Goal: Task Accomplishment & Management: Use online tool/utility

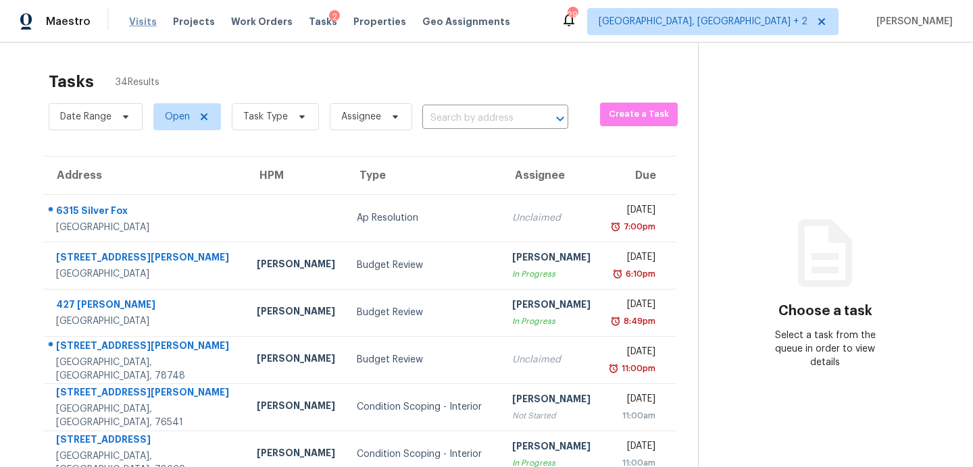
click at [139, 16] on span "Visits" at bounding box center [143, 22] width 28 height 14
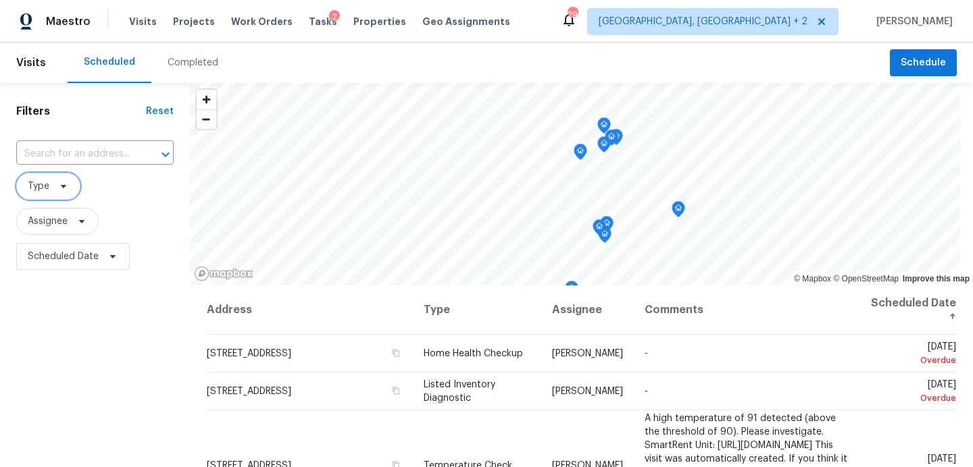
click at [61, 183] on icon at bounding box center [63, 186] width 11 height 11
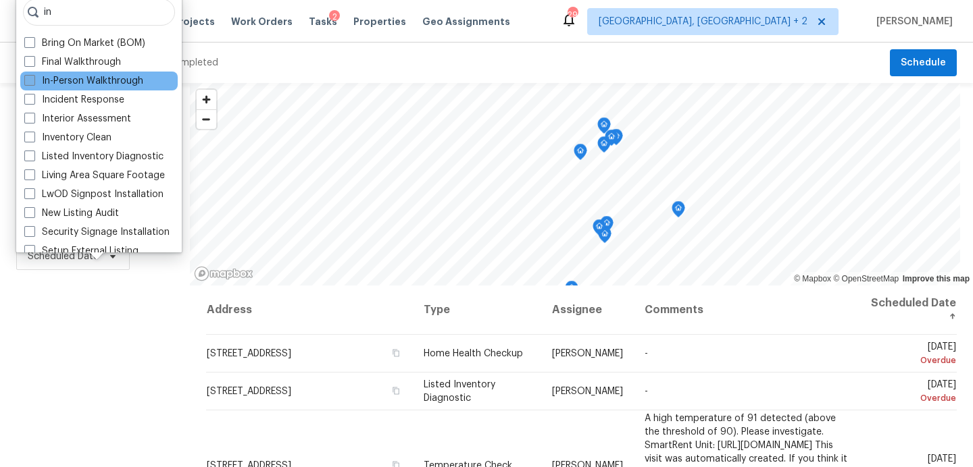
type input "in"
click at [109, 79] on label "In-Person Walkthrough" at bounding box center [83, 81] width 119 height 14
click at [33, 79] on input "In-Person Walkthrough" at bounding box center [28, 78] width 9 height 9
checkbox input "true"
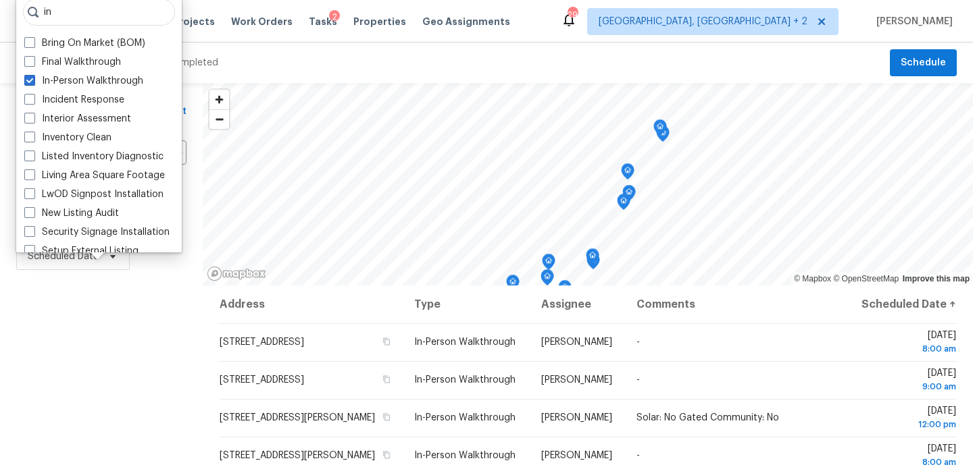
click at [81, 384] on div "Filters Reset ​ In-Person Walkthrough Assignee Scheduled Date" at bounding box center [101, 371] width 203 height 577
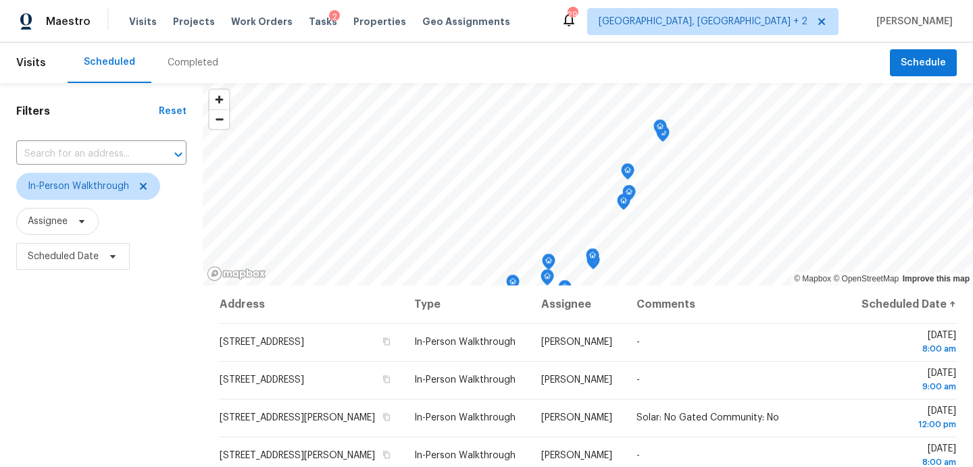
scroll to position [155, 0]
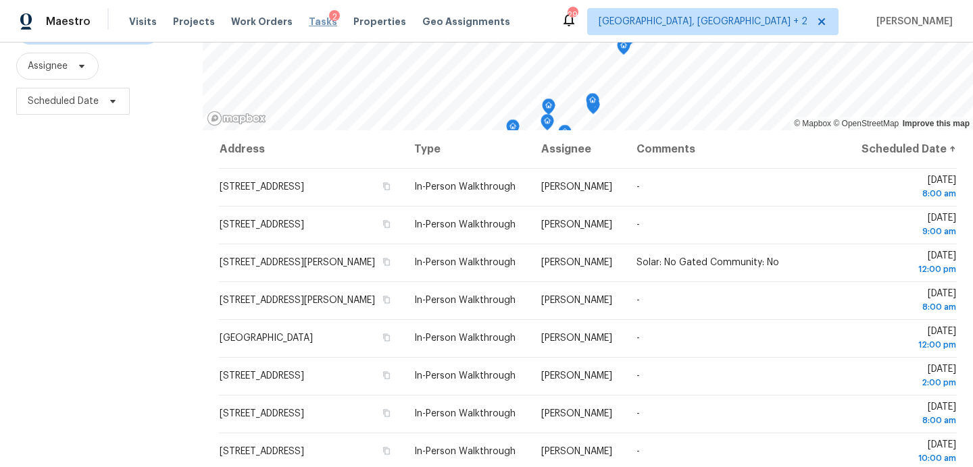
click at [309, 17] on span "Tasks" at bounding box center [323, 21] width 28 height 9
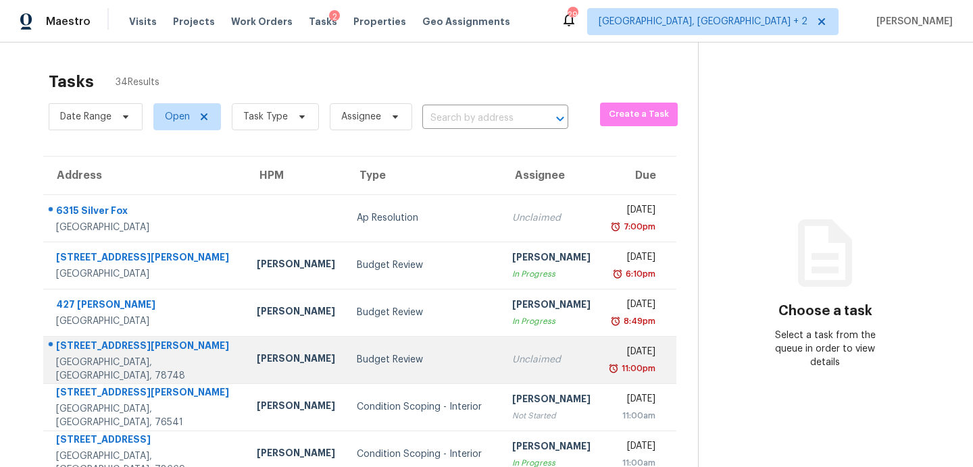
click at [357, 360] on div "Budget Review" at bounding box center [424, 360] width 134 height 14
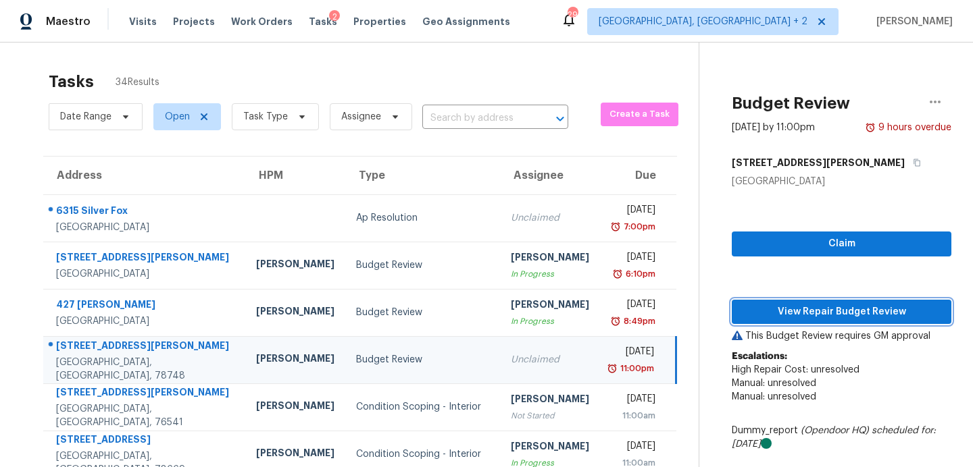
click at [815, 305] on span "View Repair Budget Review" at bounding box center [841, 312] width 198 height 17
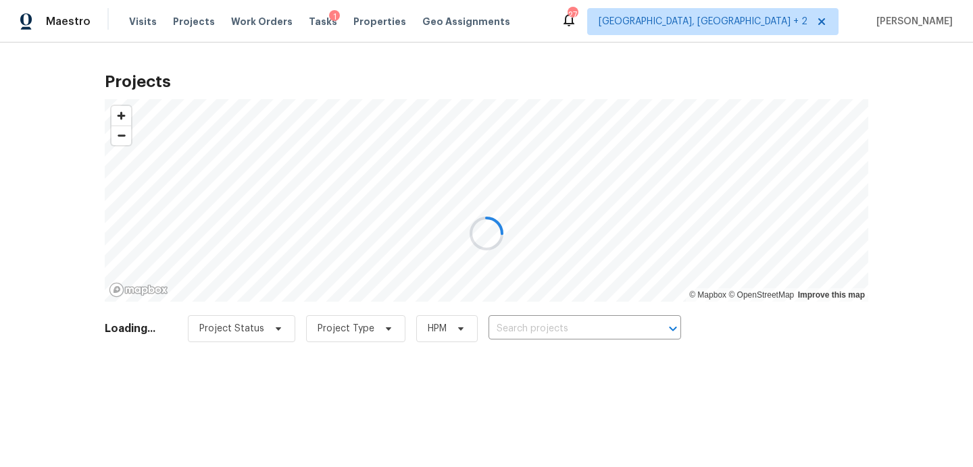
click at [521, 332] on div at bounding box center [486, 233] width 973 height 467
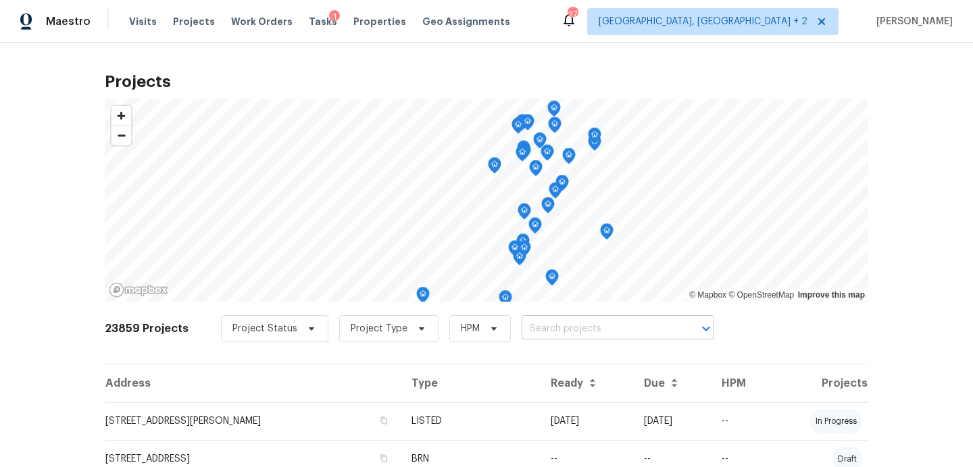
click at [559, 328] on input "text" at bounding box center [598, 329] width 155 height 21
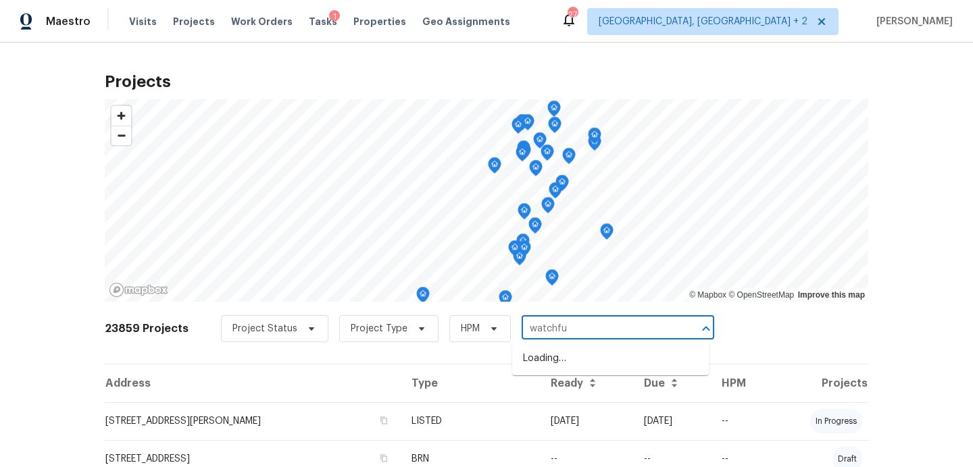
type input "watchful"
click at [611, 368] on li "[STREET_ADDRESS]" at bounding box center [610, 359] width 197 height 22
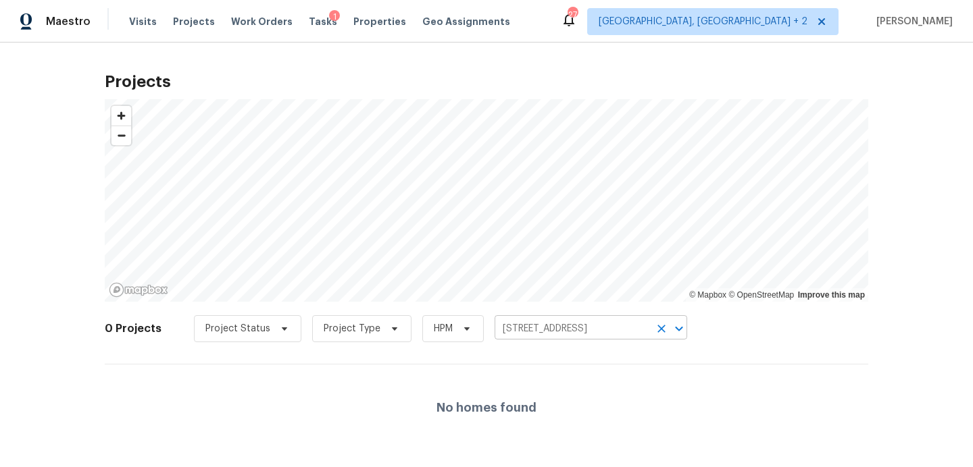
click at [546, 332] on input "[STREET_ADDRESS]" at bounding box center [571, 329] width 155 height 21
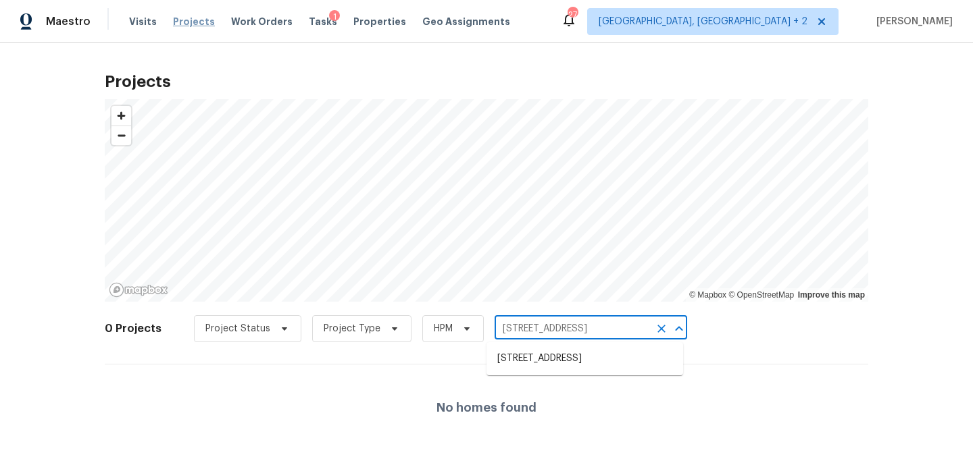
click at [183, 25] on span "Projects" at bounding box center [194, 22] width 42 height 14
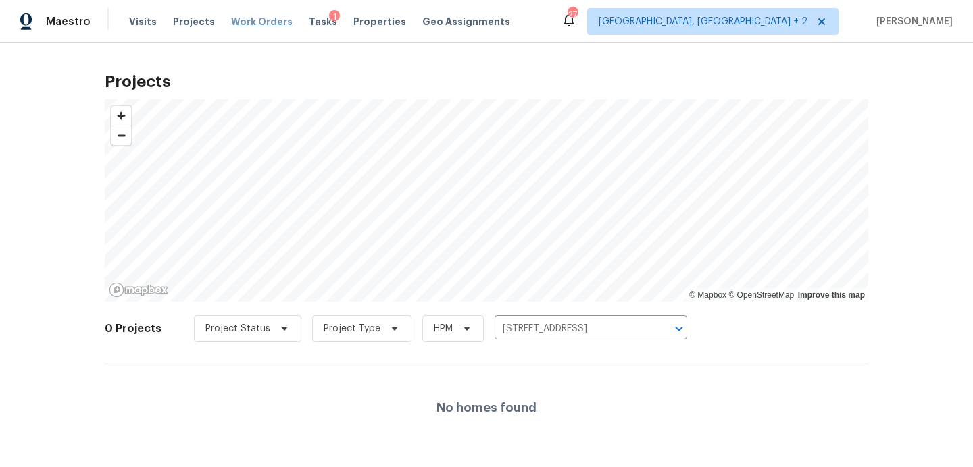
click at [253, 20] on span "Work Orders" at bounding box center [261, 22] width 61 height 14
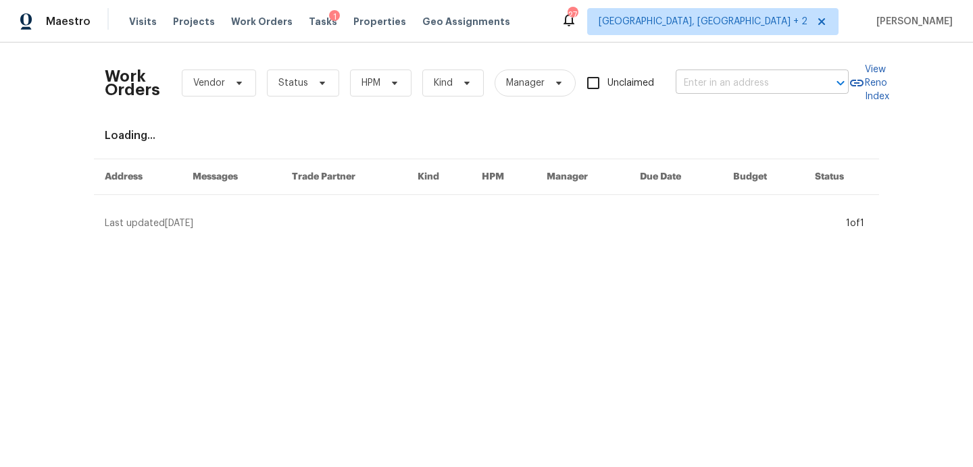
click at [704, 82] on input "text" at bounding box center [742, 83] width 135 height 21
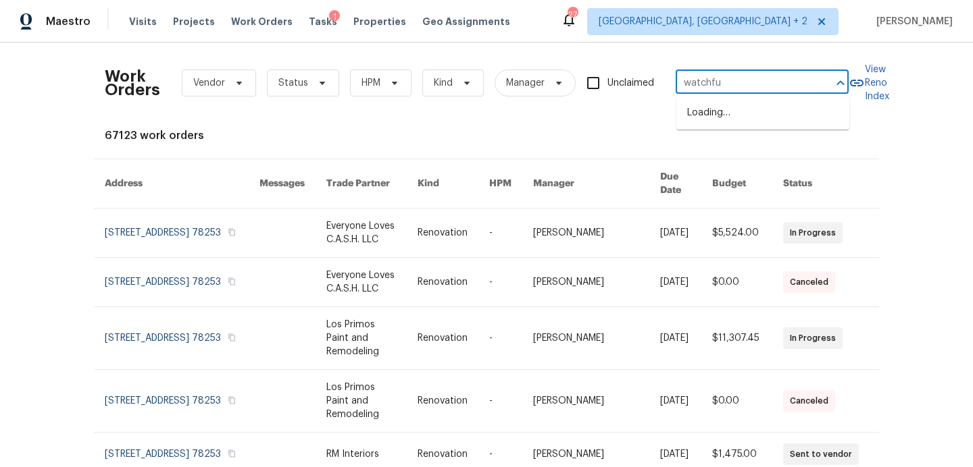
type input "watchful"
click at [723, 109] on li "[STREET_ADDRESS]" at bounding box center [762, 113] width 173 height 22
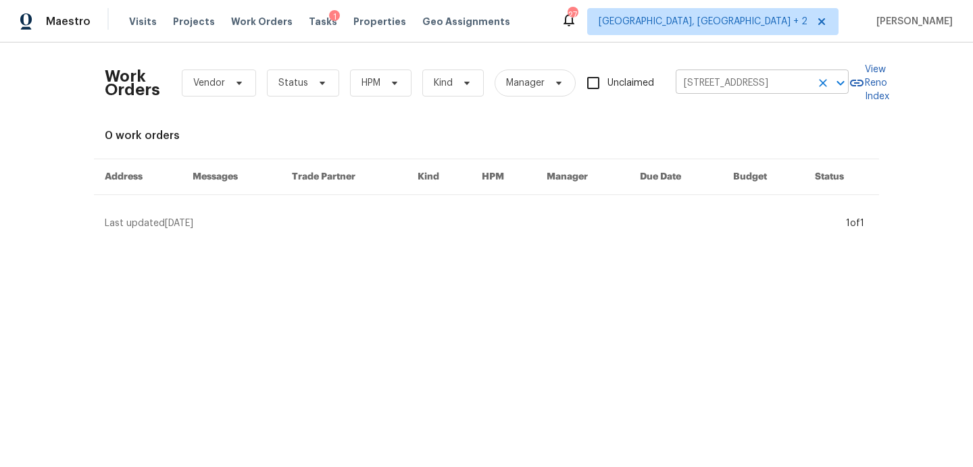
click at [746, 84] on input "[STREET_ADDRESS]" at bounding box center [742, 83] width 135 height 21
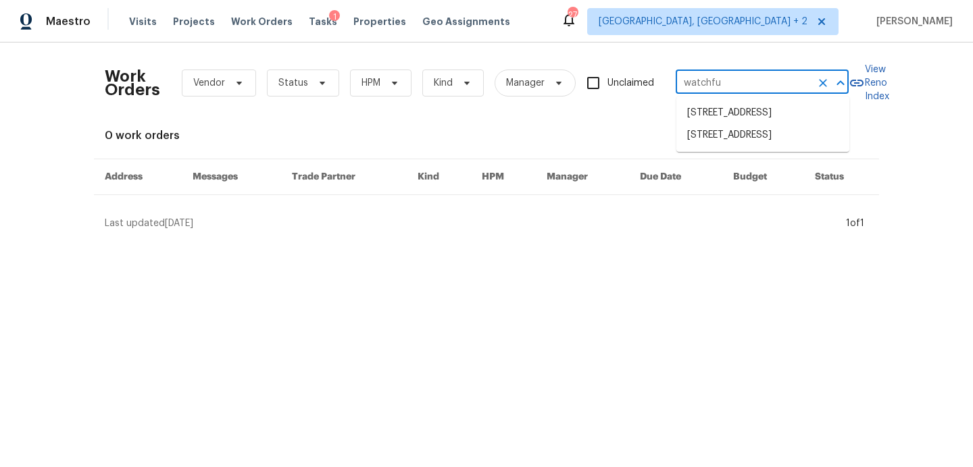
type input "watchful"
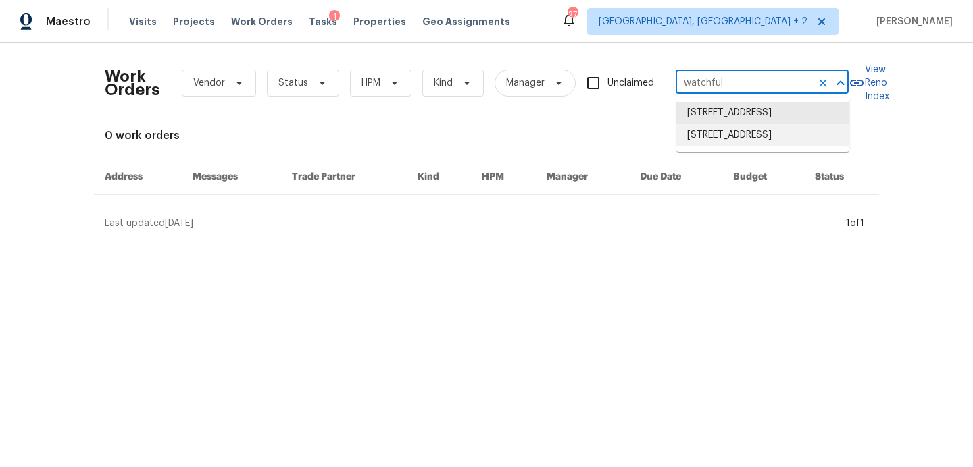
click at [747, 147] on li "[STREET_ADDRESS]" at bounding box center [762, 135] width 173 height 22
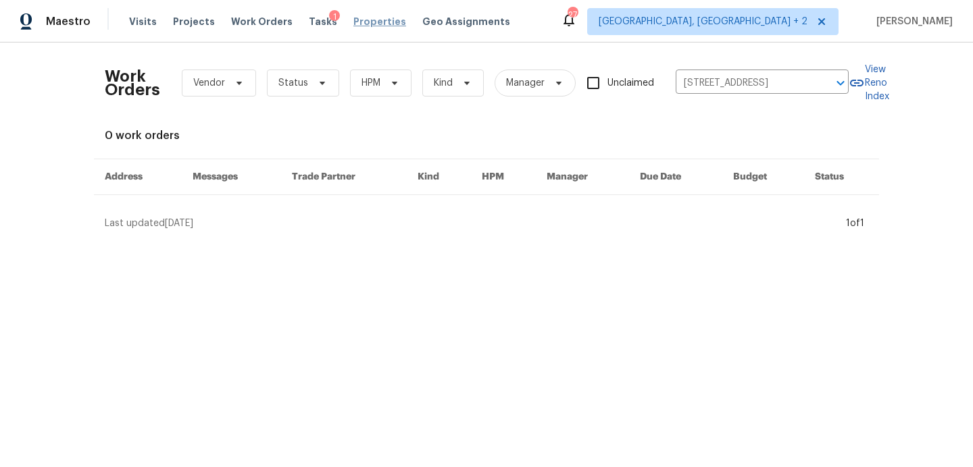
click at [363, 26] on span "Properties" at bounding box center [379, 22] width 53 height 14
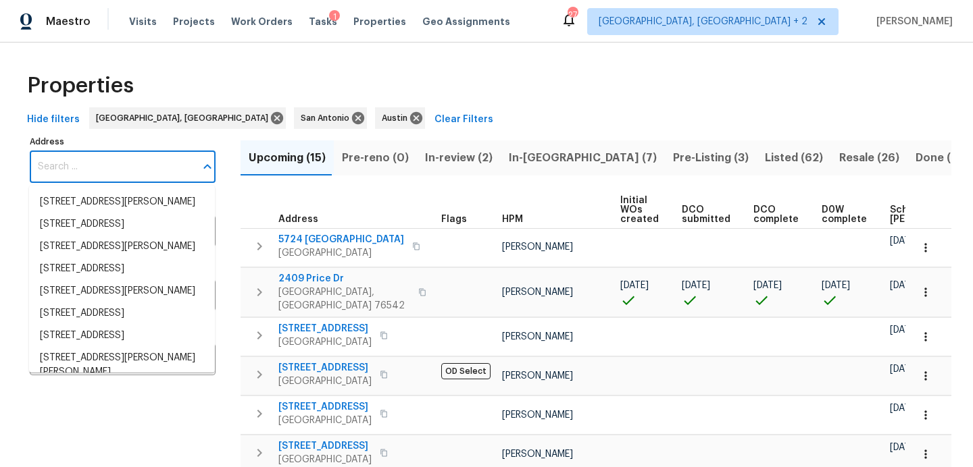
click at [120, 171] on input "Address" at bounding box center [112, 167] width 165 height 32
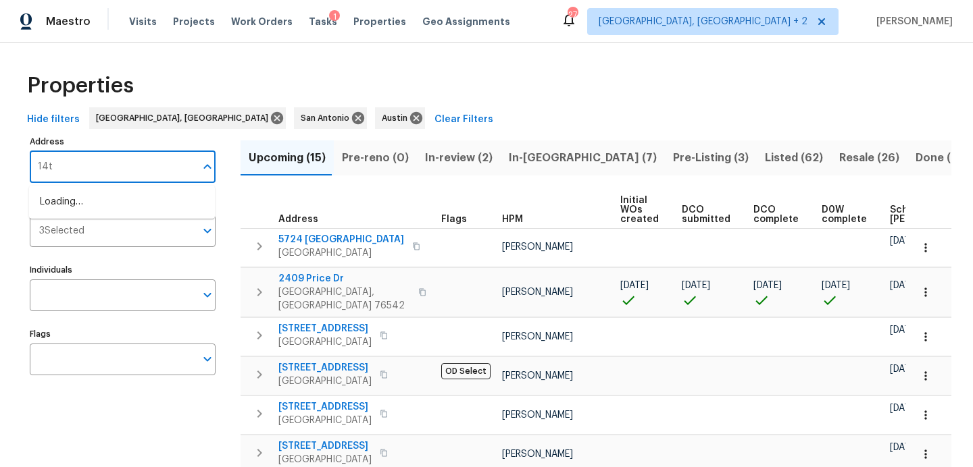
type input "14th"
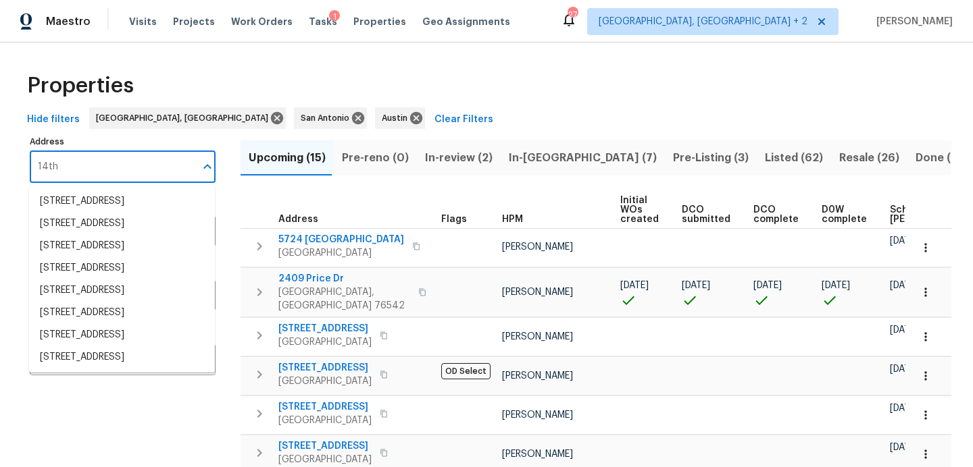
scroll to position [137, 0]
click at [126, 255] on li "[STREET_ADDRESS]" at bounding box center [122, 243] width 186 height 22
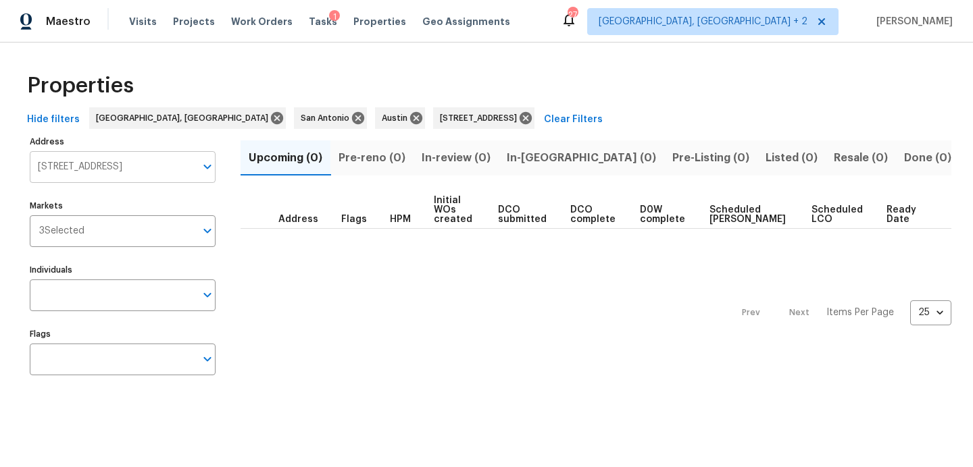
click at [171, 165] on input "[STREET_ADDRESS]" at bounding box center [112, 167] width 165 height 32
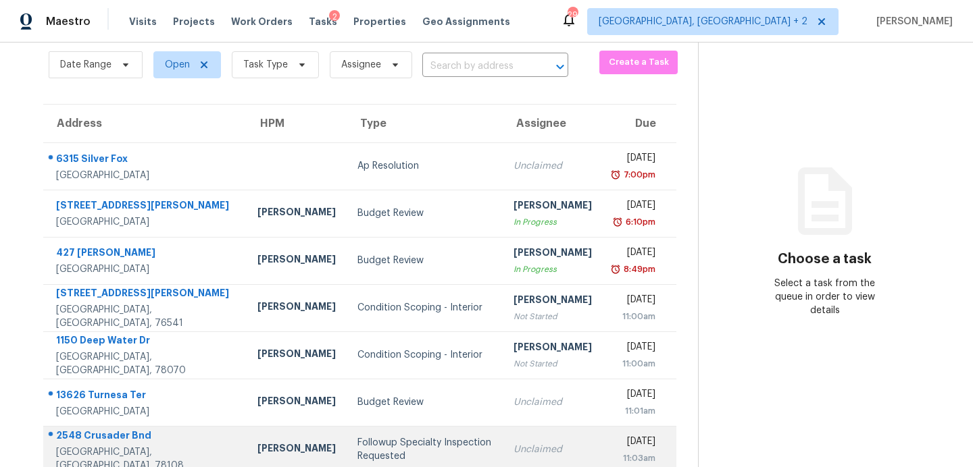
scroll to position [51, 0]
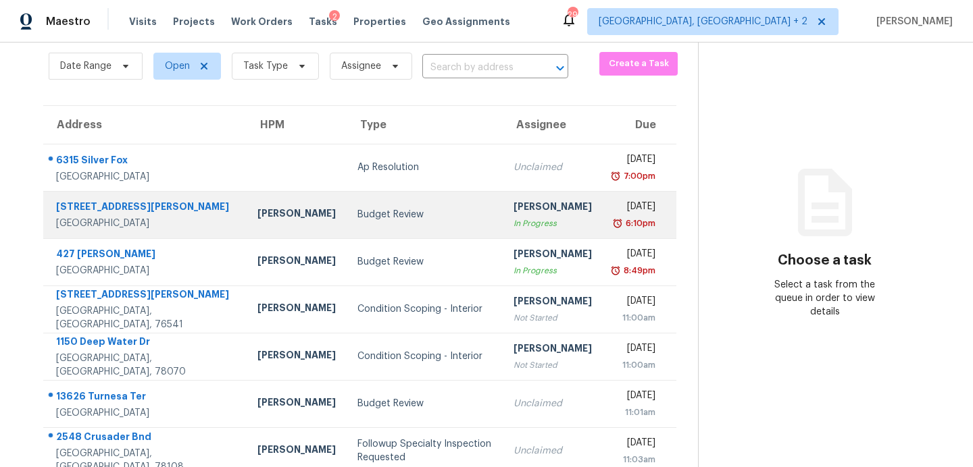
click at [346, 222] on td "Budget Review" at bounding box center [424, 214] width 156 height 47
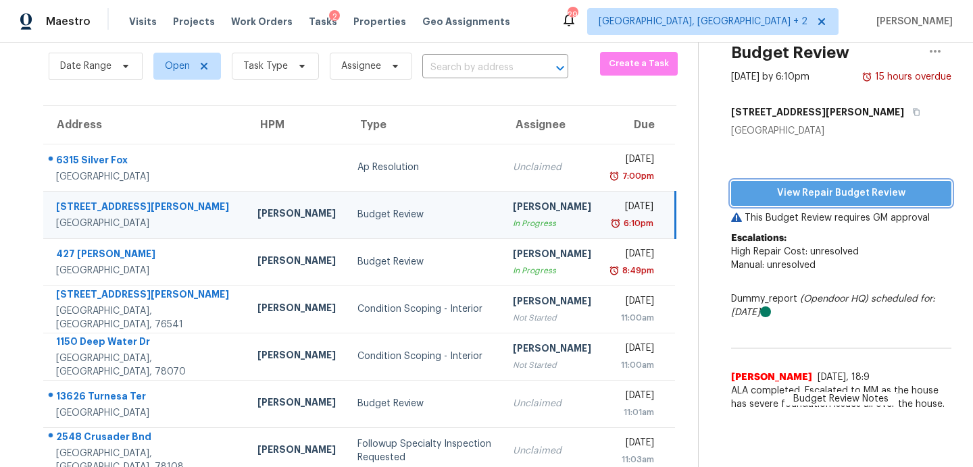
click at [731, 190] on button "View Repair Budget Review" at bounding box center [841, 193] width 220 height 25
click at [252, 25] on span "Work Orders" at bounding box center [261, 22] width 61 height 14
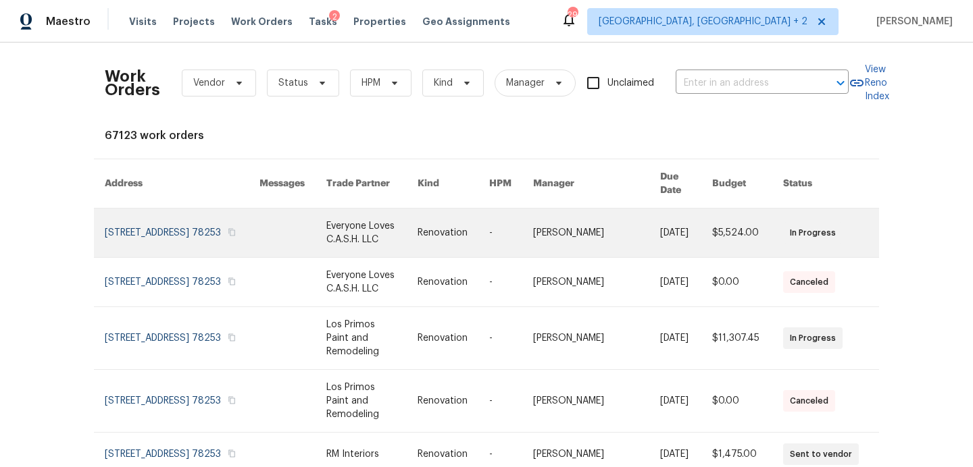
click at [337, 221] on link at bounding box center [371, 233] width 91 height 49
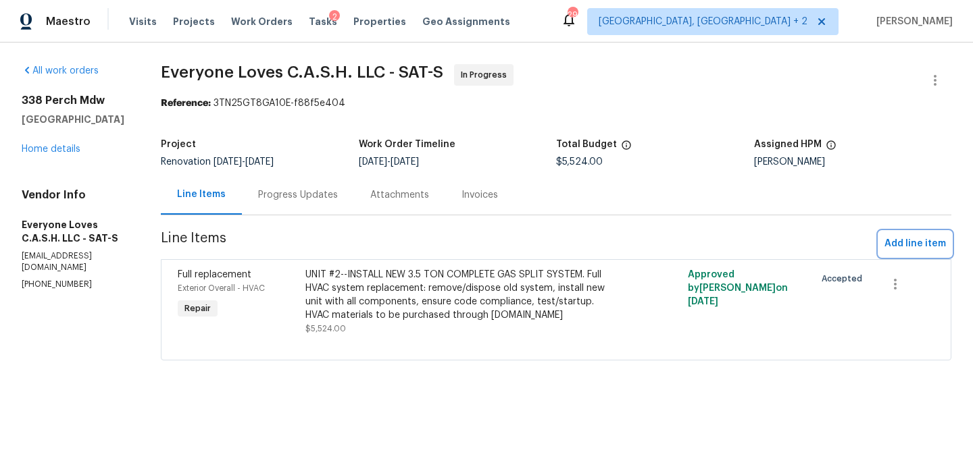
click at [922, 247] on span "Add line item" at bounding box center [914, 244] width 61 height 17
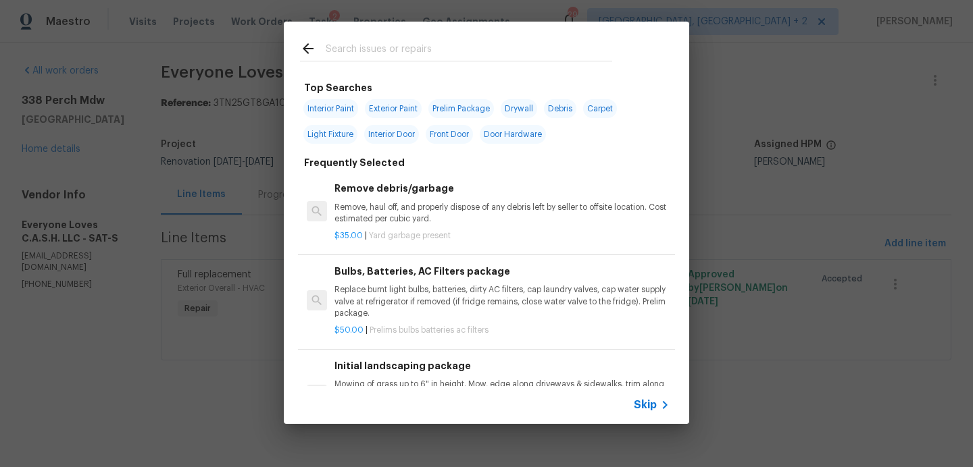
click at [397, 43] on input "text" at bounding box center [469, 51] width 286 height 20
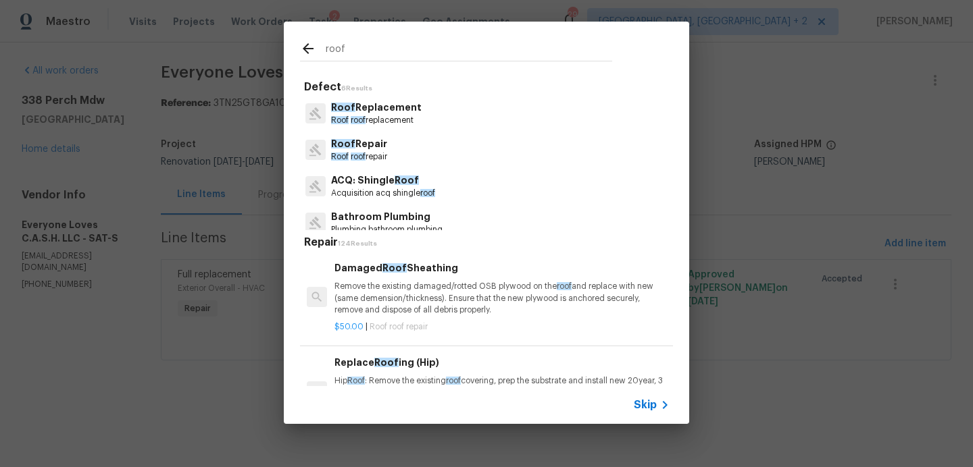
type input "roof"
click at [379, 120] on p "Roof roof replacement" at bounding box center [376, 120] width 91 height 11
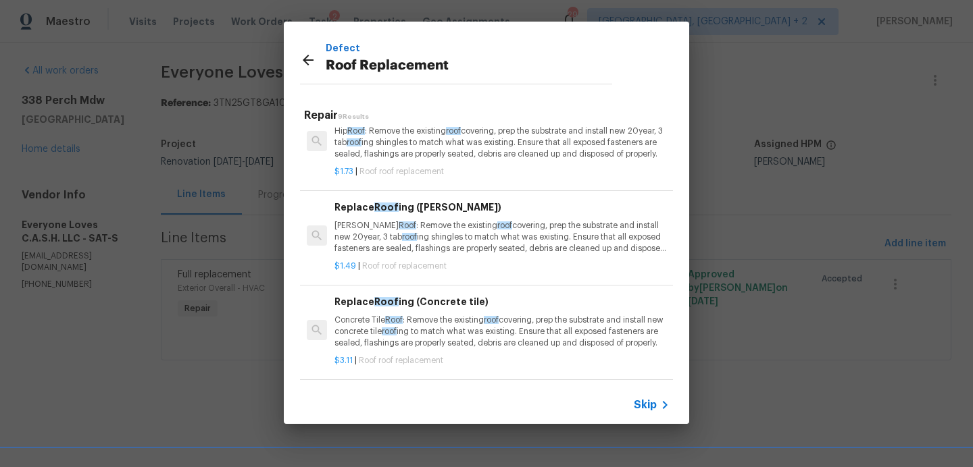
scroll to position [18, 0]
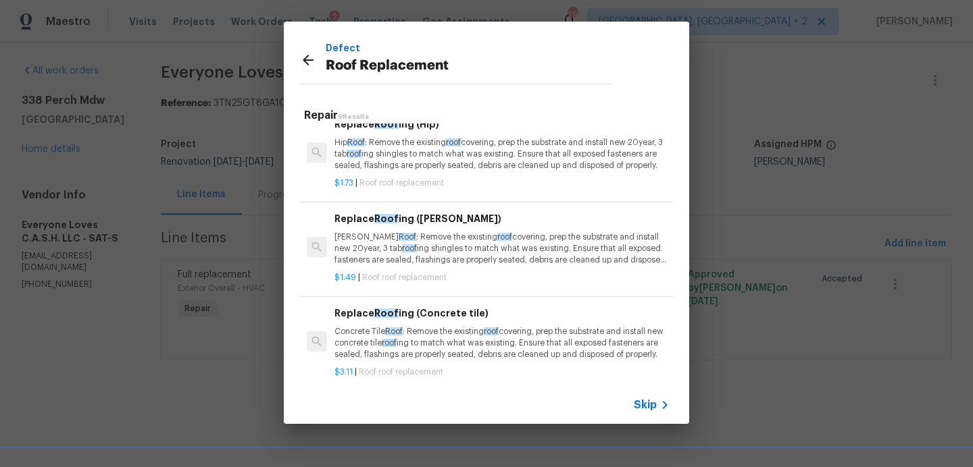
click at [309, 61] on icon at bounding box center [308, 60] width 16 height 16
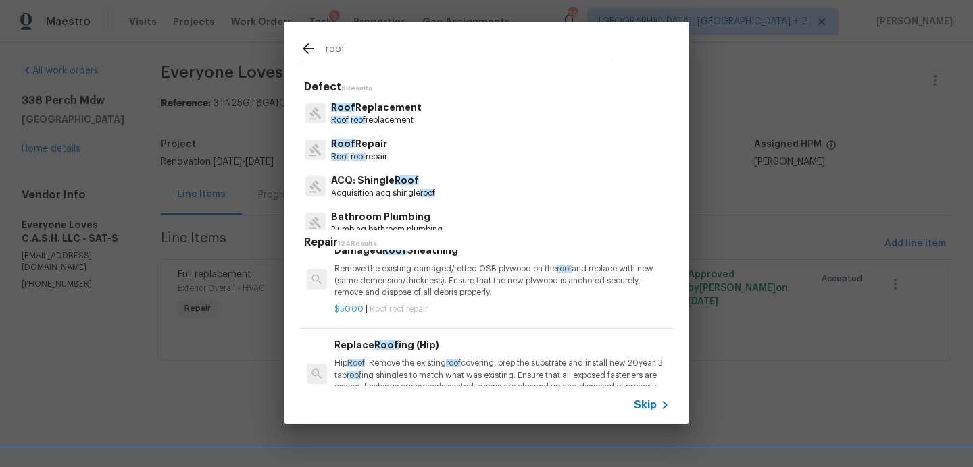
click at [376, 177] on p "ACQ: Shingle Roof" at bounding box center [383, 181] width 104 height 14
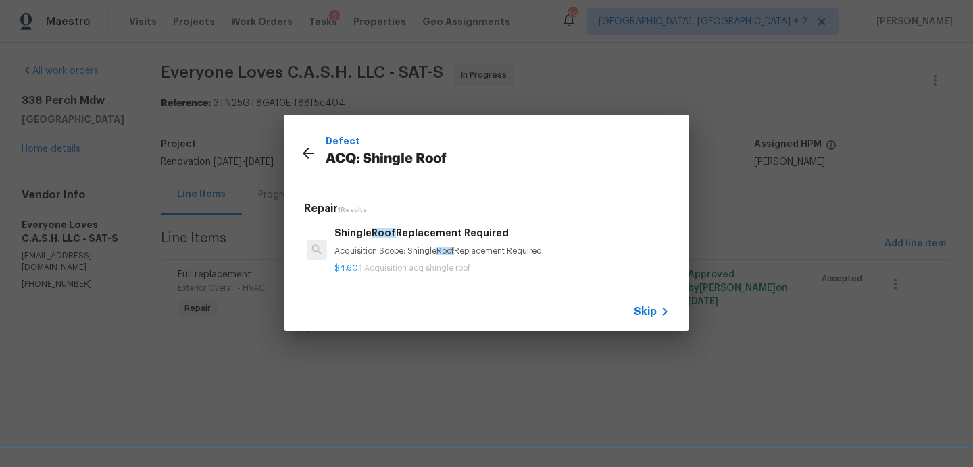
drag, startPoint x: 552, startPoint y: 252, endPoint x: 336, endPoint y: 249, distance: 216.8
click at [336, 249] on p "Acquisition Scope: Shingle Roof Replacement Required." at bounding box center [501, 251] width 335 height 11
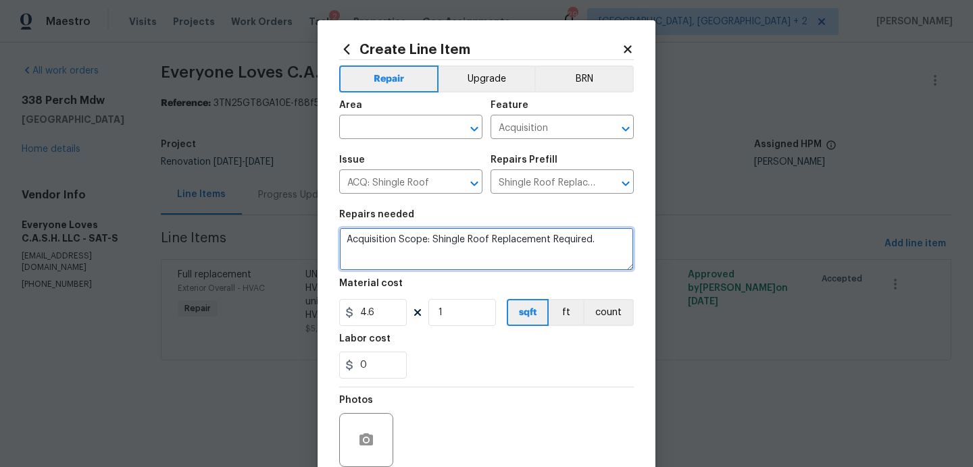
click at [631, 259] on textarea "Acquisition Scope: Shingle Roof Replacement Required." at bounding box center [486, 249] width 294 height 43
drag, startPoint x: 627, startPoint y: 244, endPoint x: 153, endPoint y: 237, distance: 474.2
click at [154, 238] on div "Create Line Item Repair Upgrade BRN Area ​ Feature Acquisition ​ Issue ACQ: Shi…" at bounding box center [486, 233] width 973 height 467
click at [627, 55] on icon at bounding box center [627, 49] width 12 height 12
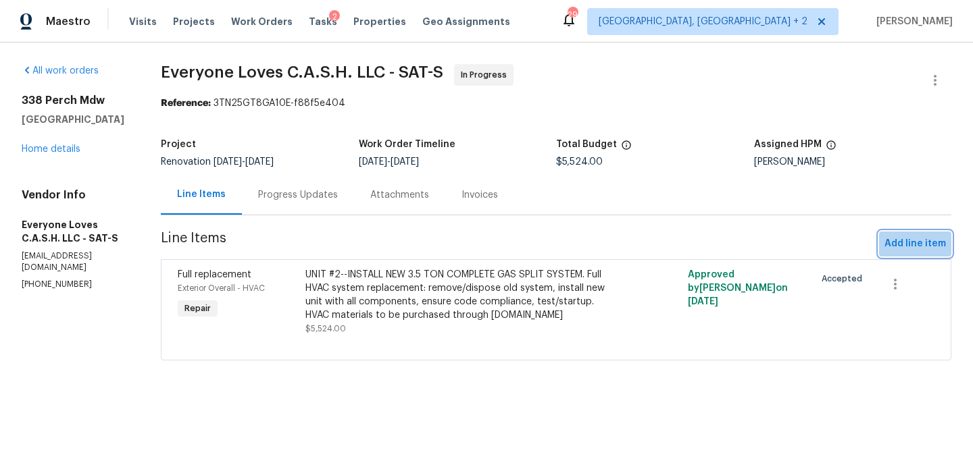
click at [910, 234] on button "Add line item" at bounding box center [915, 244] width 72 height 25
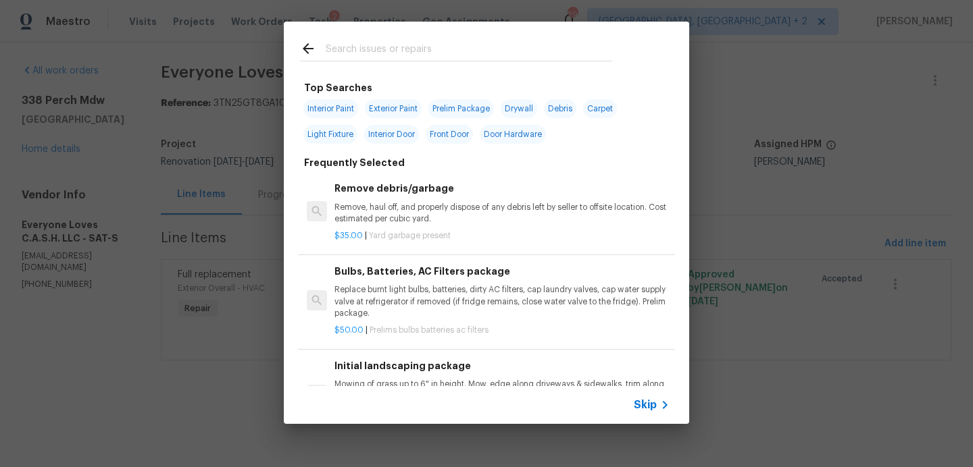
click at [394, 51] on input "text" at bounding box center [469, 51] width 286 height 20
type input "panel"
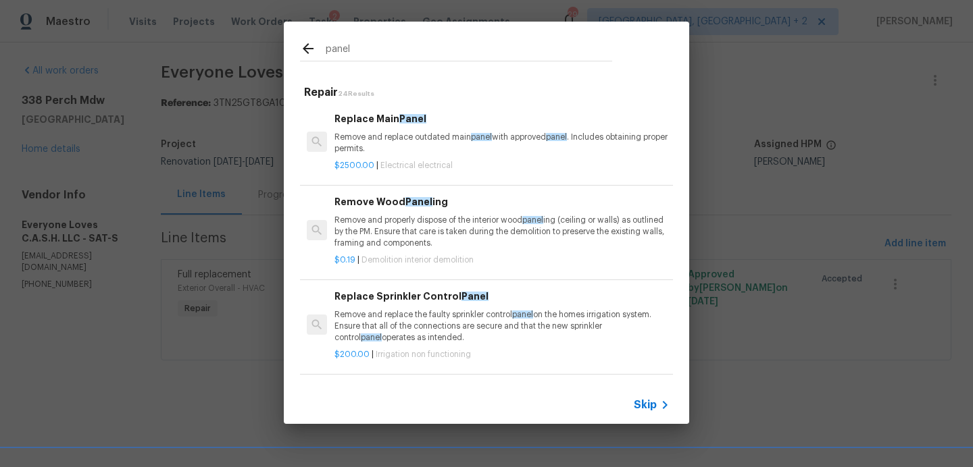
click at [403, 145] on p "Remove and replace outdated main panel with approved panel . Includes obtaining…" at bounding box center [501, 143] width 335 height 23
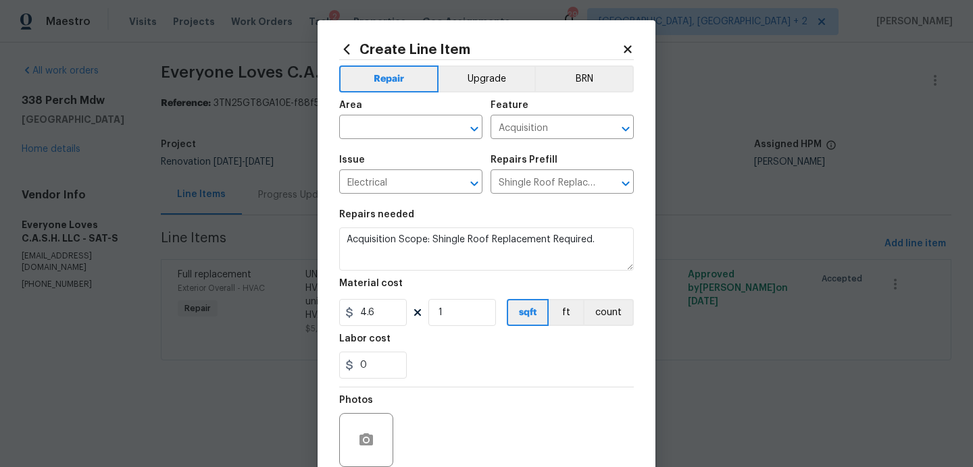
type input "Replace Main Panel $2,500.00"
type textarea "Remove and replace outdated main panel with approved panel. Includes obtaining …"
type input "2500"
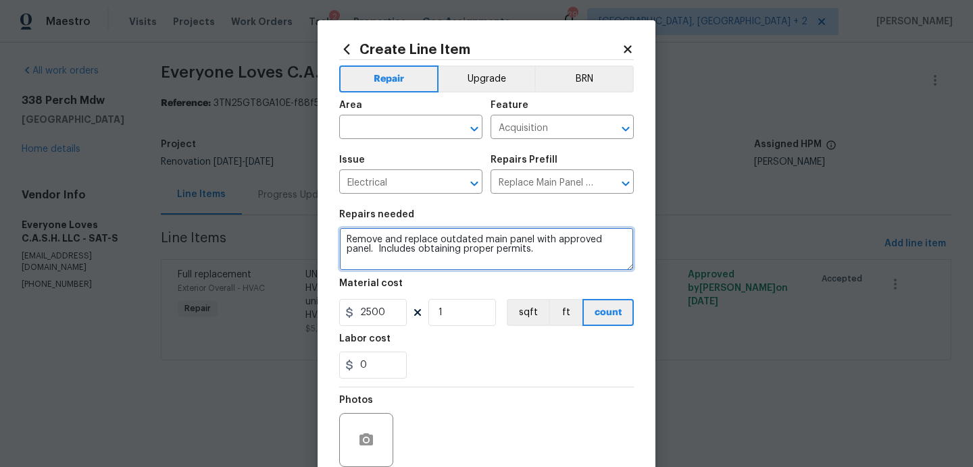
drag, startPoint x: 544, startPoint y: 257, endPoint x: 319, endPoint y: 215, distance: 228.9
click at [319, 215] on div "Create Line Item Repair Upgrade BRN Area ​ Feature Acquisition ​ Issue Electric…" at bounding box center [486, 290] width 338 height 541
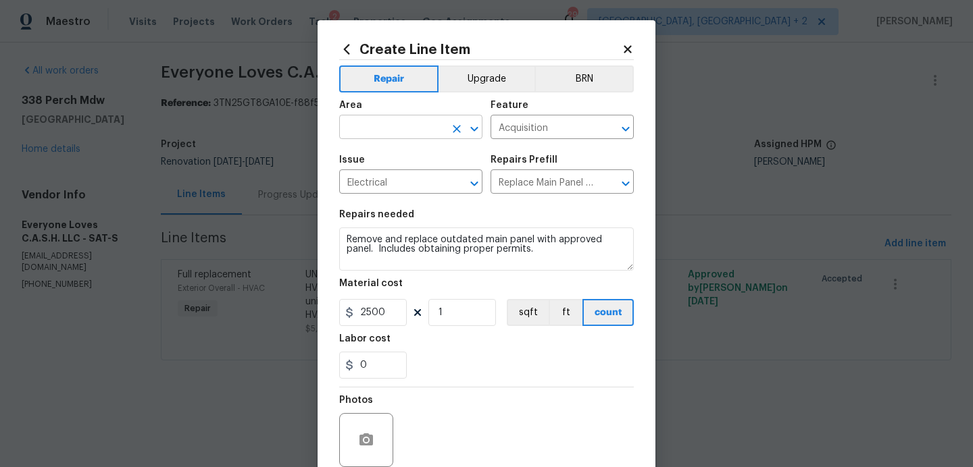
click at [399, 130] on input "text" at bounding box center [391, 128] width 105 height 21
click at [413, 186] on li "Exterior Overall" at bounding box center [410, 181] width 143 height 22
type input "Exterior Overall"
click at [557, 120] on input "Acquisition" at bounding box center [542, 128] width 105 height 21
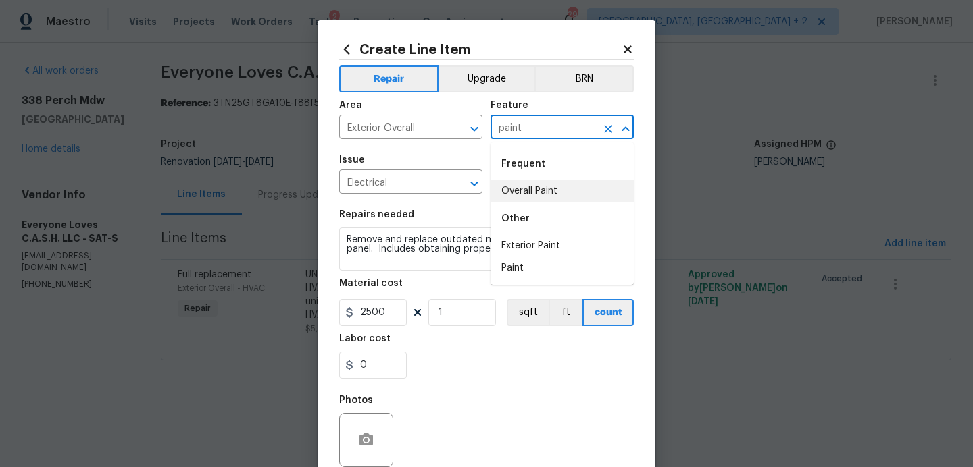
click at [525, 190] on li "Overall Paint" at bounding box center [561, 191] width 143 height 22
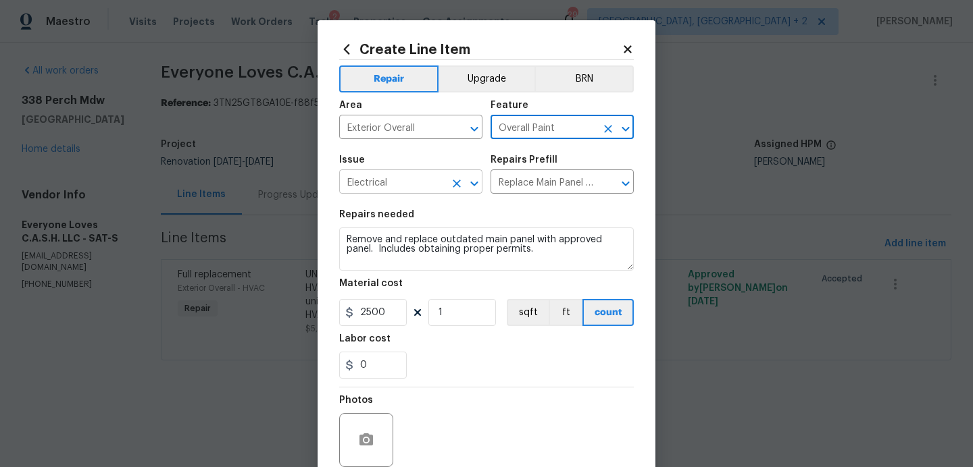
type input "Overall Paint"
click at [374, 184] on input "Electrical" at bounding box center [391, 183] width 105 height 21
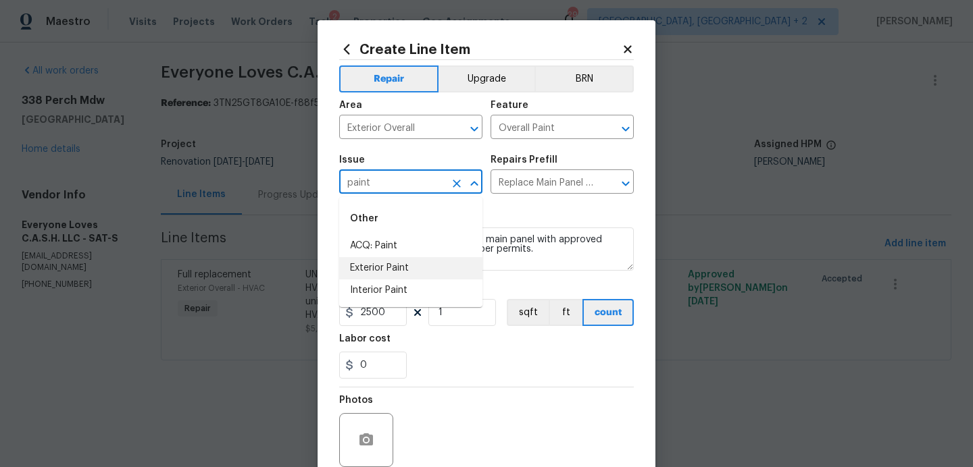
click at [381, 268] on li "Exterior Paint" at bounding box center [410, 268] width 143 height 22
type input "Exterior Paint"
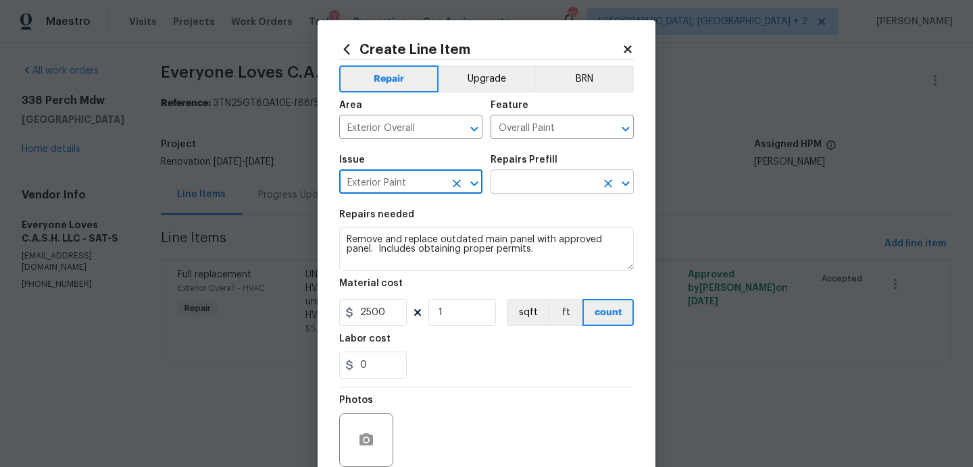
click at [558, 189] on input "text" at bounding box center [542, 183] width 105 height 21
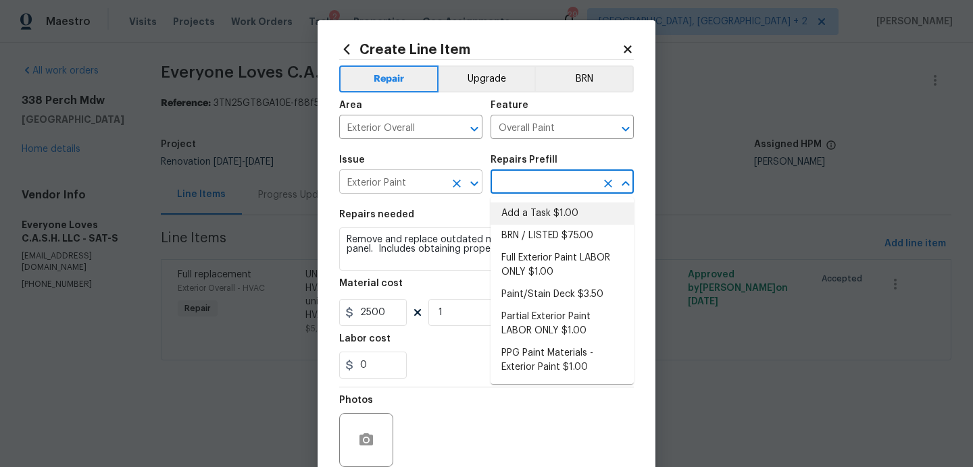
click at [389, 185] on input "Exterior Paint" at bounding box center [391, 183] width 105 height 21
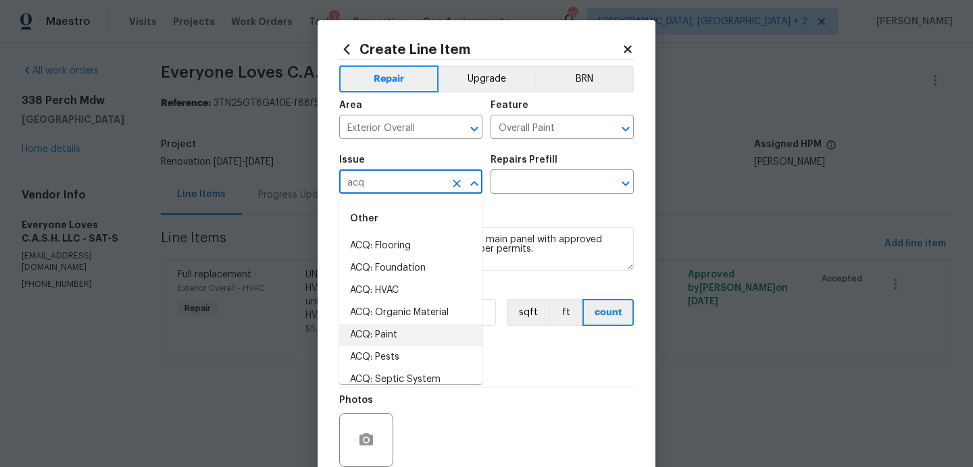
click at [386, 334] on li "ACQ: Paint" at bounding box center [410, 335] width 143 height 22
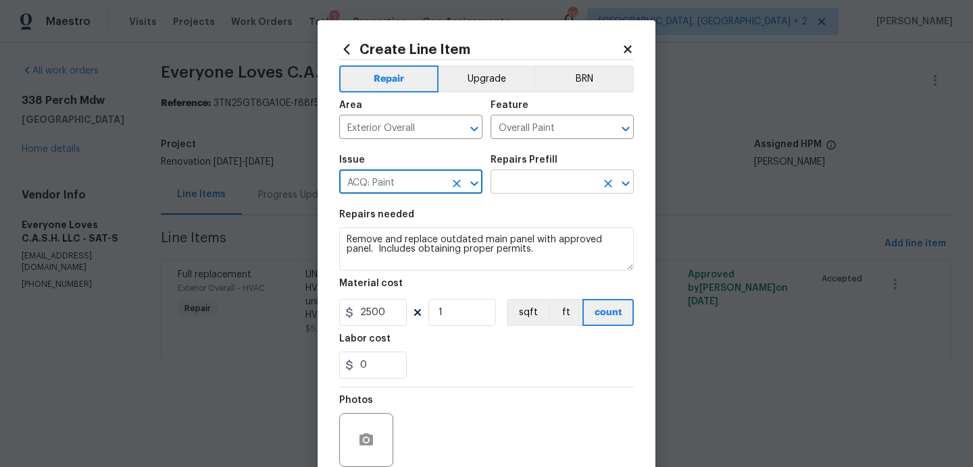
type input "ACQ: Paint"
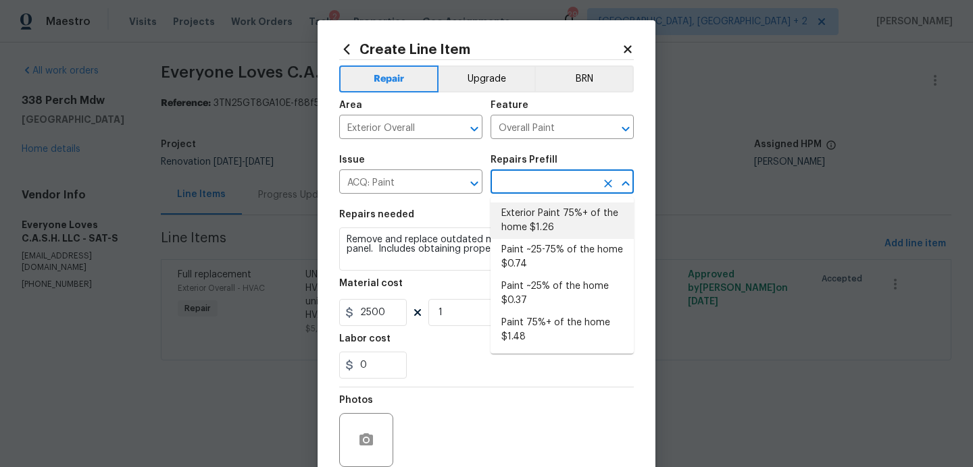
click at [563, 192] on input "text" at bounding box center [542, 183] width 105 height 21
click at [567, 222] on li "Exterior Paint 75%+ of the home $1.26" at bounding box center [561, 221] width 143 height 36
type input "Acquisition"
type input "Exterior Paint 75%+ of the home $1.26"
type textarea "Acquisition Scope: 75%+ of the home exterior will likely require paint"
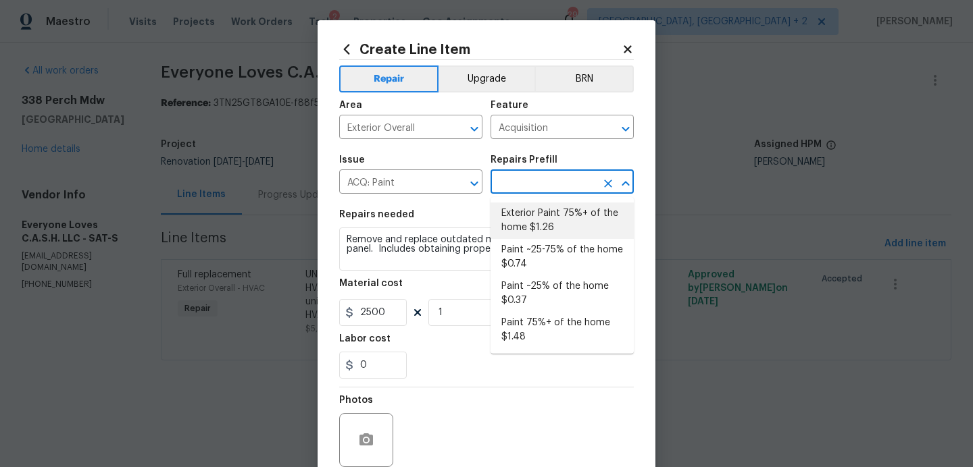
type input "1.26"
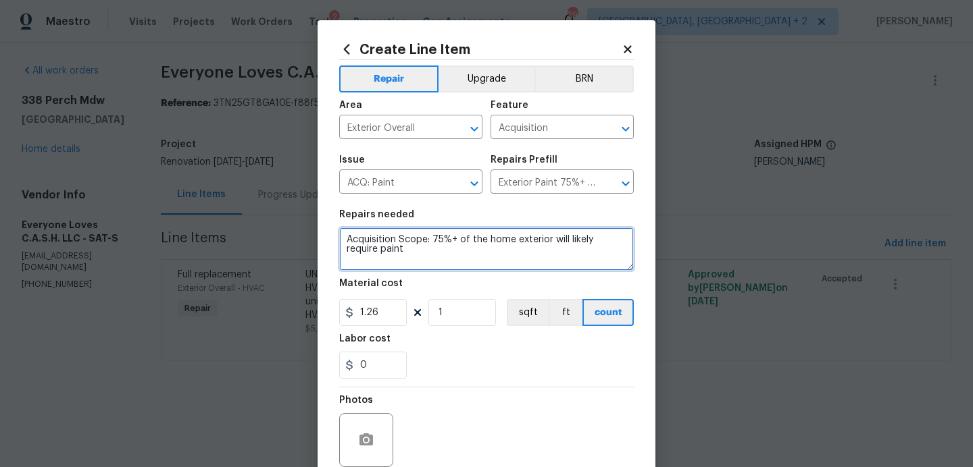
drag, startPoint x: 390, startPoint y: 260, endPoint x: 286, endPoint y: 211, distance: 114.2
click at [286, 211] on div "Create Line Item Repair Upgrade BRN Area Exterior Overall ​ Feature Acquisition…" at bounding box center [486, 233] width 973 height 467
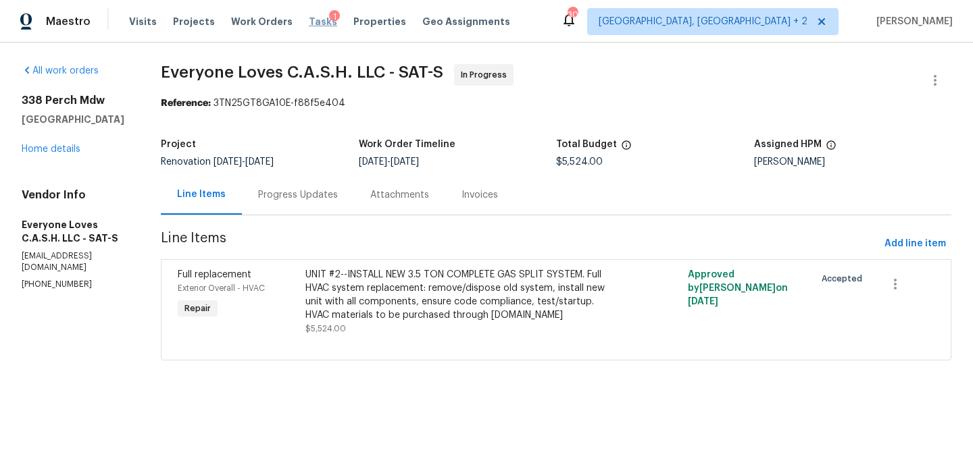
click at [311, 21] on span "Tasks" at bounding box center [323, 21] width 28 height 9
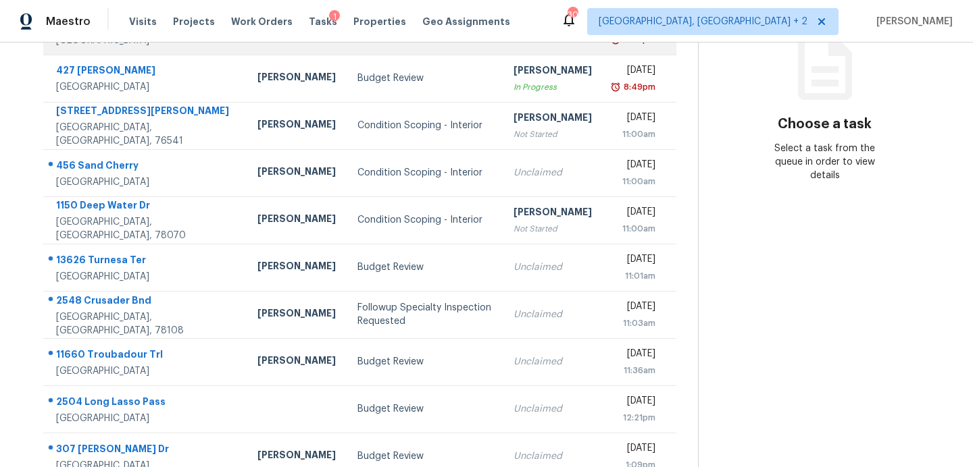
scroll to position [82, 0]
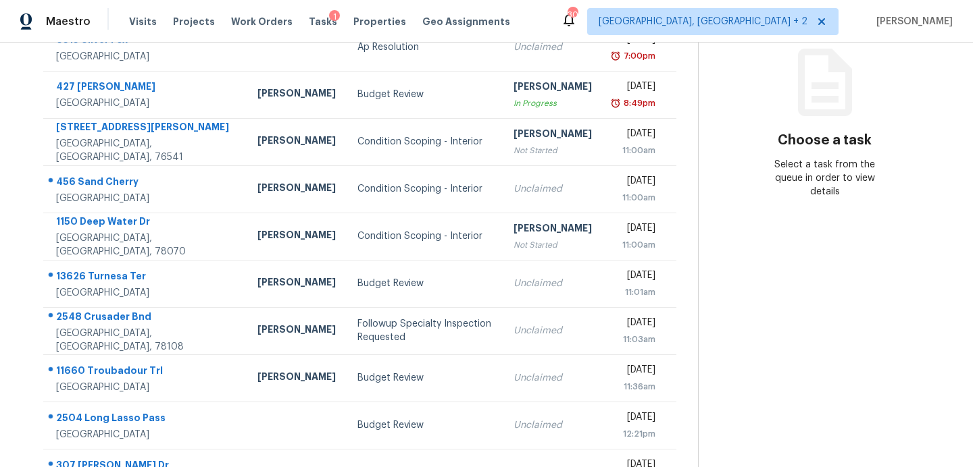
scroll to position [236, 0]
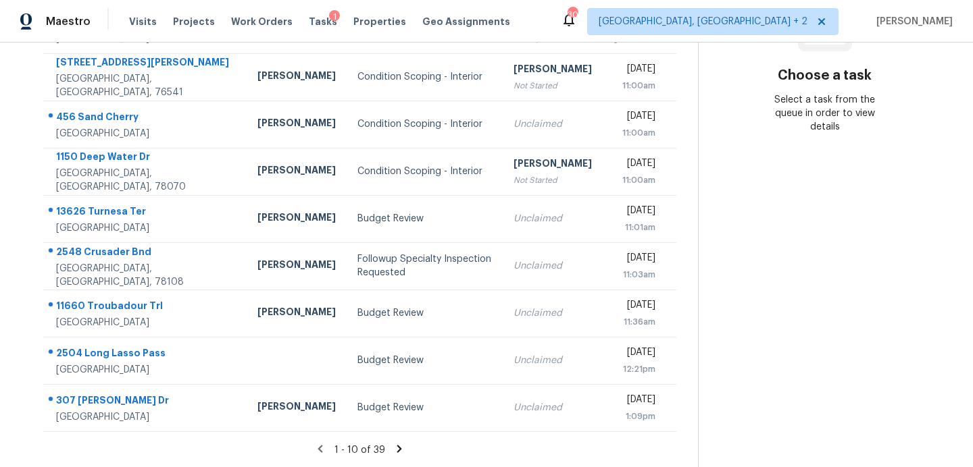
click at [393, 447] on icon at bounding box center [399, 449] width 12 height 12
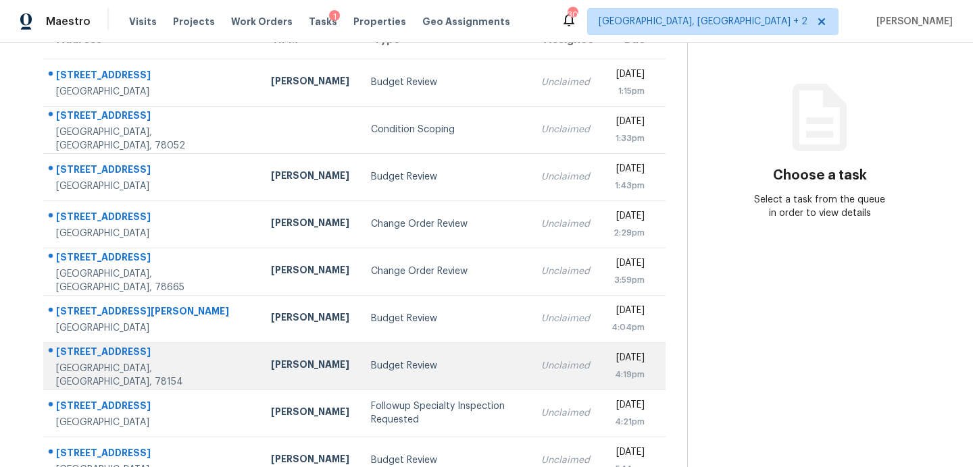
scroll to position [136, 0]
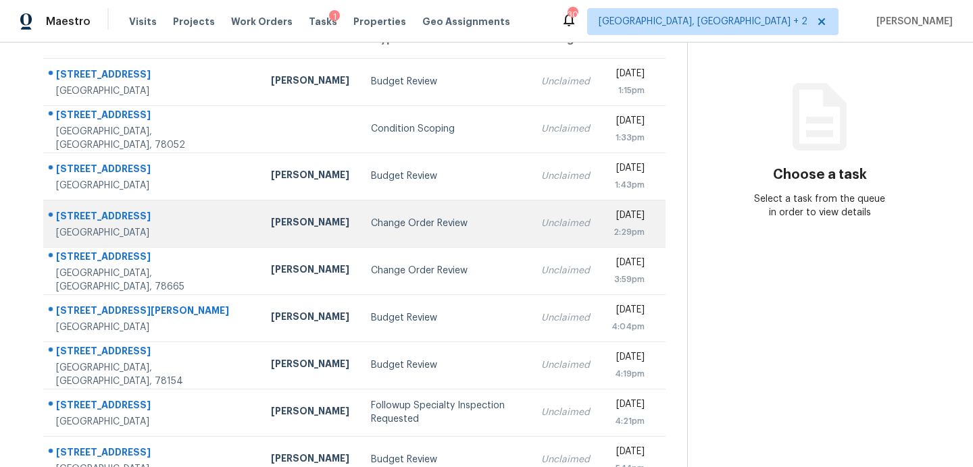
click at [371, 222] on div "Change Order Review" at bounding box center [445, 224] width 149 height 14
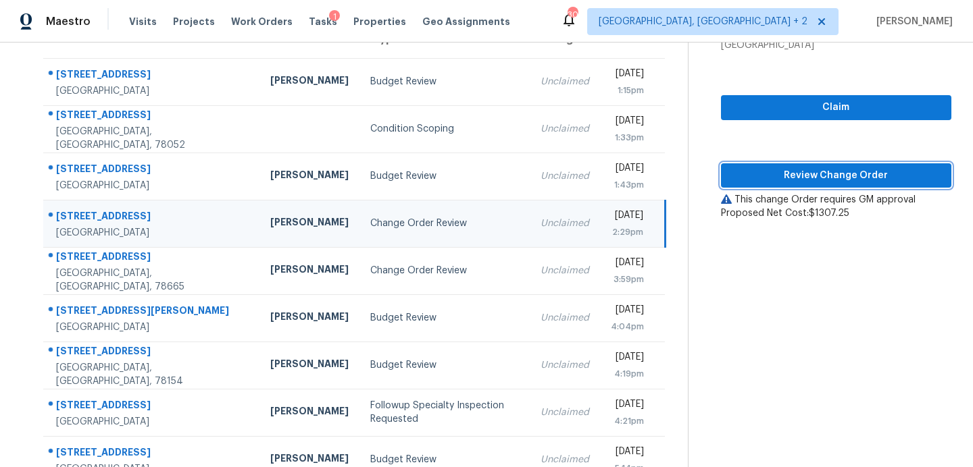
click at [767, 183] on span "Review Change Order" at bounding box center [835, 175] width 209 height 17
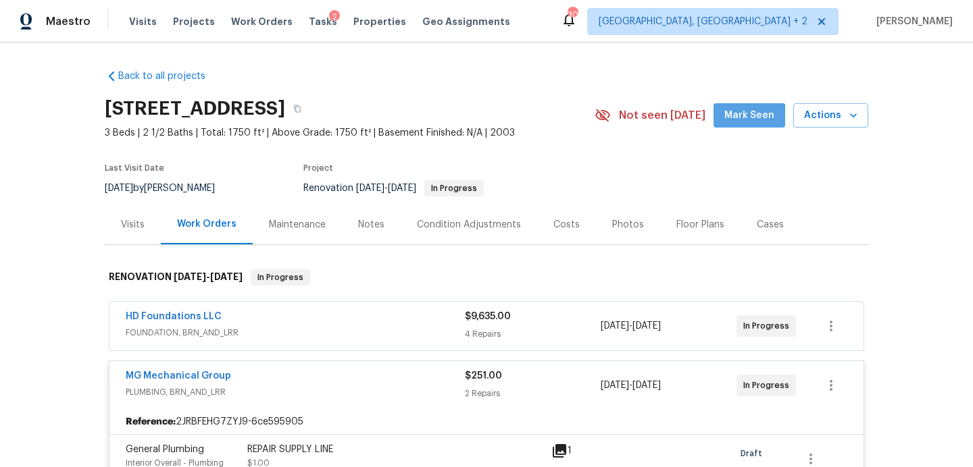
click at [746, 121] on span "Mark Seen" at bounding box center [749, 115] width 50 height 17
click at [557, 228] on div "Costs" at bounding box center [566, 225] width 26 height 14
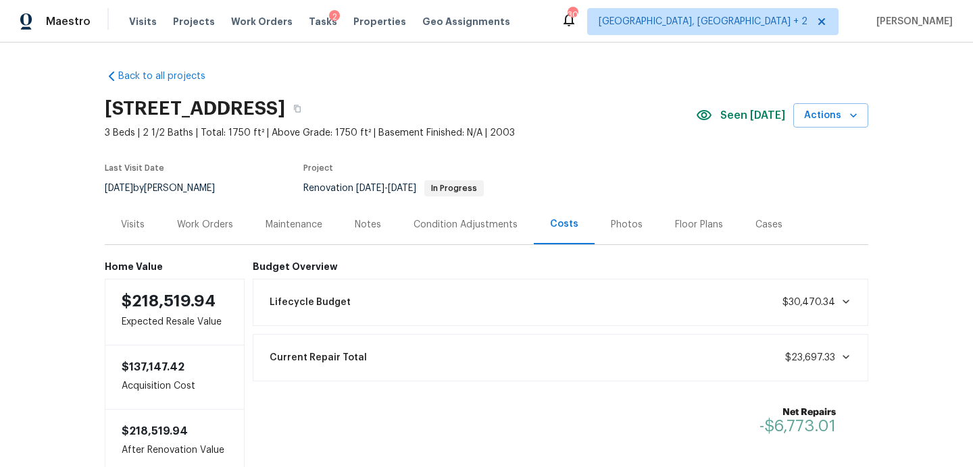
click at [198, 226] on div "Work Orders" at bounding box center [205, 225] width 56 height 14
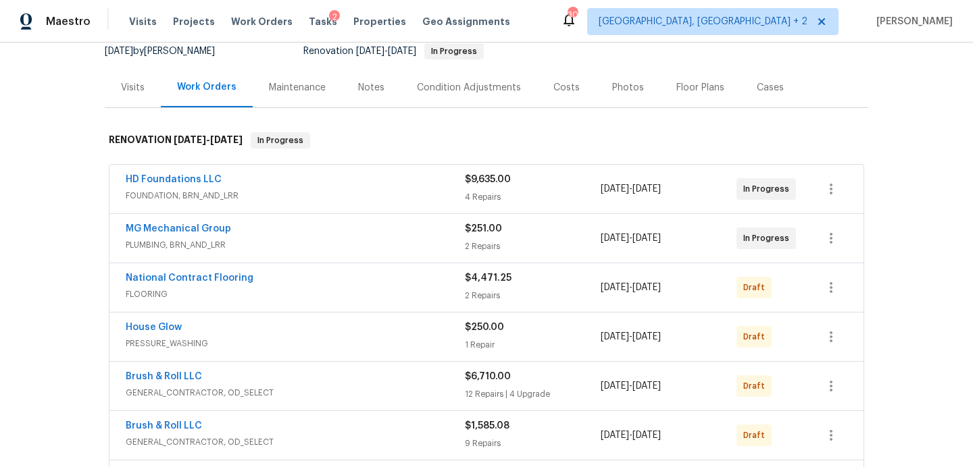
scroll to position [138, 0]
click at [544, 194] on div "4 Repairs" at bounding box center [533, 196] width 136 height 14
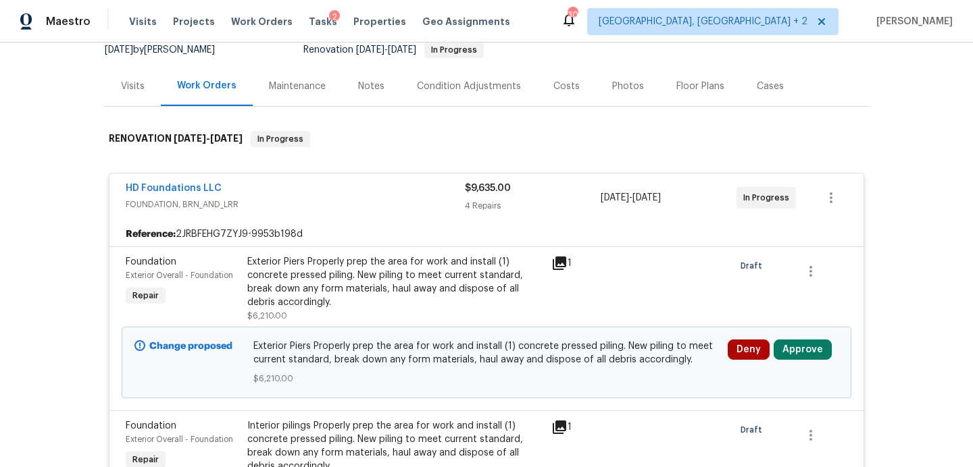
scroll to position [250, 0]
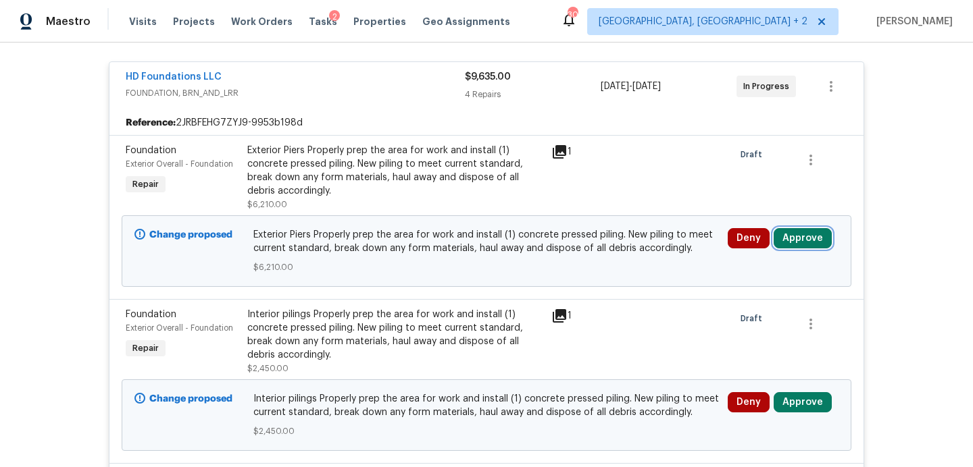
click at [804, 238] on button "Approve" at bounding box center [802, 238] width 58 height 20
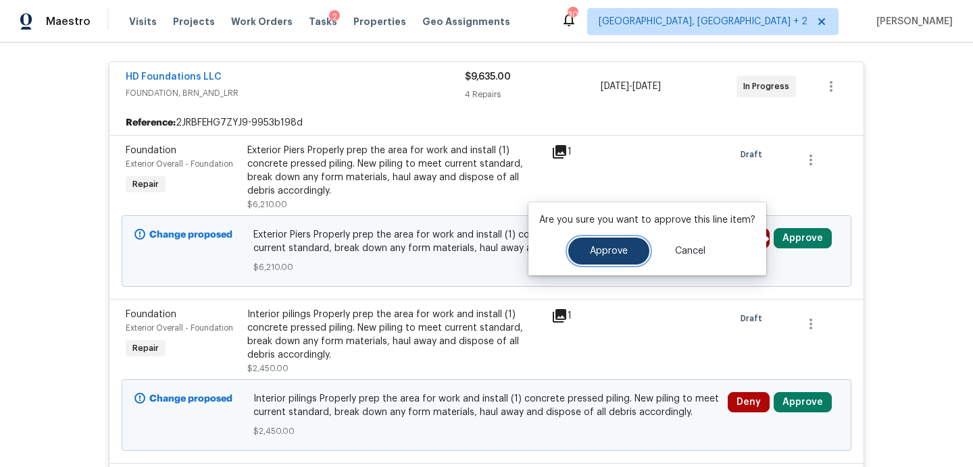
click at [611, 251] on span "Approve" at bounding box center [609, 252] width 38 height 10
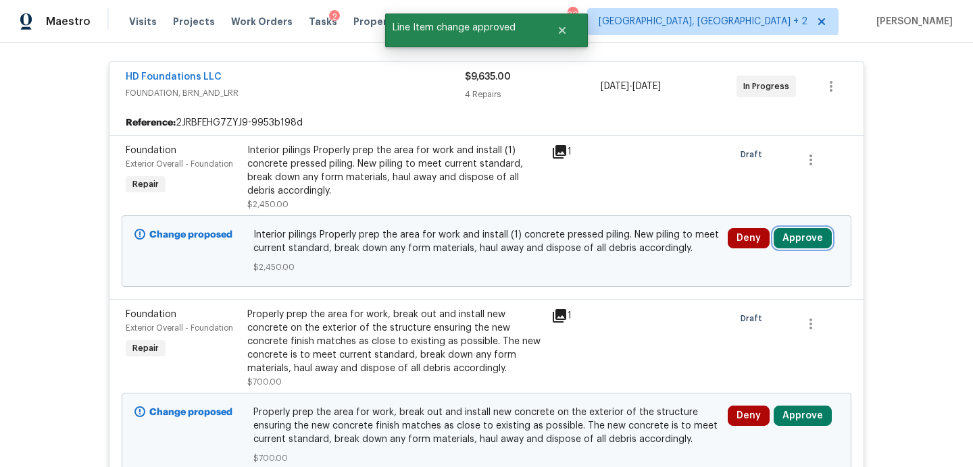
click at [809, 236] on button "Approve" at bounding box center [802, 238] width 58 height 20
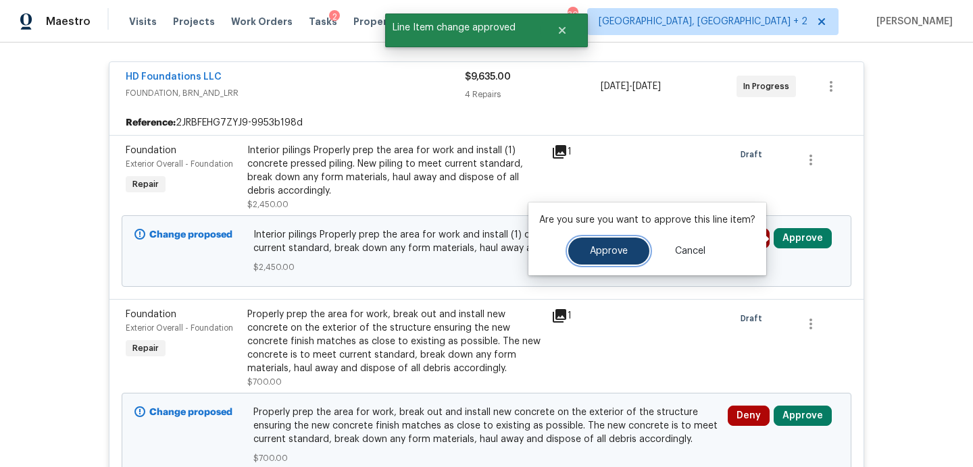
click at [589, 262] on button "Approve" at bounding box center [608, 251] width 81 height 27
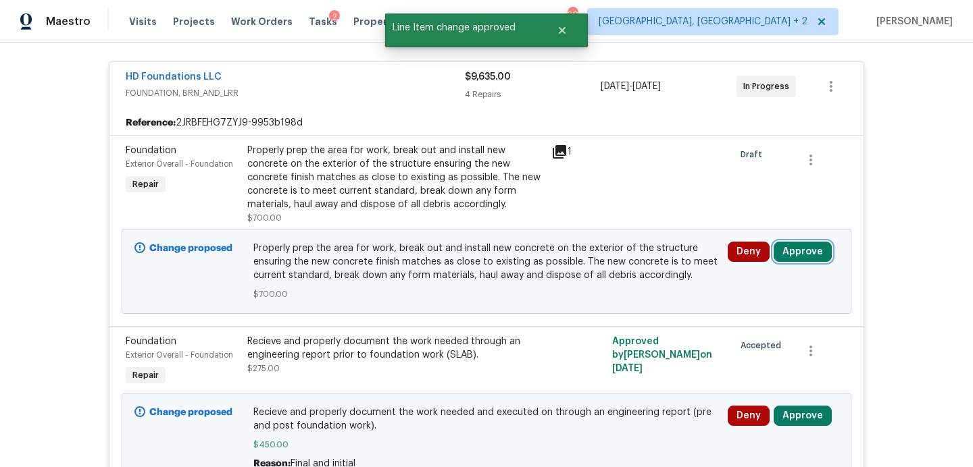
click at [808, 248] on button "Approve" at bounding box center [802, 252] width 58 height 20
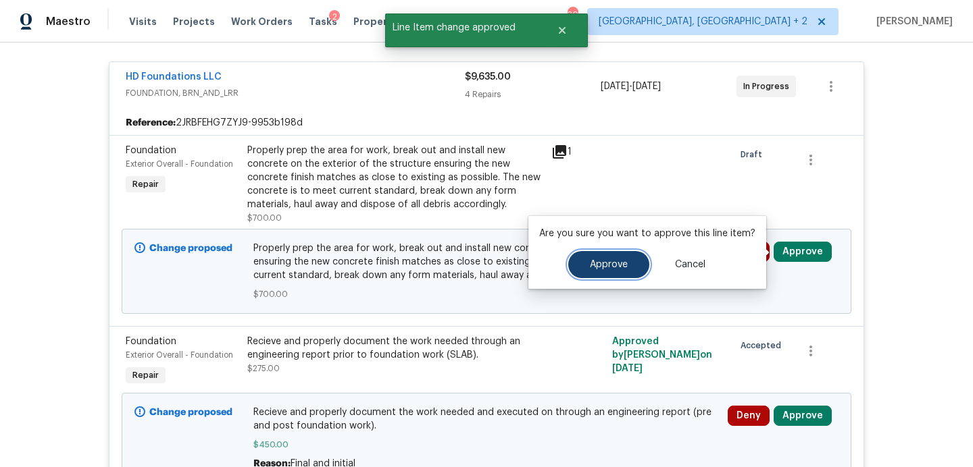
click at [595, 265] on span "Approve" at bounding box center [609, 265] width 38 height 10
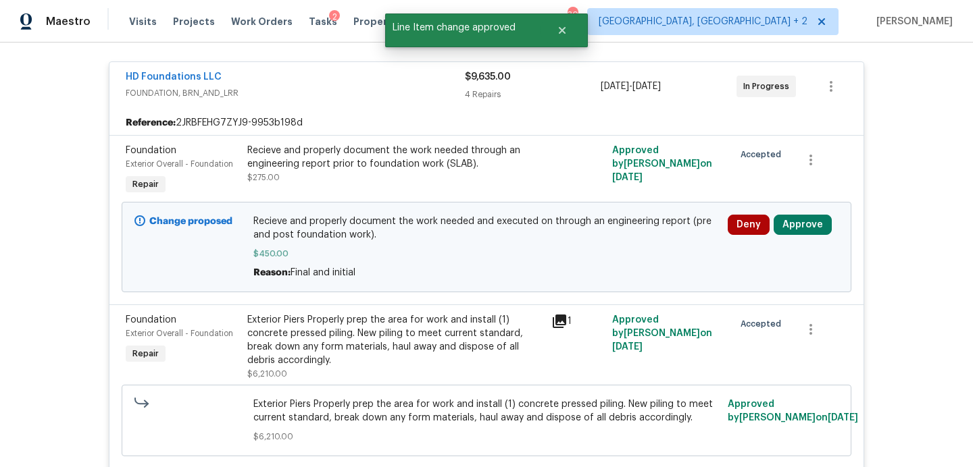
click at [801, 209] on div "Change proposed Recieve and properly document the work needed and executed on t…" at bounding box center [486, 247] width 729 height 91
click at [801, 220] on button "Approve" at bounding box center [802, 225] width 58 height 20
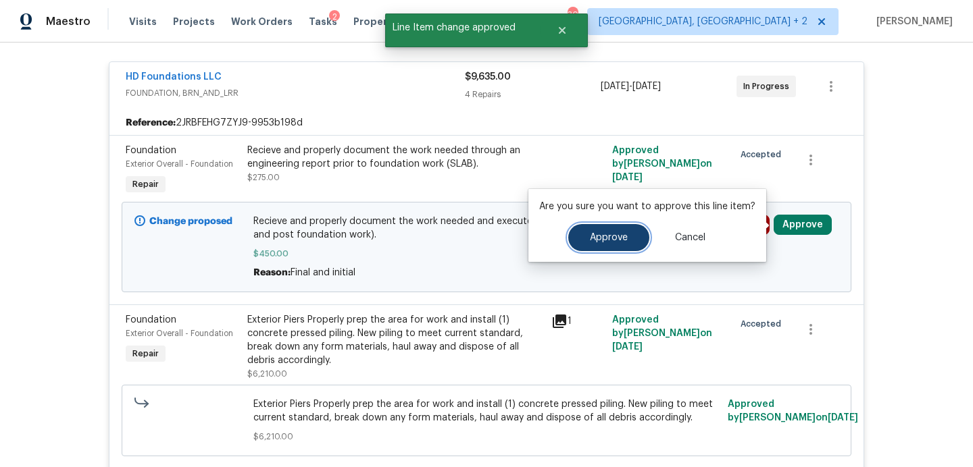
click at [611, 244] on button "Approve" at bounding box center [608, 237] width 81 height 27
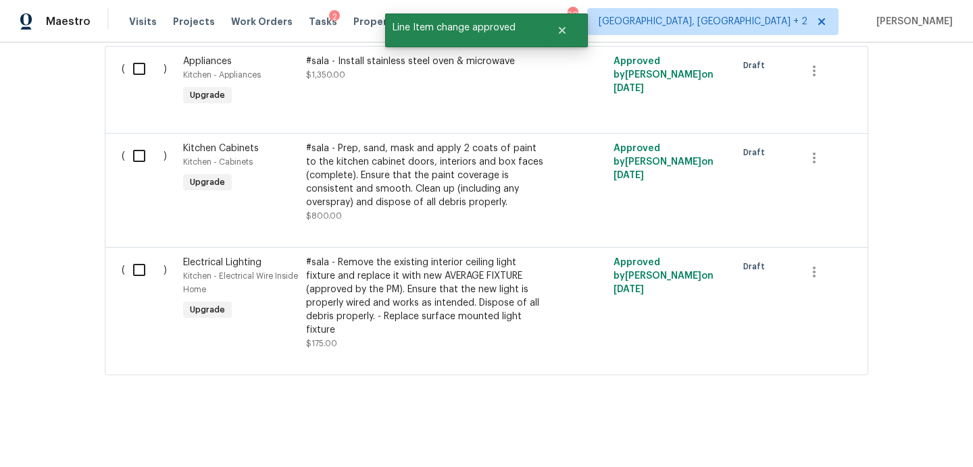
scroll to position [0, 0]
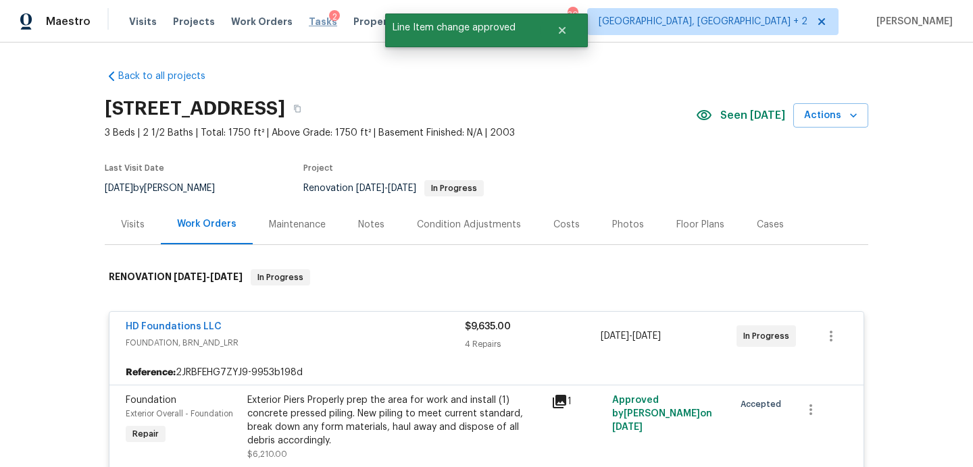
click at [309, 23] on span "Tasks" at bounding box center [323, 21] width 28 height 9
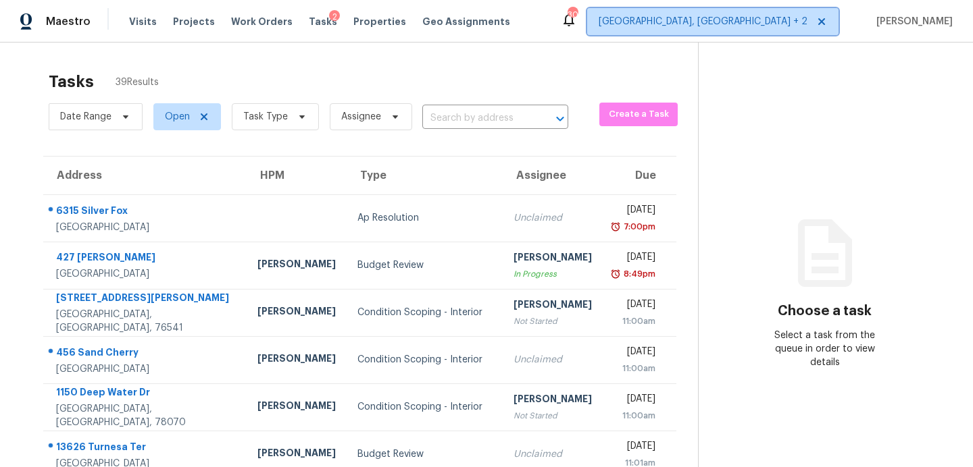
click at [768, 31] on span "[GEOGRAPHIC_DATA], [GEOGRAPHIC_DATA] + 2" at bounding box center [712, 21] width 251 height 27
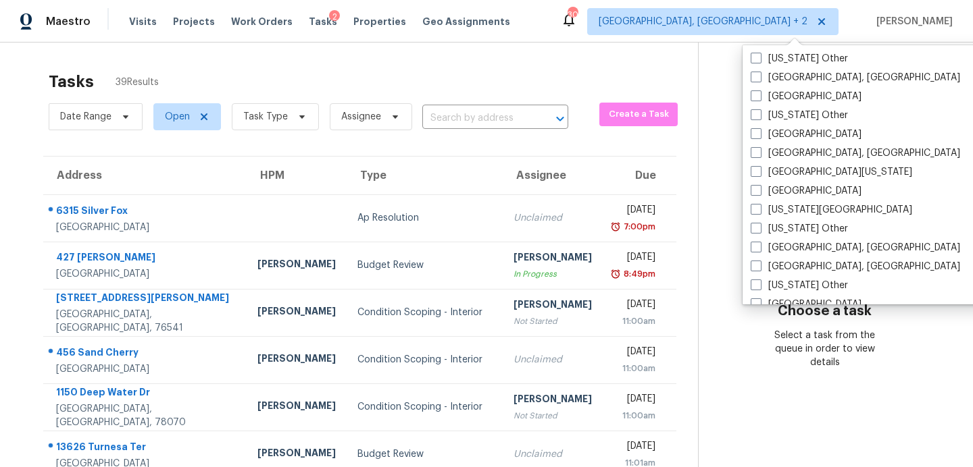
scroll to position [497, 0]
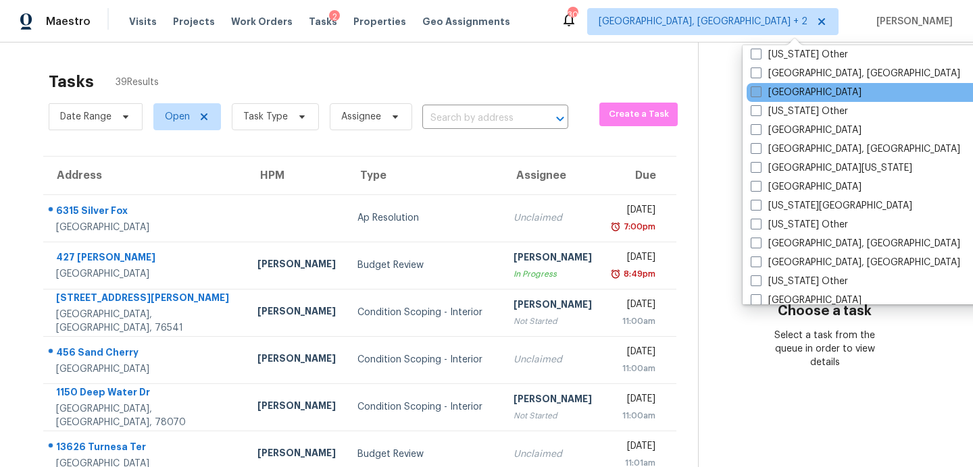
click at [790, 93] on label "Dallas" at bounding box center [805, 93] width 111 height 14
click at [759, 93] on input "Dallas" at bounding box center [754, 90] width 9 height 9
checkbox input "true"
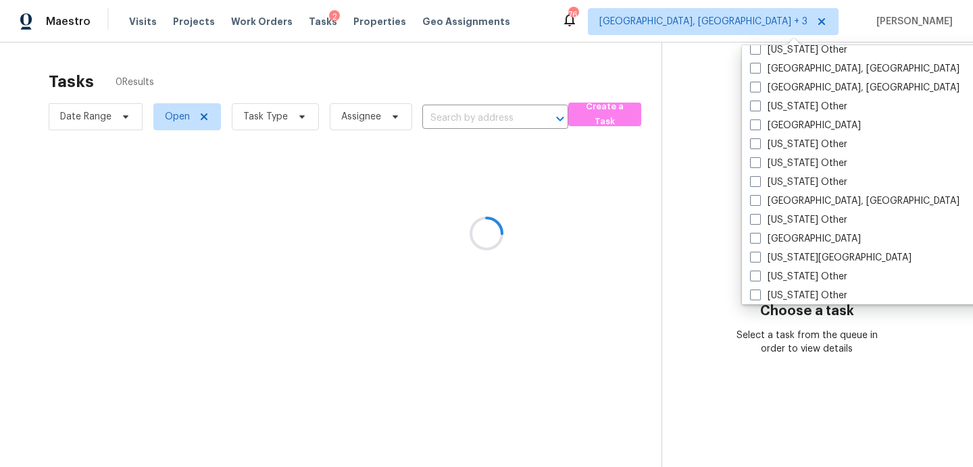
scroll to position [727, 0]
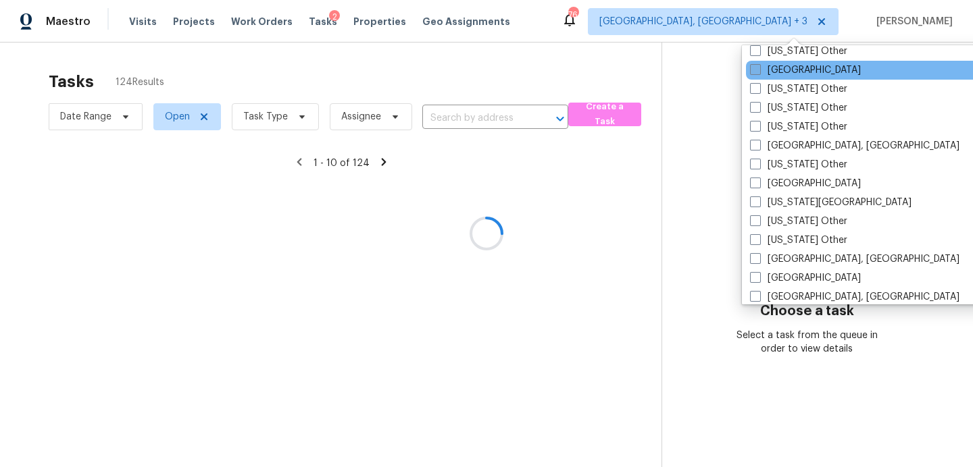
click at [788, 66] on label "Houston" at bounding box center [805, 70] width 111 height 14
click at [758, 66] on input "Houston" at bounding box center [754, 67] width 9 height 9
checkbox input "true"
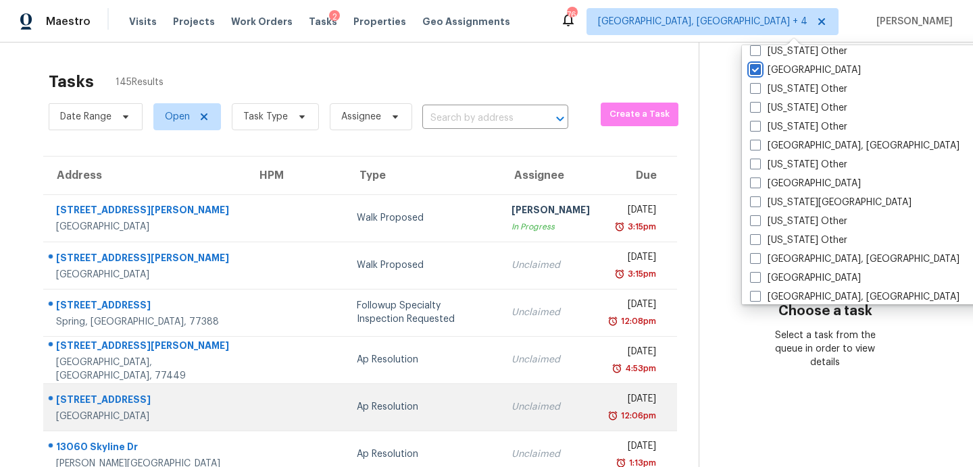
scroll to position [236, 0]
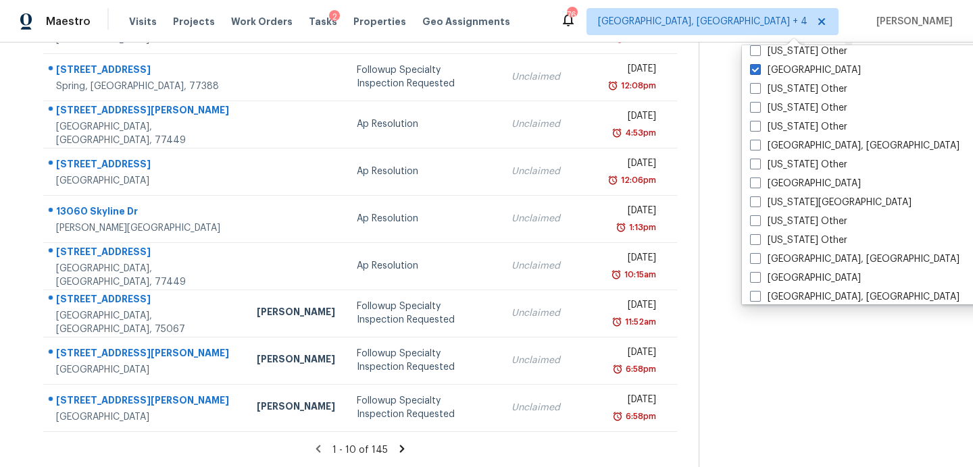
click at [400, 446] on icon at bounding box center [402, 448] width 5 height 7
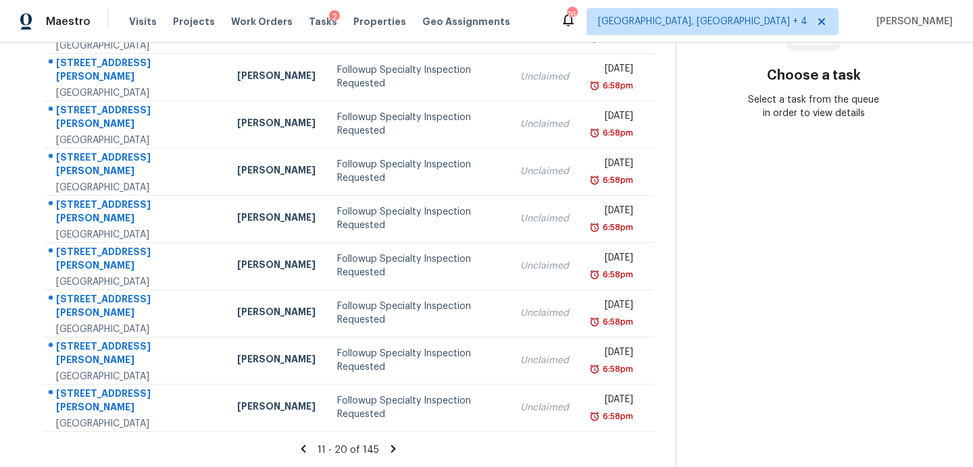
click at [391, 446] on icon at bounding box center [393, 448] width 5 height 7
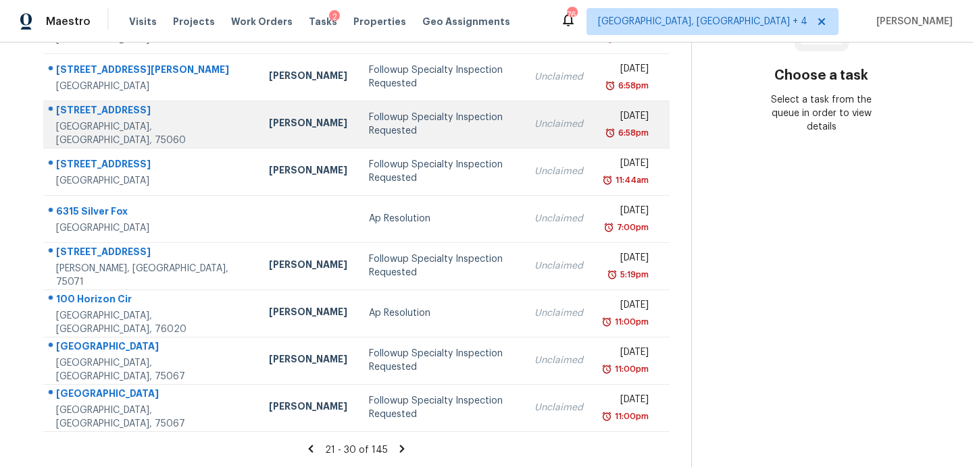
scroll to position [0, 0]
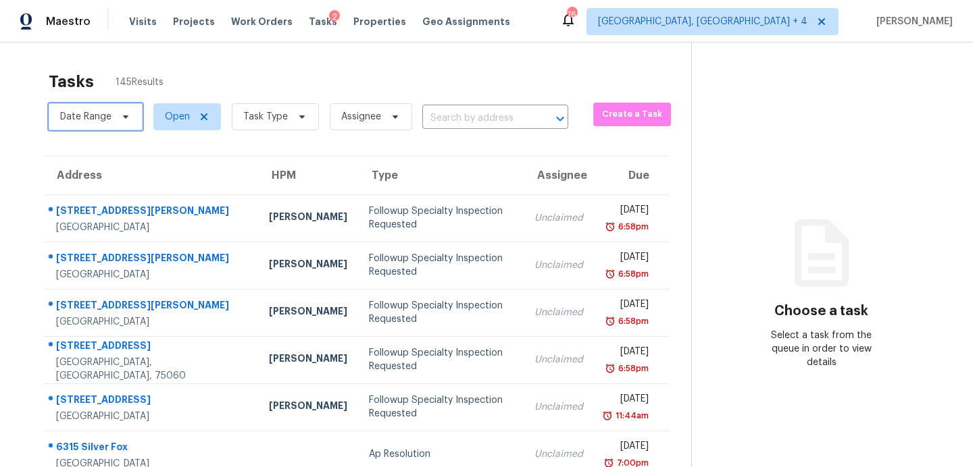
click at [129, 120] on icon at bounding box center [125, 116] width 11 height 11
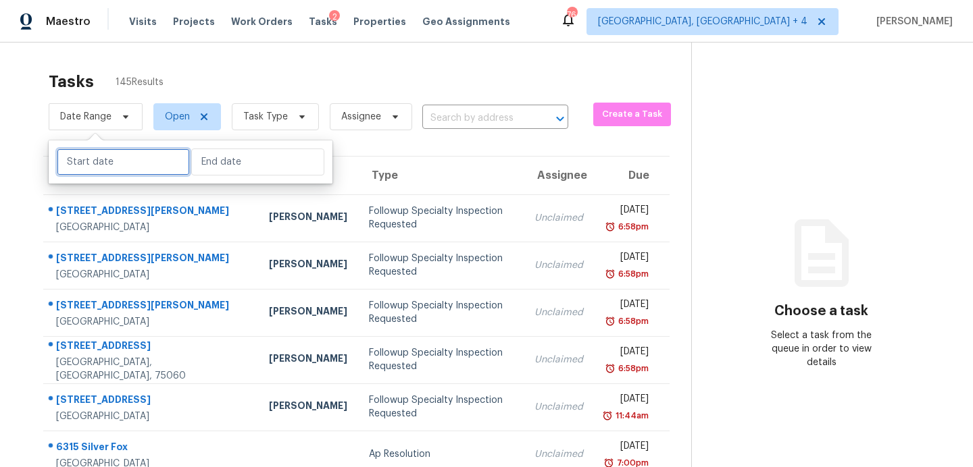
click at [128, 159] on input "text" at bounding box center [123, 162] width 133 height 27
select select "9"
select select "2025"
select select "10"
select select "2025"
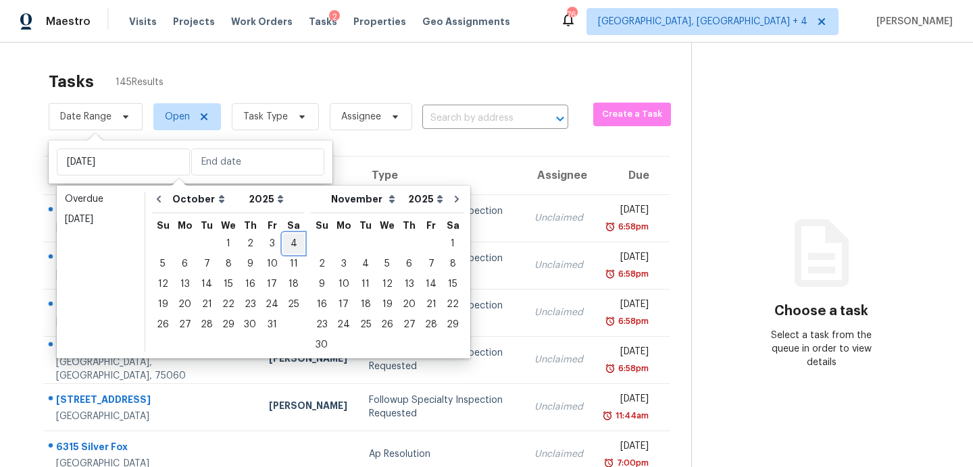
click at [289, 245] on div "4" at bounding box center [293, 243] width 21 height 19
type input "Sat, Oct 04"
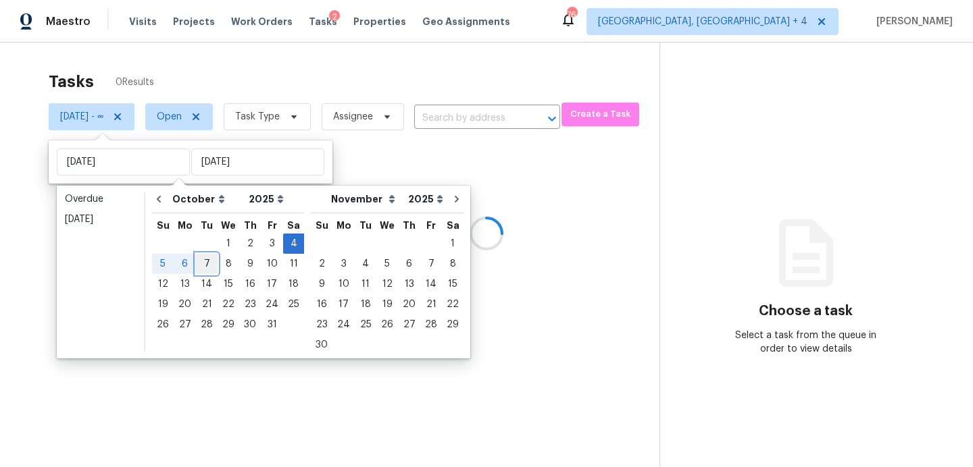
click at [204, 263] on div "7" at bounding box center [207, 264] width 22 height 19
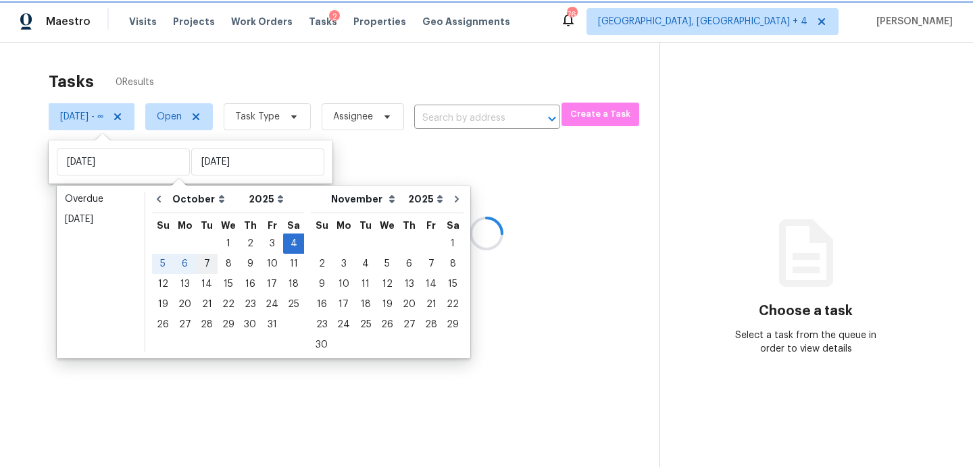
type input "Tue, Oct 07"
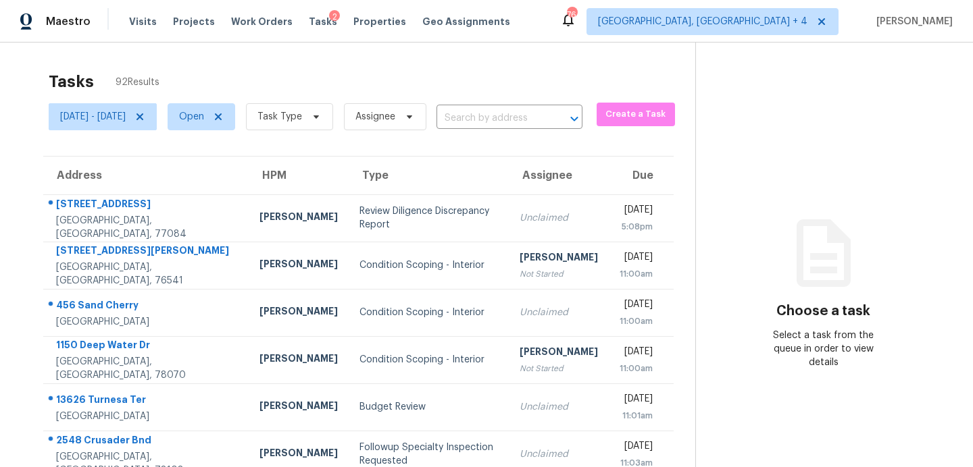
click at [280, 52] on div "Tasks 92 Results Sat, Oct 04 - Tue, Oct 07 Open Task Type Assignee ​ Create a T…" at bounding box center [486, 373] width 973 height 661
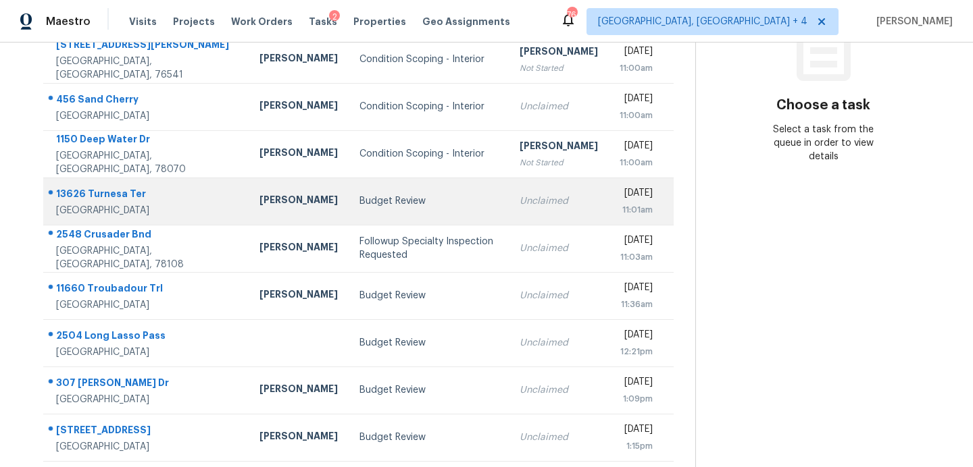
scroll to position [236, 0]
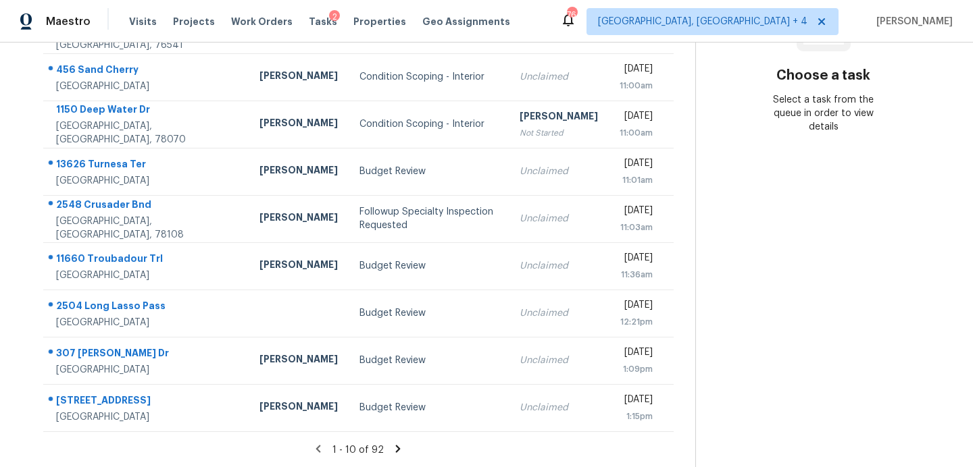
click at [396, 445] on icon at bounding box center [398, 448] width 5 height 7
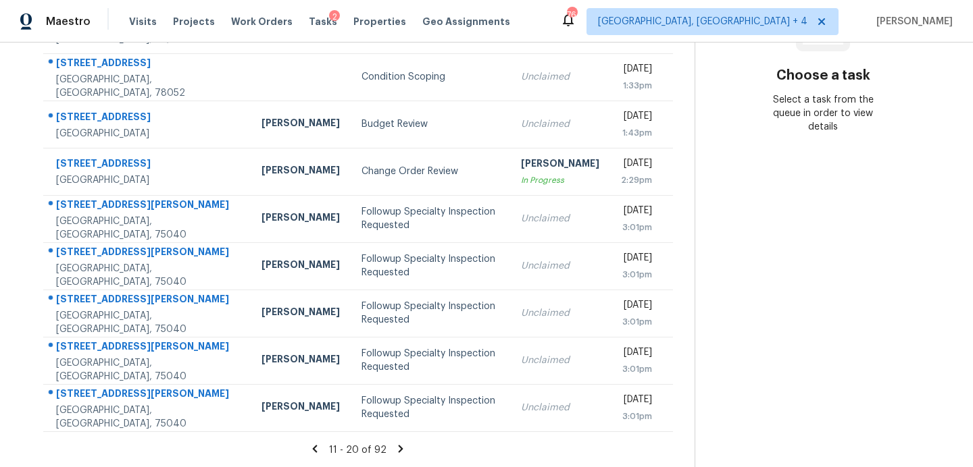
click at [398, 446] on icon at bounding box center [400, 448] width 5 height 7
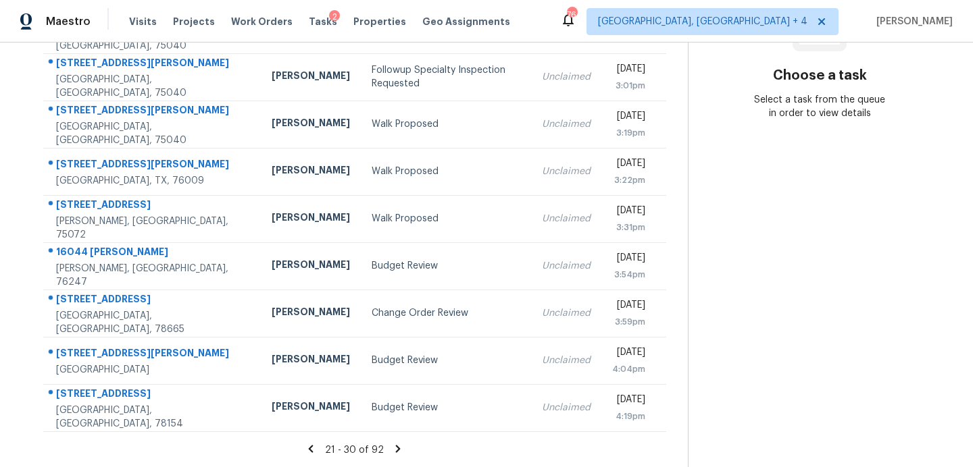
click at [392, 448] on icon at bounding box center [398, 449] width 12 height 12
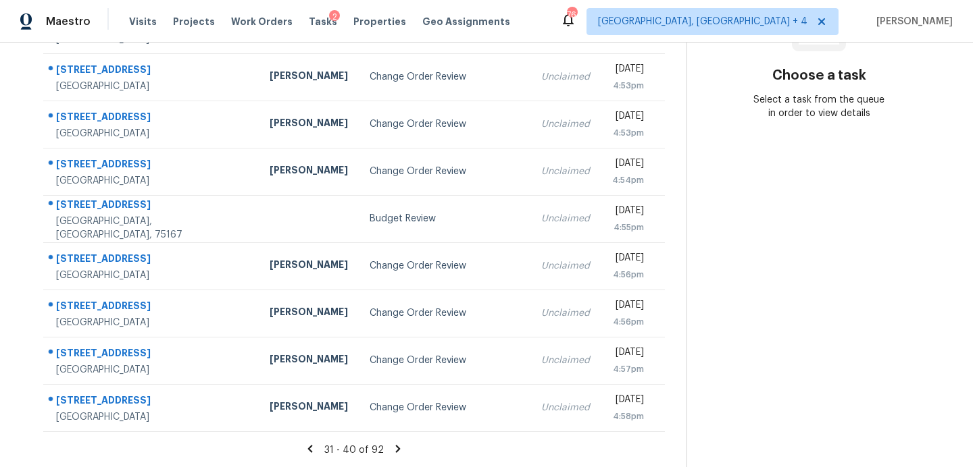
click at [392, 444] on icon at bounding box center [398, 449] width 12 height 12
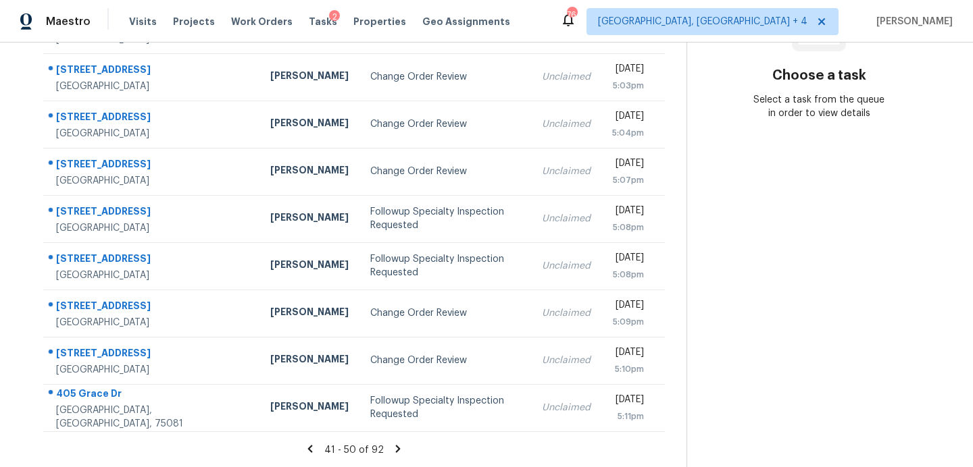
click at [396, 445] on icon at bounding box center [398, 448] width 5 height 7
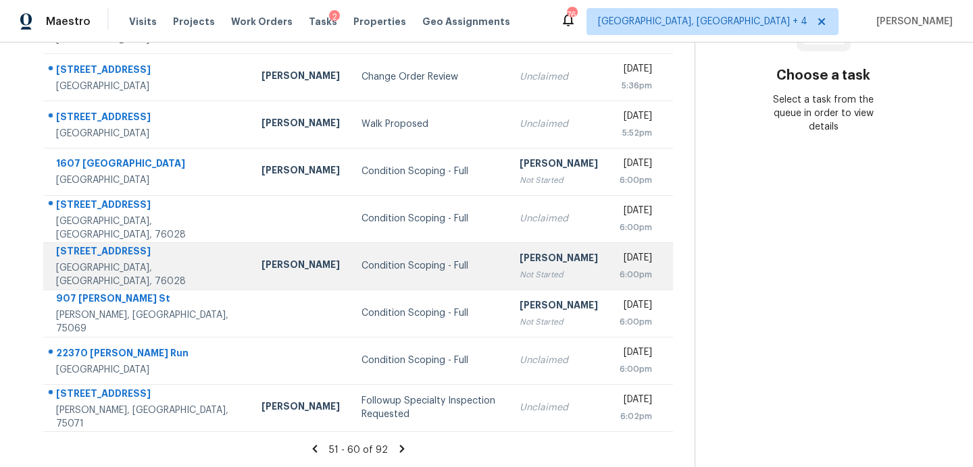
scroll to position [249, 0]
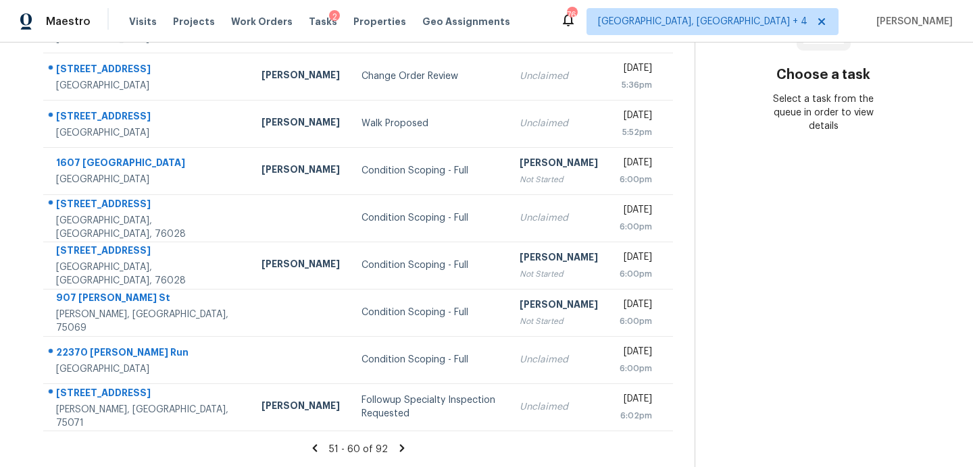
click at [400, 446] on icon at bounding box center [402, 448] width 12 height 12
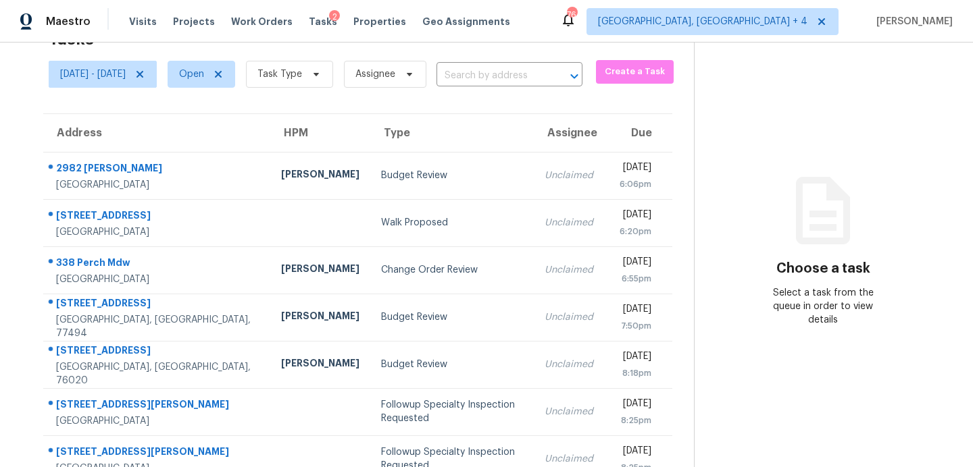
scroll to position [236, 0]
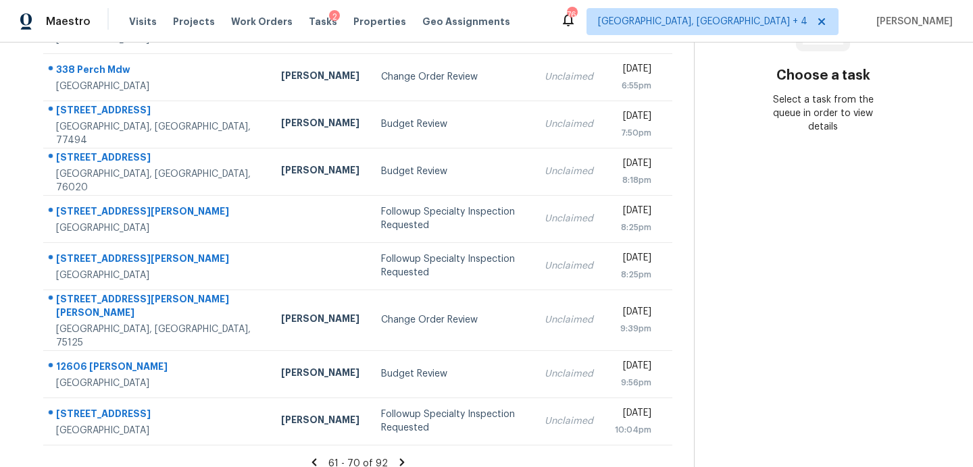
click at [396, 457] on icon at bounding box center [402, 463] width 12 height 12
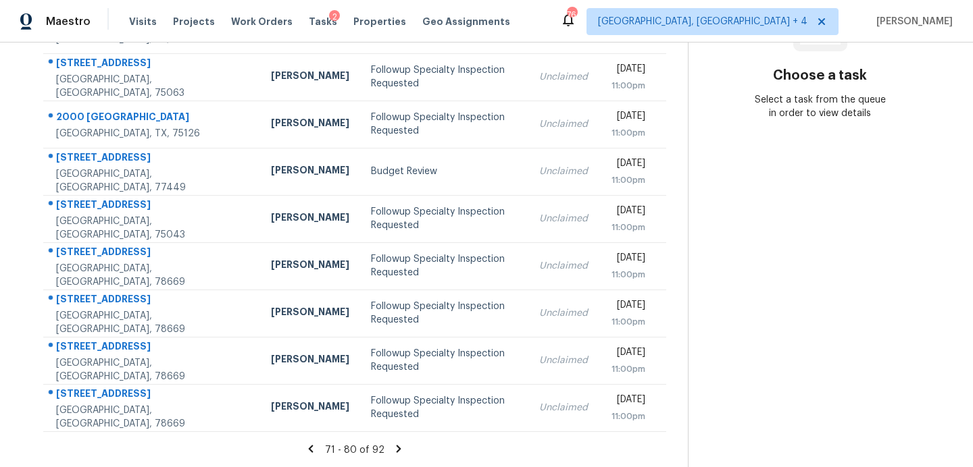
scroll to position [0, 0]
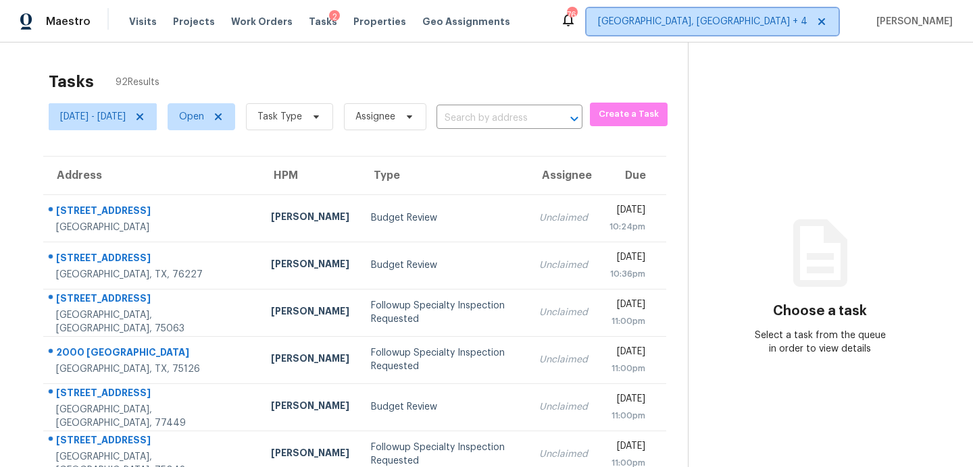
click at [784, 28] on span "Killeen, TX + 4" at bounding box center [702, 22] width 209 height 14
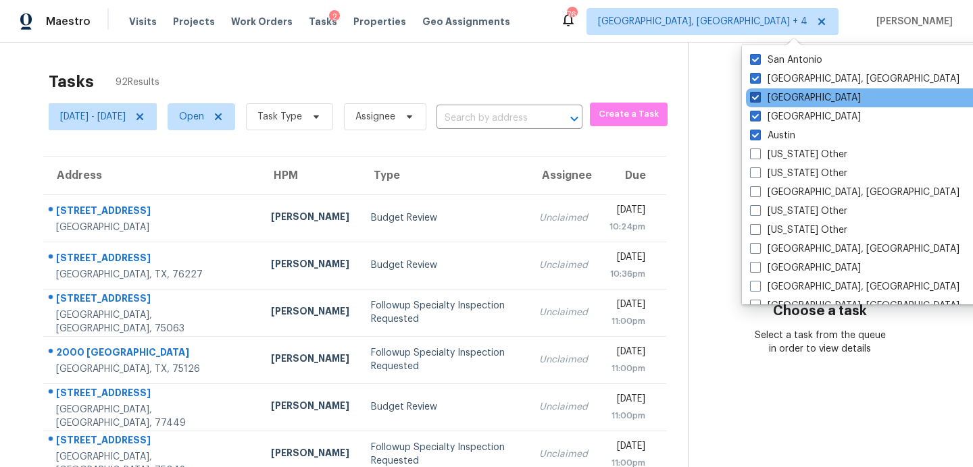
click at [779, 101] on label "Houston" at bounding box center [805, 98] width 111 height 14
click at [758, 100] on input "Houston" at bounding box center [754, 95] width 9 height 9
checkbox input "false"
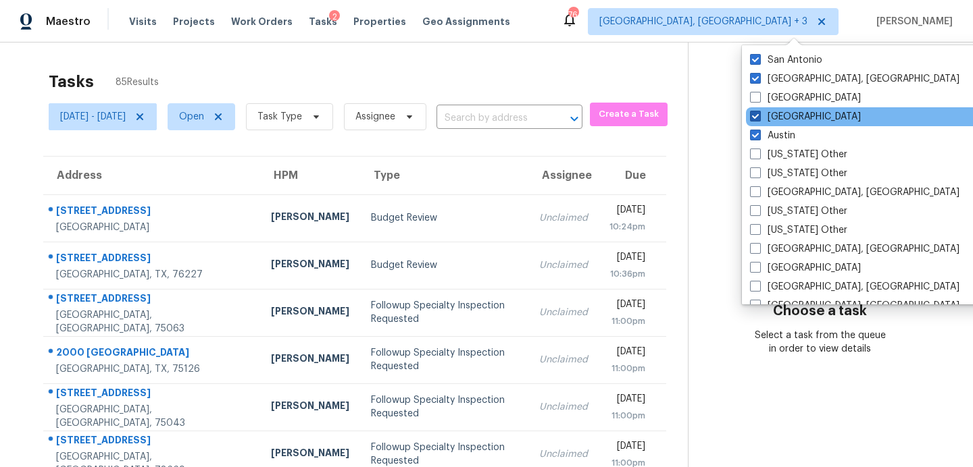
click at [777, 116] on label "Dallas" at bounding box center [805, 117] width 111 height 14
click at [758, 116] on input "Dallas" at bounding box center [754, 114] width 9 height 9
checkbox input "false"
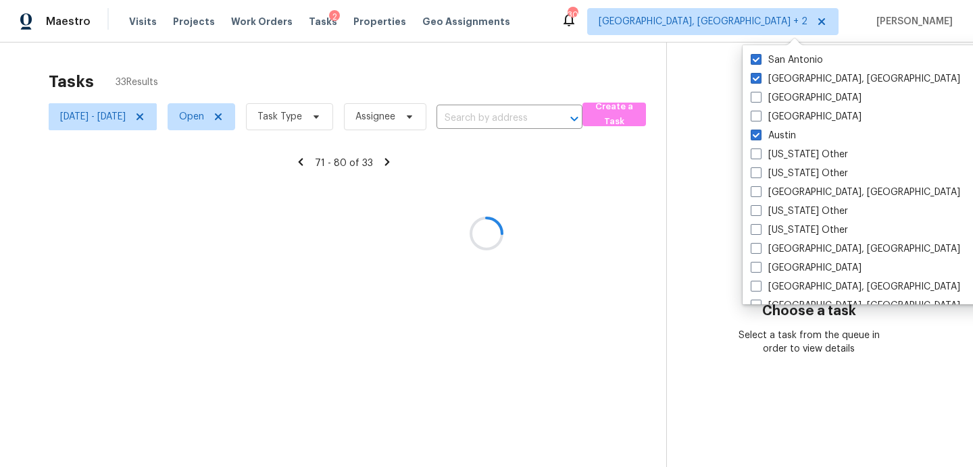
click at [661, 76] on div "Tasks 33 Results" at bounding box center [357, 81] width 617 height 35
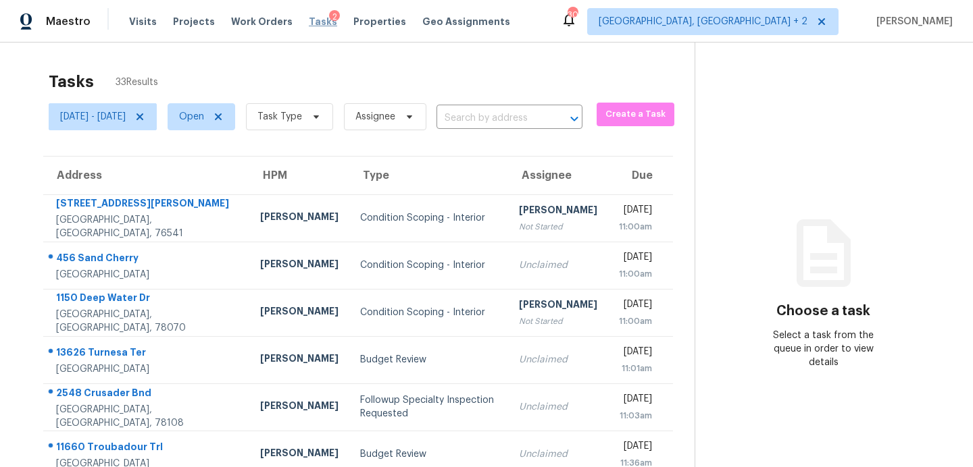
click at [309, 20] on span "Tasks" at bounding box center [323, 21] width 28 height 9
click at [145, 120] on icon at bounding box center [139, 116] width 11 height 11
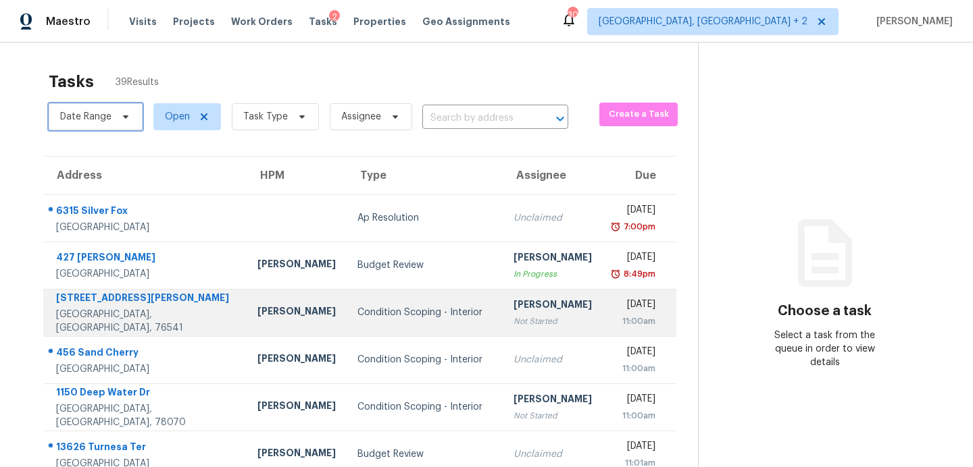
scroll to position [71, 0]
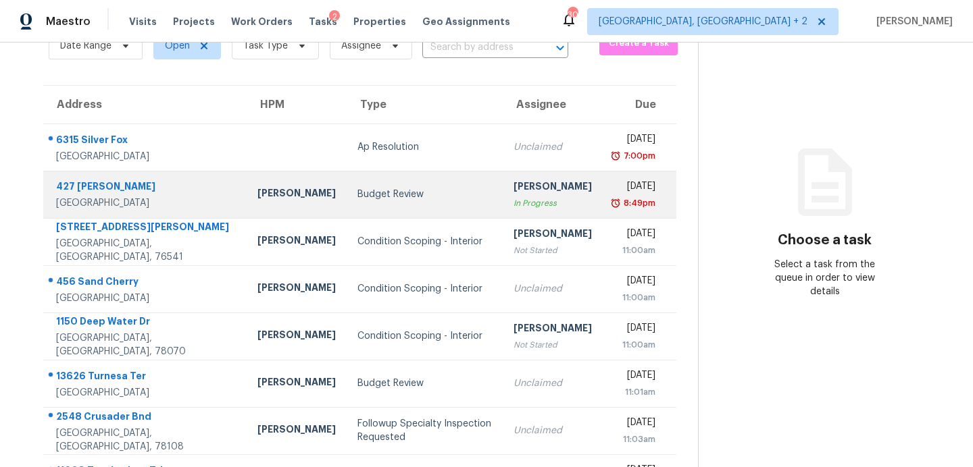
click at [357, 190] on div "Budget Review" at bounding box center [424, 195] width 134 height 14
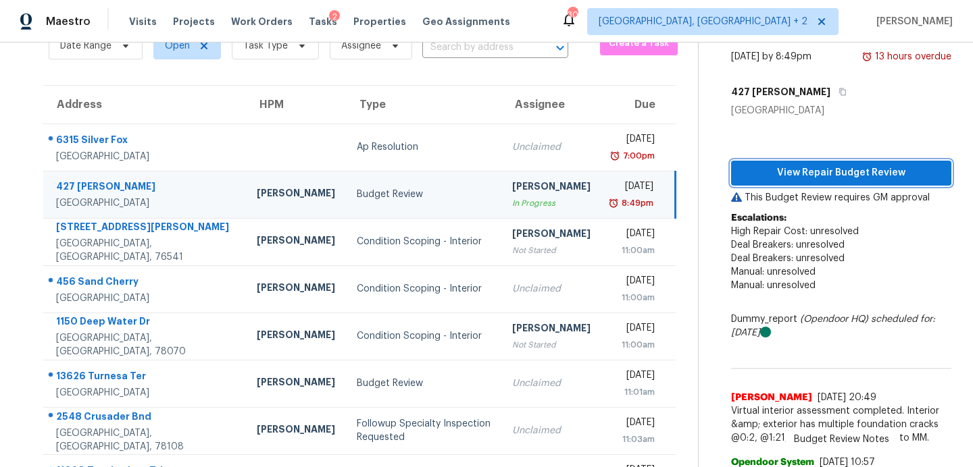
click at [751, 174] on span "View Repair Budget Review" at bounding box center [841, 173] width 199 height 17
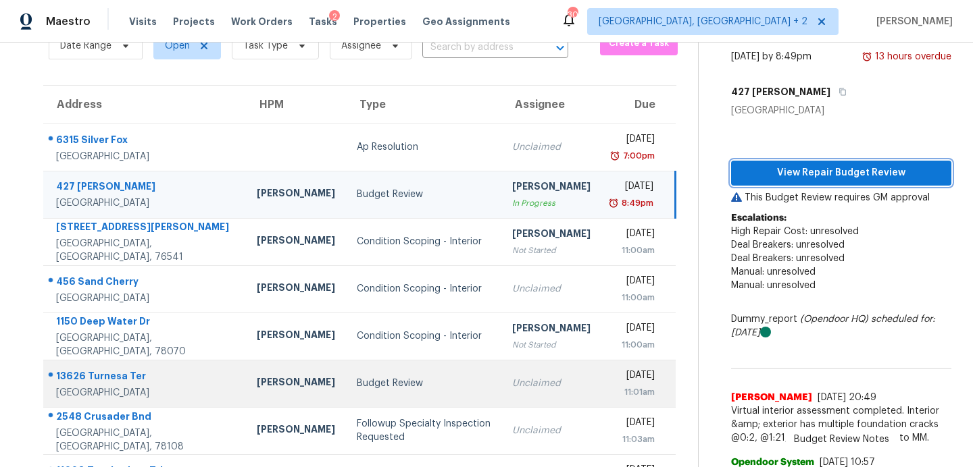
scroll to position [236, 0]
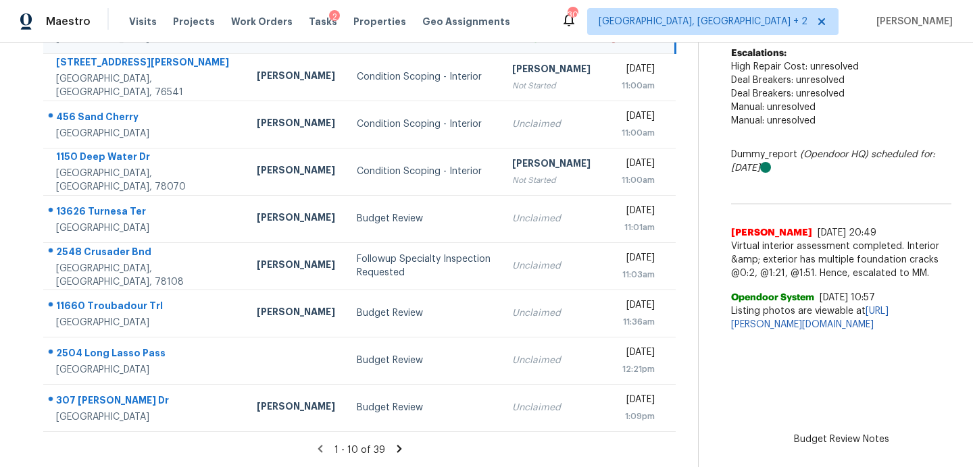
click at [397, 450] on icon at bounding box center [399, 448] width 5 height 7
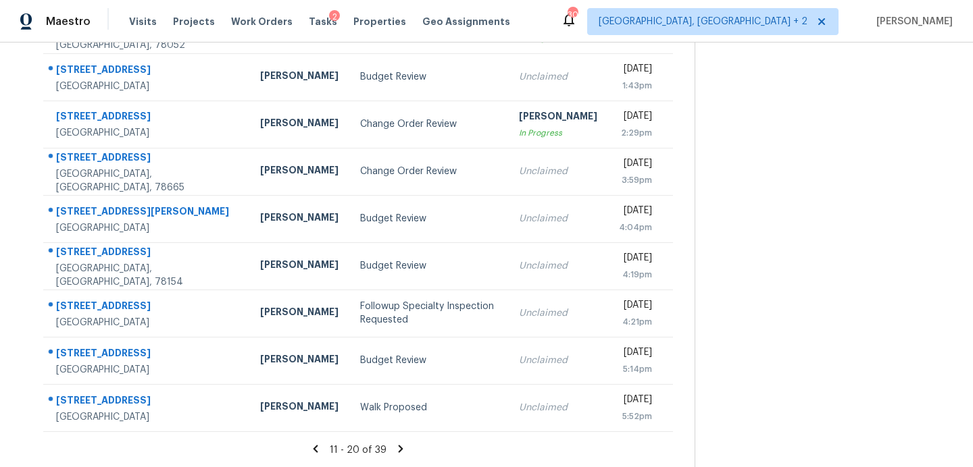
click at [394, 447] on icon at bounding box center [400, 449] width 12 height 12
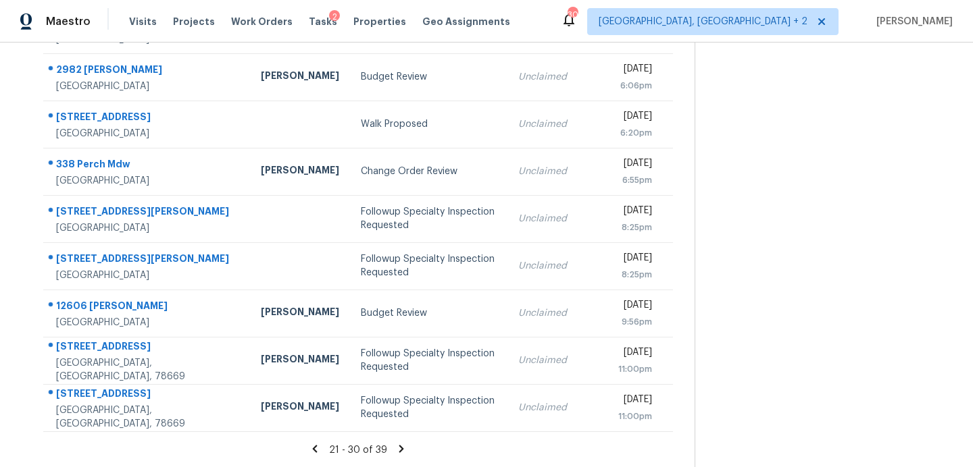
click at [395, 450] on icon at bounding box center [401, 449] width 12 height 12
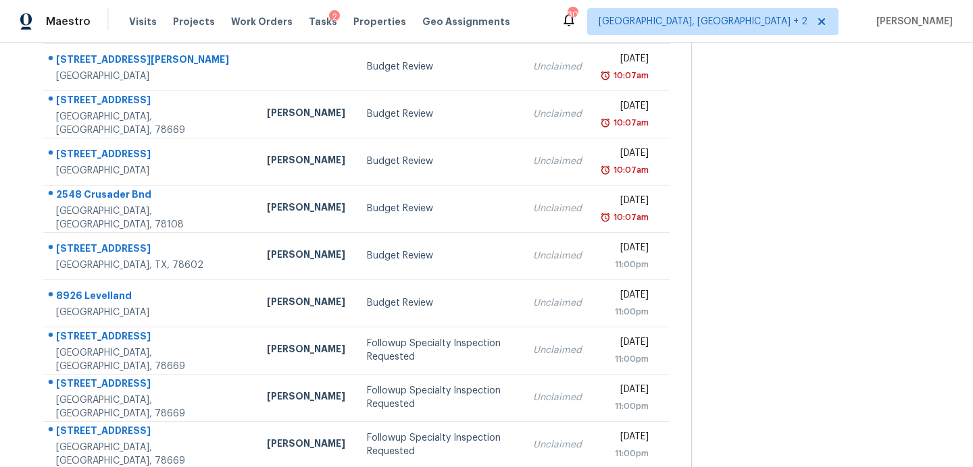
scroll to position [188, 0]
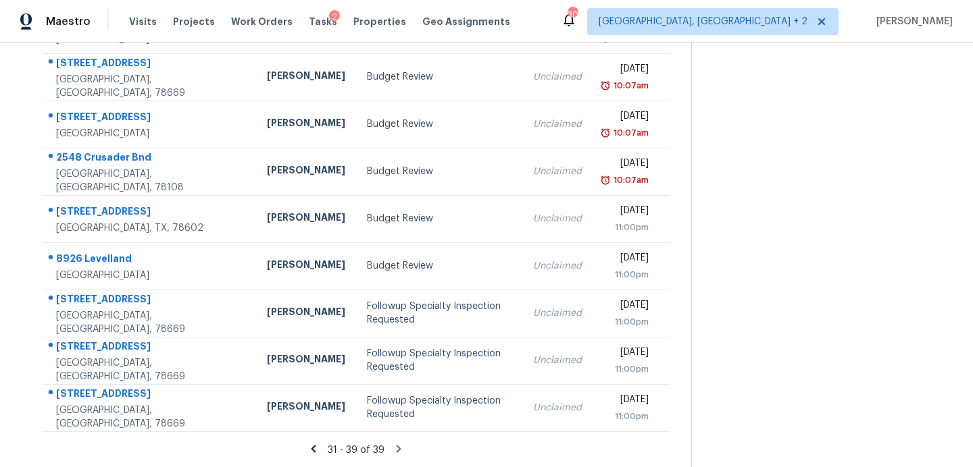
click at [311, 449] on icon at bounding box center [313, 448] width 5 height 7
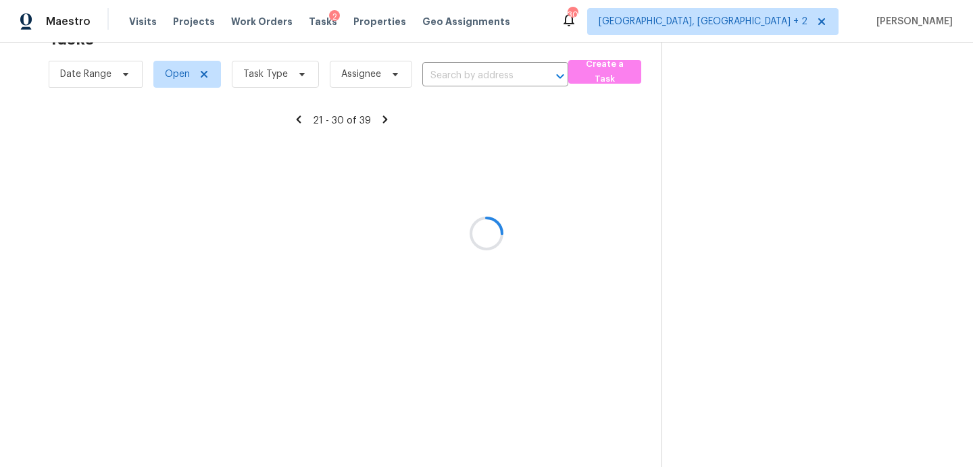
scroll to position [43, 0]
click at [299, 449] on div at bounding box center [486, 233] width 973 height 467
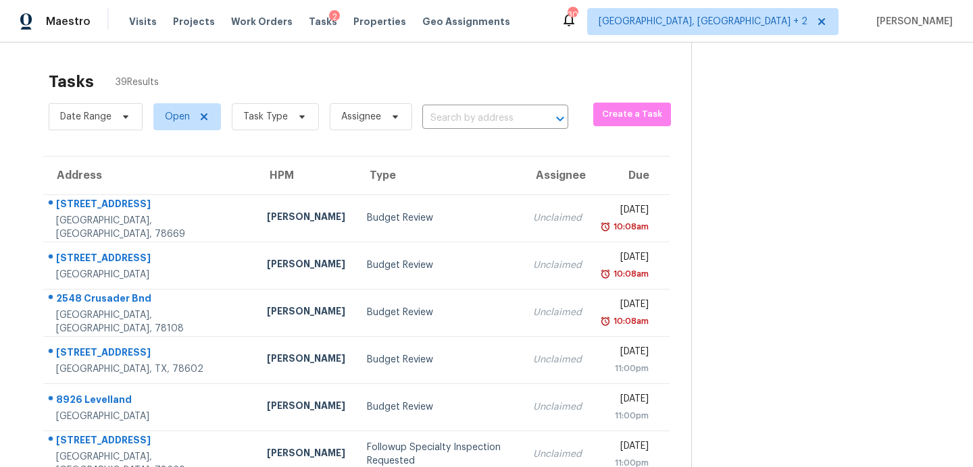
scroll to position [236, 0]
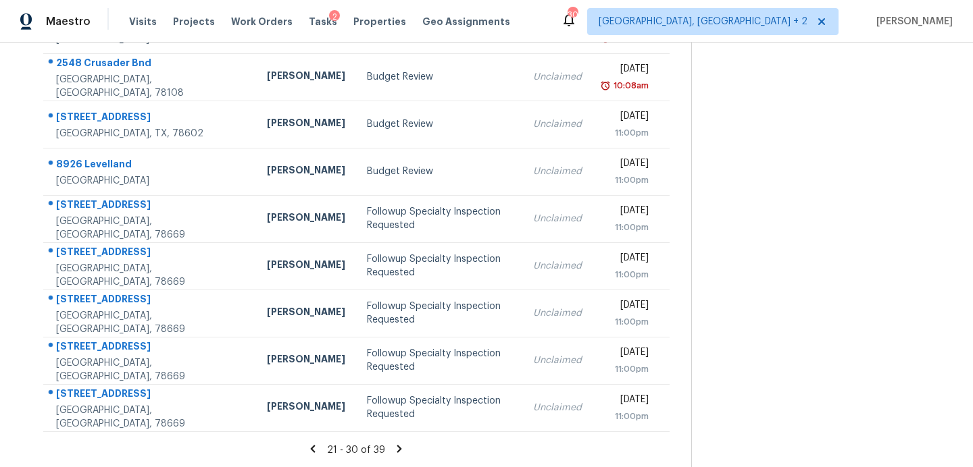
click at [307, 443] on icon at bounding box center [313, 449] width 12 height 12
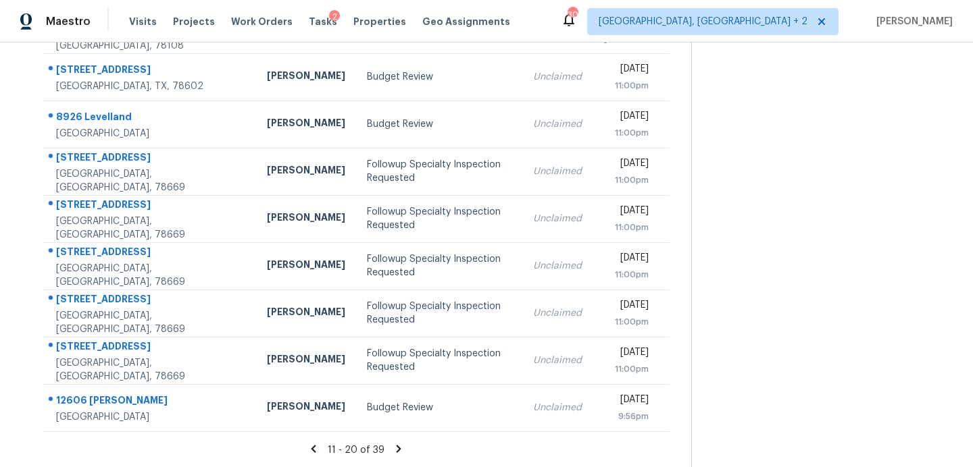
click at [307, 450] on icon at bounding box center [313, 449] width 12 height 12
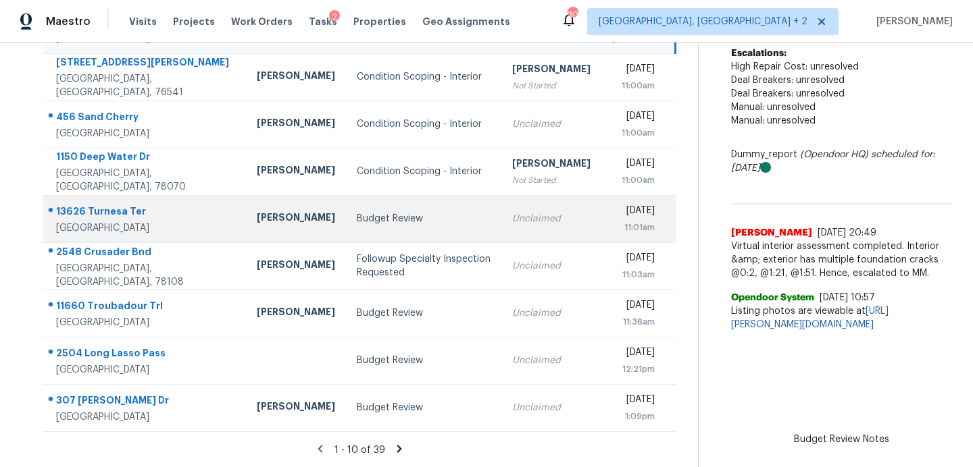
scroll to position [0, 0]
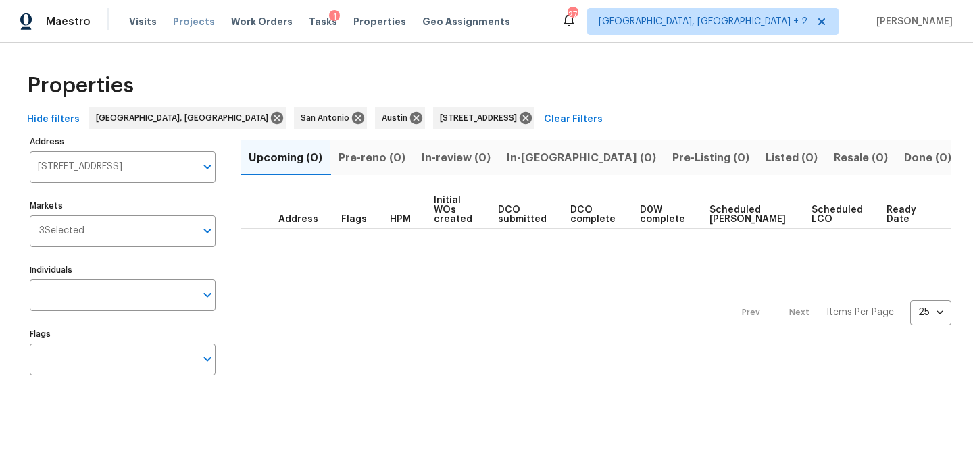
click at [186, 22] on span "Projects" at bounding box center [194, 22] width 42 height 14
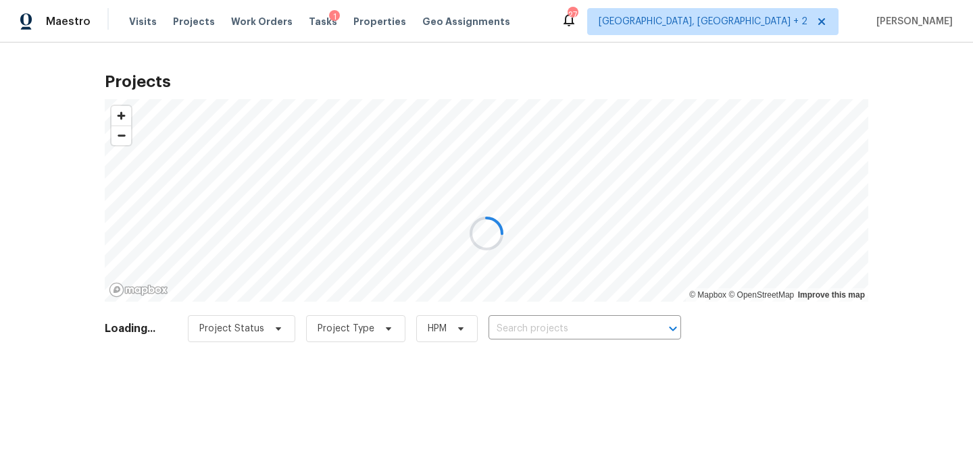
click at [562, 322] on div at bounding box center [486, 233] width 973 height 467
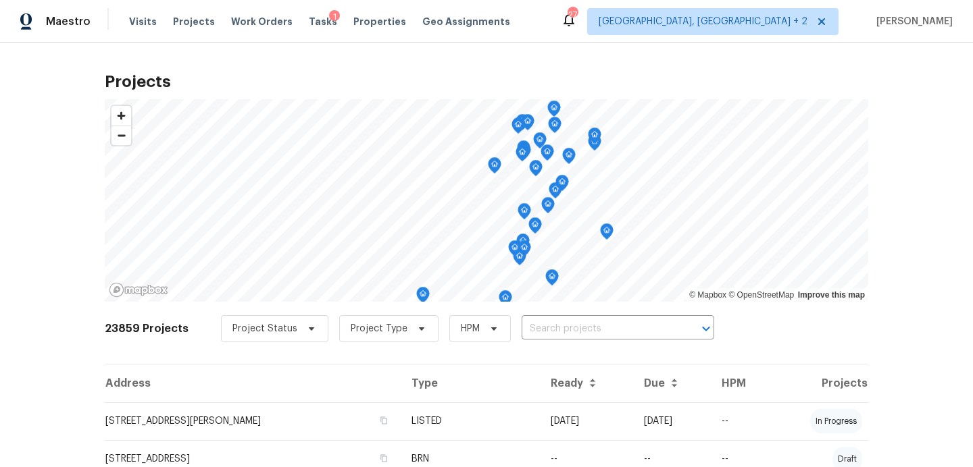
click at [561, 324] on input "text" at bounding box center [598, 329] width 155 height 21
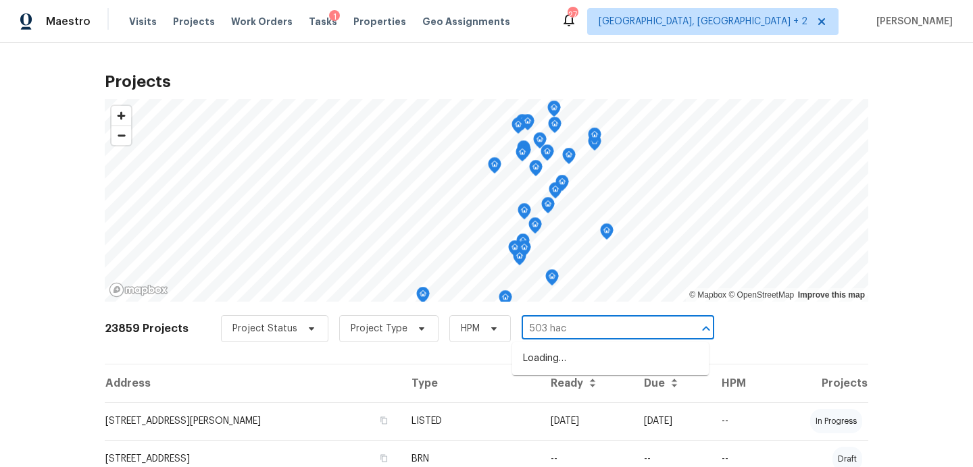
type input "503 hack"
click at [583, 359] on li "[STREET_ADDRESS]" at bounding box center [610, 359] width 197 height 22
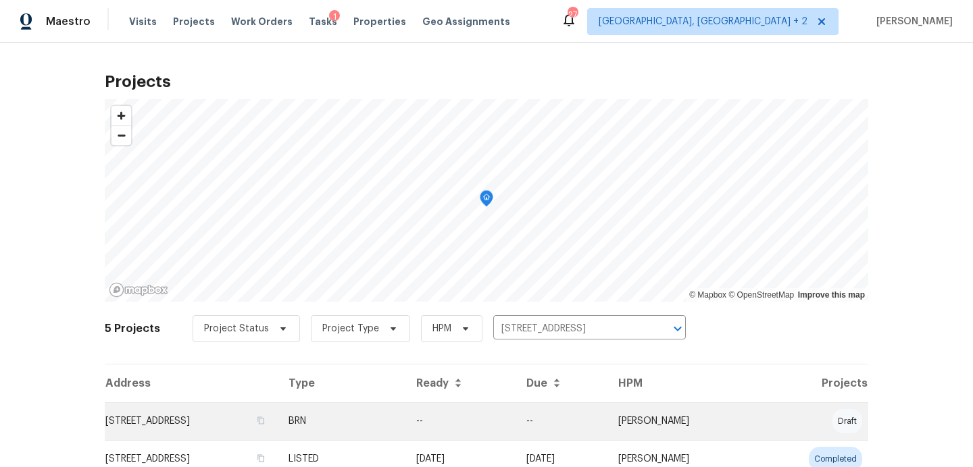
click at [167, 423] on td "[STREET_ADDRESS]" at bounding box center [191, 422] width 173 height 38
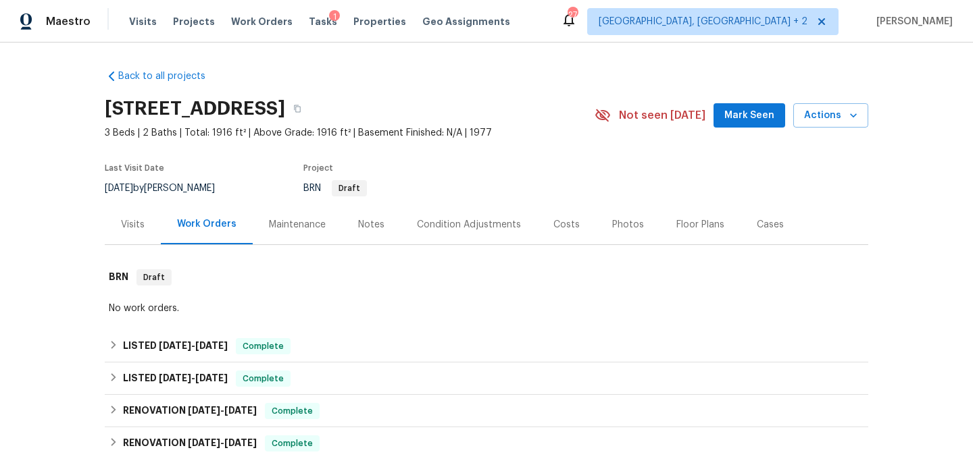
click at [762, 99] on div "[STREET_ADDRESS] 3 Beds | 2 Baths | Total: 1916 ft² | Above Grade: 1916 ft² | B…" at bounding box center [486, 115] width 763 height 49
click at [748, 111] on span "Mark Seen" at bounding box center [749, 115] width 50 height 17
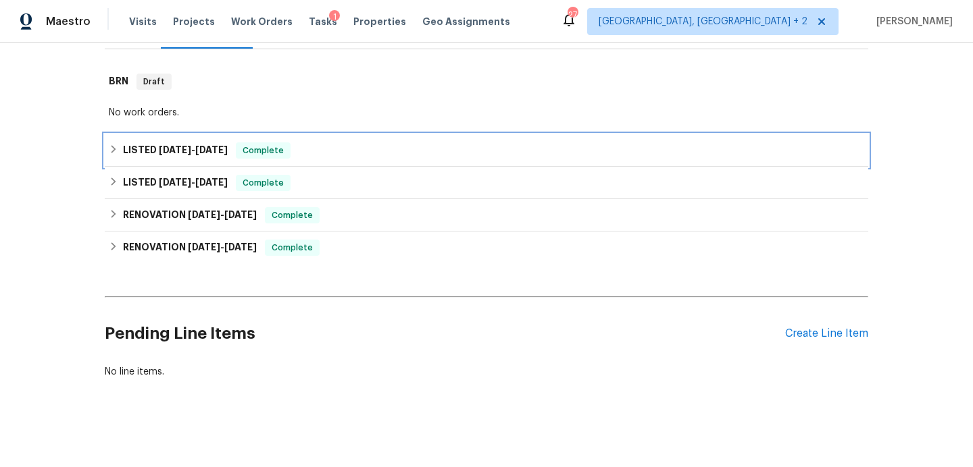
click at [396, 156] on div "LISTED [DATE] - [DATE] Complete" at bounding box center [486, 151] width 755 height 16
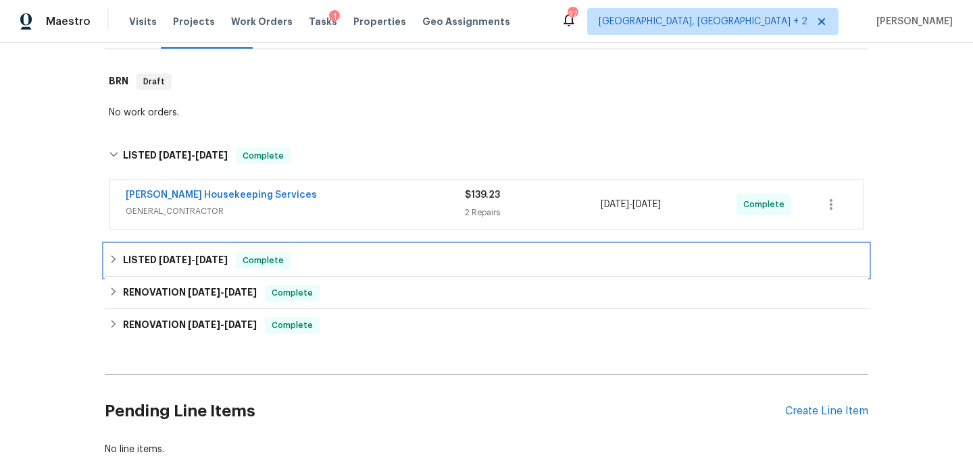
click at [378, 252] on div "LISTED [DATE] - [DATE] Complete" at bounding box center [486, 260] width 763 height 32
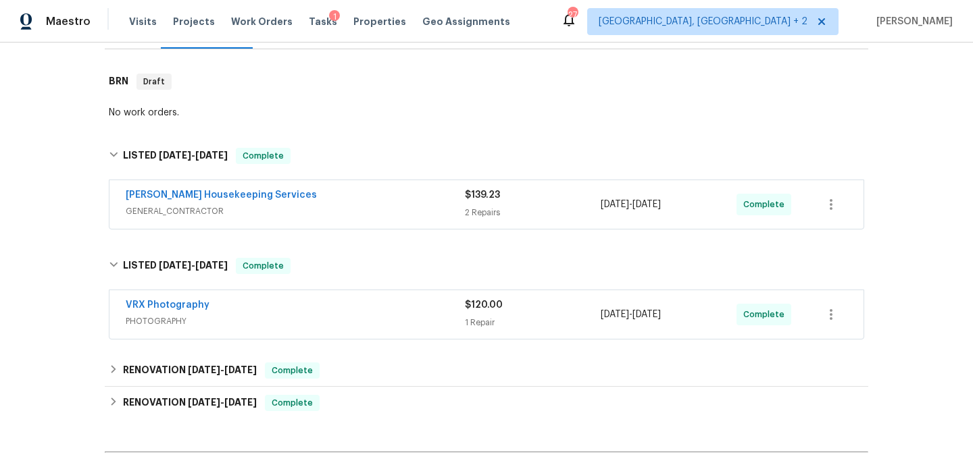
click at [357, 353] on div "Back to all projects [STREET_ADDRESS] 3 Beds | 2 Baths | Total: 1916 ft² | Abov…" at bounding box center [486, 204] width 763 height 682
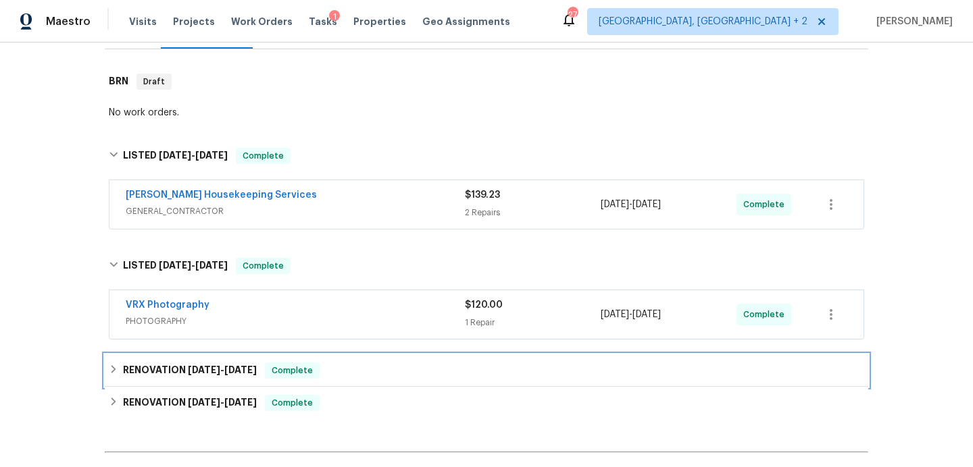
click at [361, 378] on div "RENOVATION [DATE] - [DATE] Complete" at bounding box center [486, 371] width 755 height 16
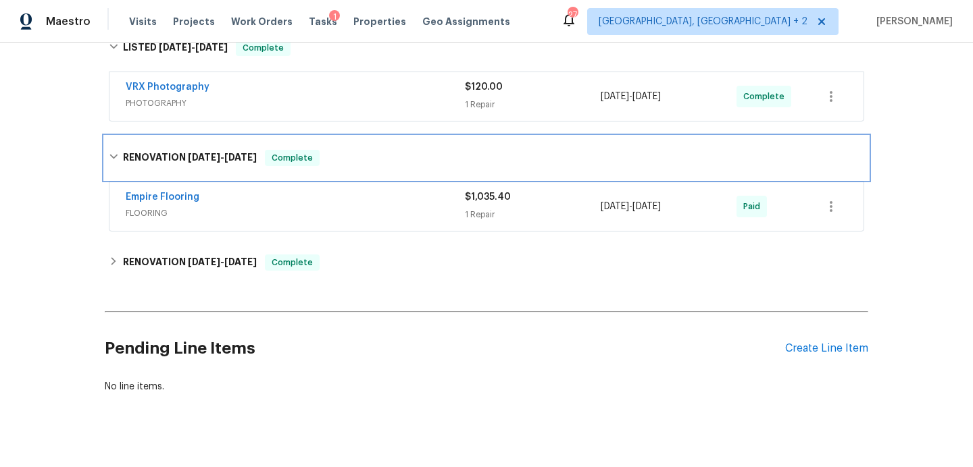
scroll to position [427, 0]
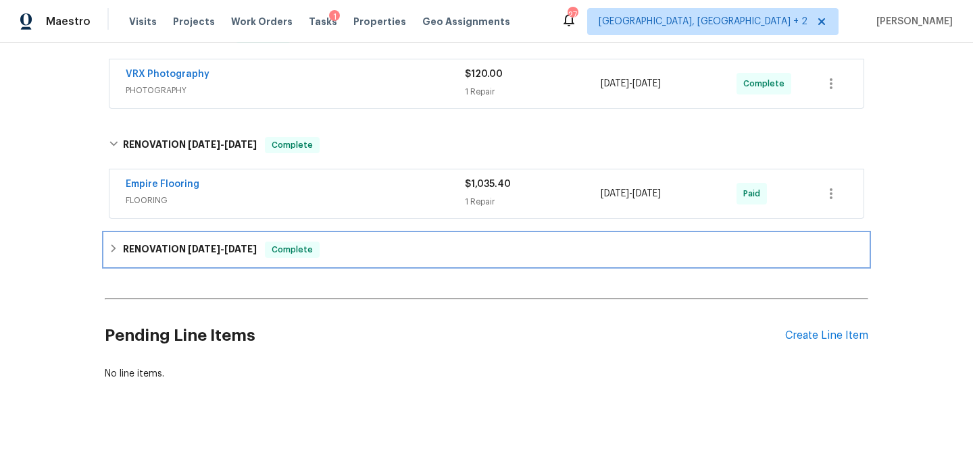
click at [373, 238] on div "RENOVATION [DATE] - [DATE] Complete" at bounding box center [486, 250] width 763 height 32
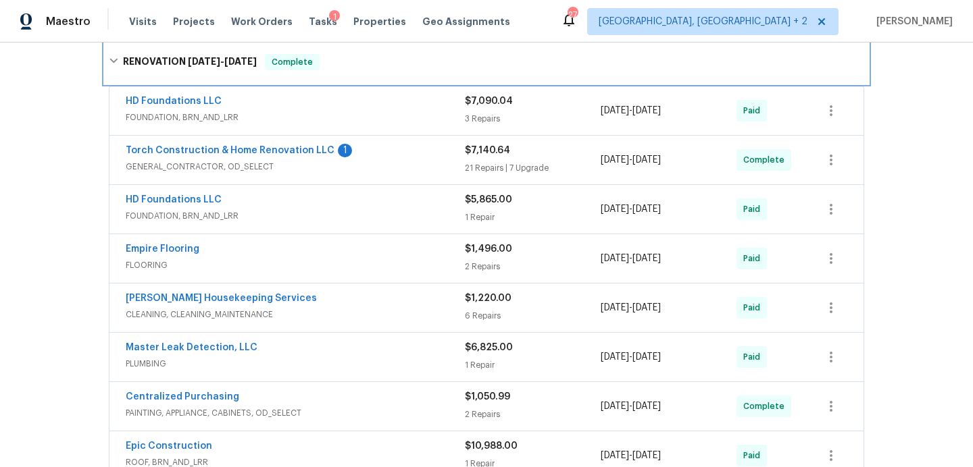
scroll to position [0, 0]
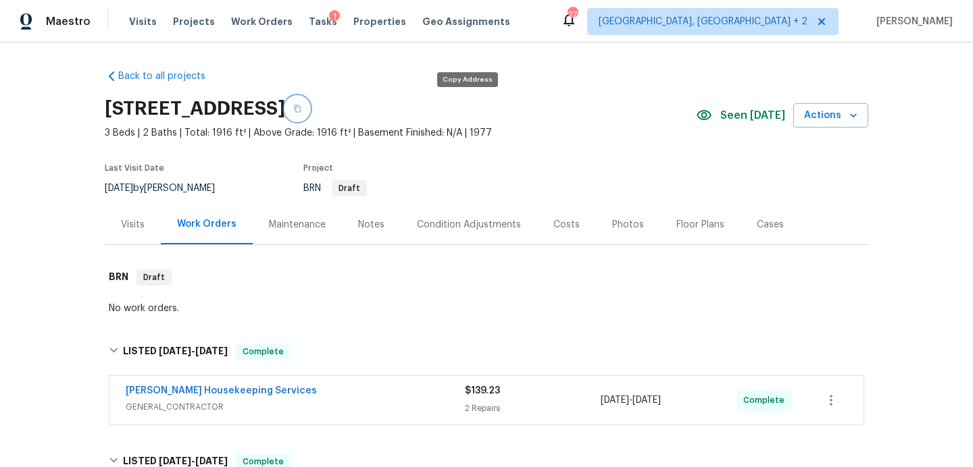
click at [309, 114] on button "button" at bounding box center [297, 109] width 24 height 24
click at [309, 20] on span "Tasks" at bounding box center [323, 21] width 28 height 9
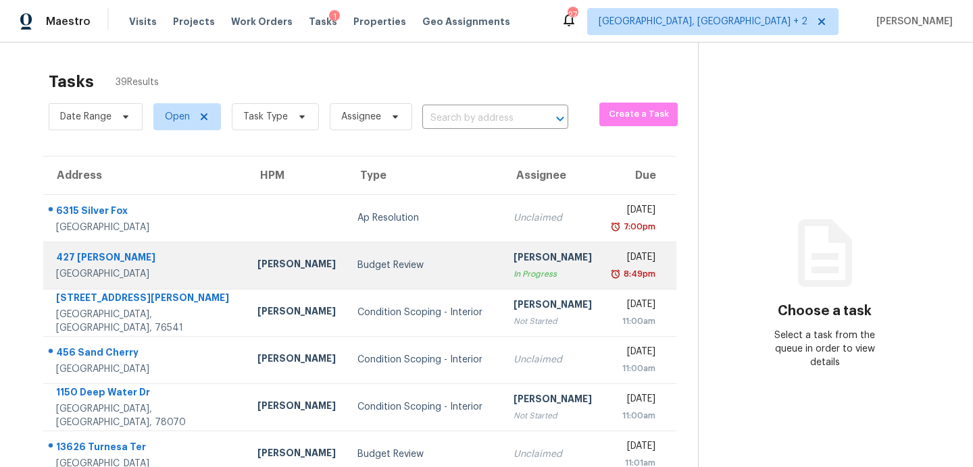
click at [357, 269] on div "Budget Review" at bounding box center [424, 266] width 134 height 14
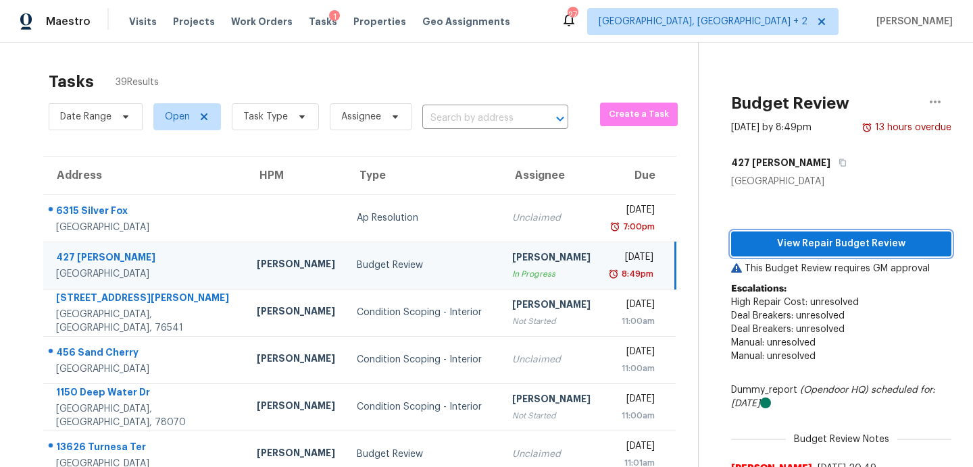
click at [788, 251] on span "View Repair Budget Review" at bounding box center [841, 244] width 199 height 17
click at [188, 21] on span "Projects" at bounding box center [194, 22] width 42 height 14
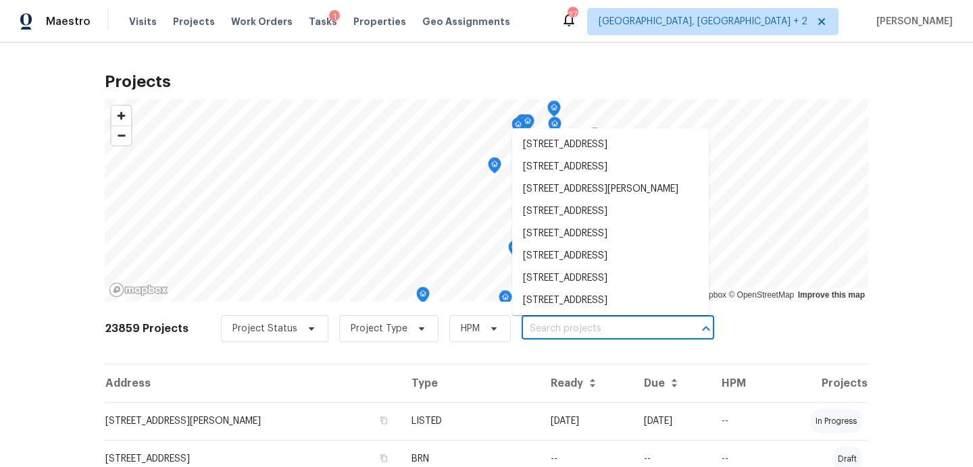
click at [541, 328] on input "text" at bounding box center [598, 329] width 155 height 21
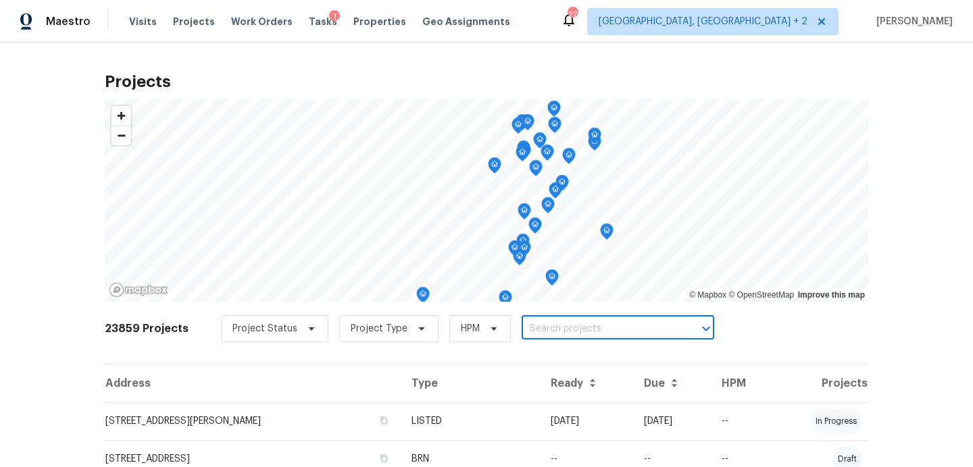
paste input "[STREET_ADDRESS][PERSON_NAME][PERSON_NAME]"
type input "[STREET_ADDRESS][PERSON_NAME][PERSON_NAME]"
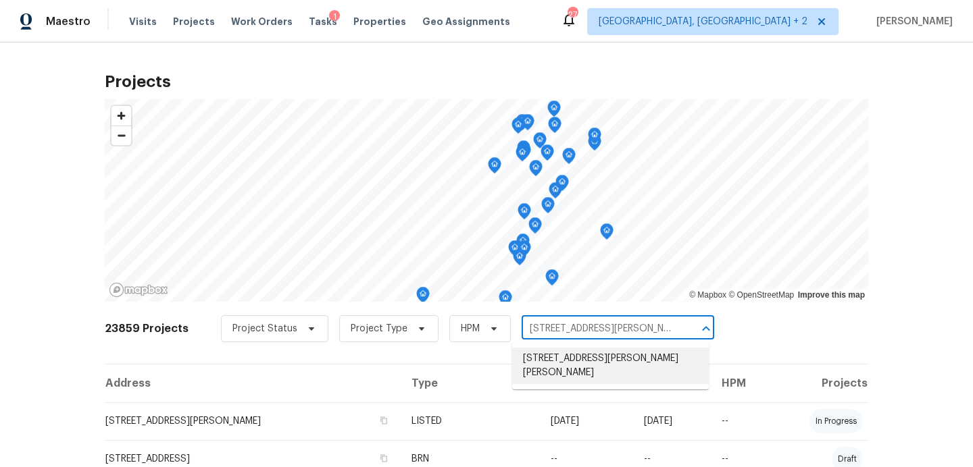
click at [563, 355] on li "[STREET_ADDRESS][PERSON_NAME][PERSON_NAME]" at bounding box center [610, 366] width 197 height 36
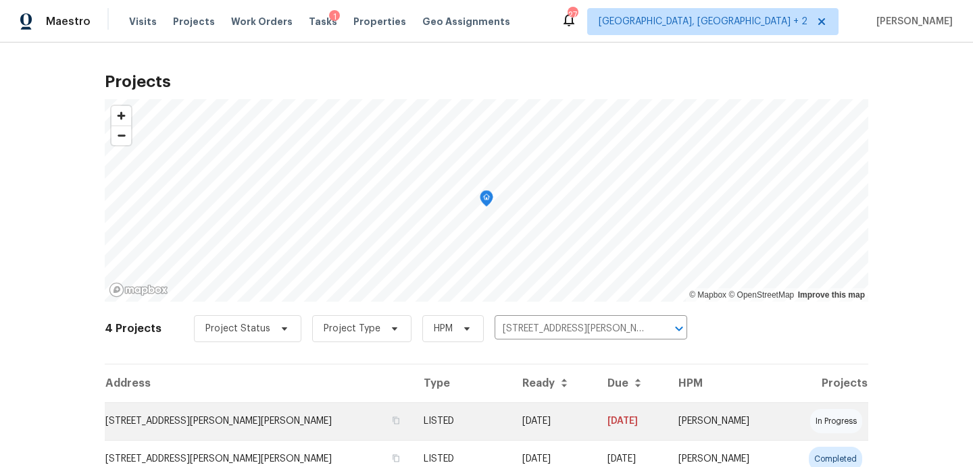
click at [203, 413] on td "[STREET_ADDRESS][PERSON_NAME][PERSON_NAME]" at bounding box center [259, 422] width 308 height 38
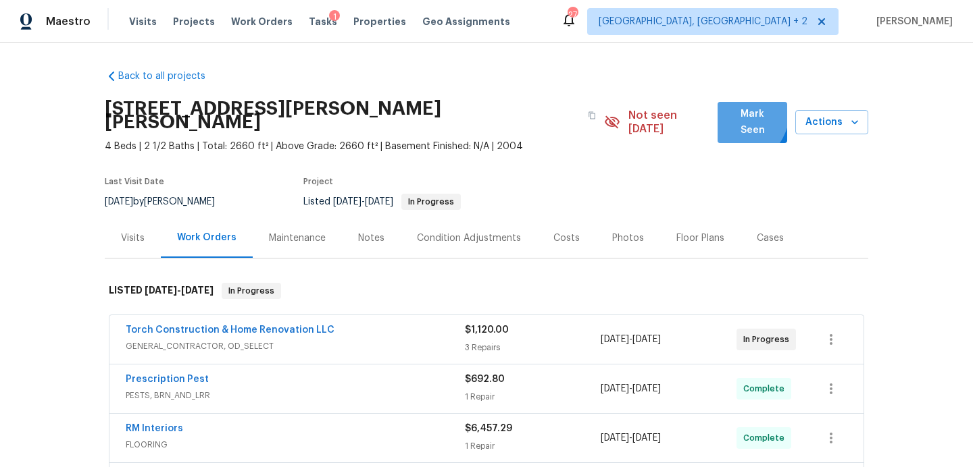
click at [730, 111] on span "Mark Seen" at bounding box center [752, 122] width 48 height 33
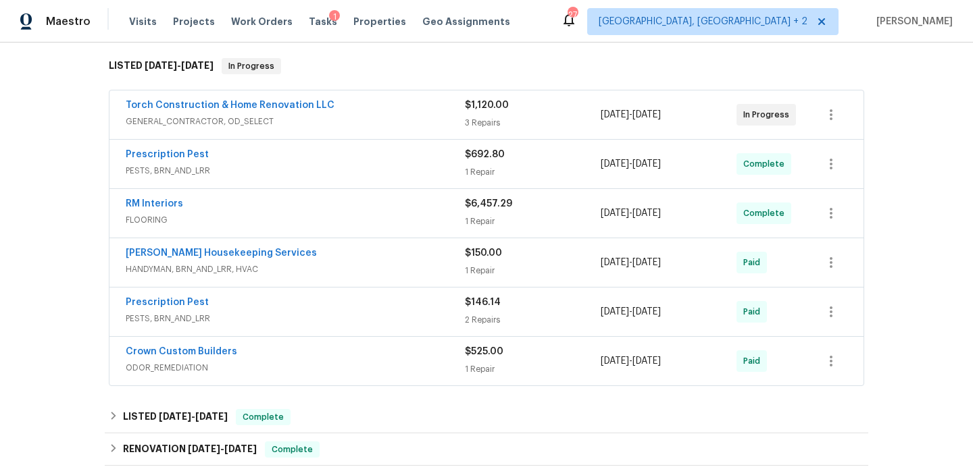
scroll to position [211, 0]
click at [369, 112] on div "Torch Construction & Home Renovation LLC" at bounding box center [295, 107] width 339 height 16
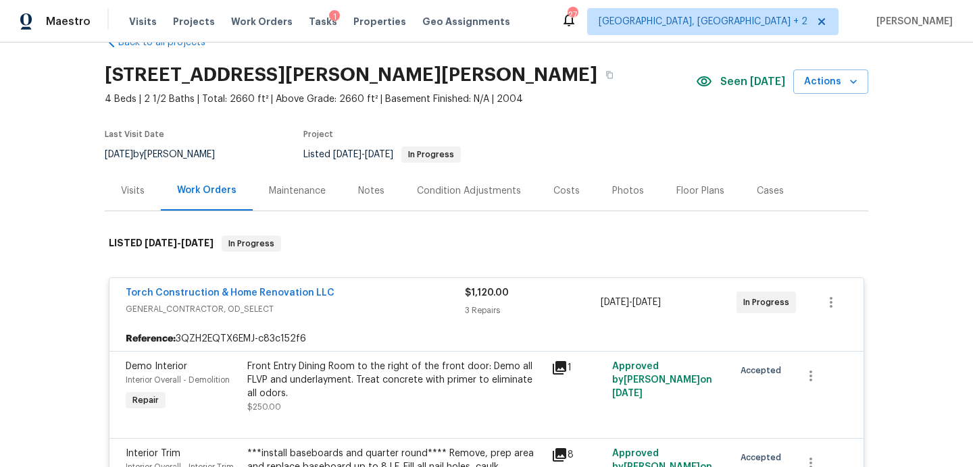
scroll to position [32, 0]
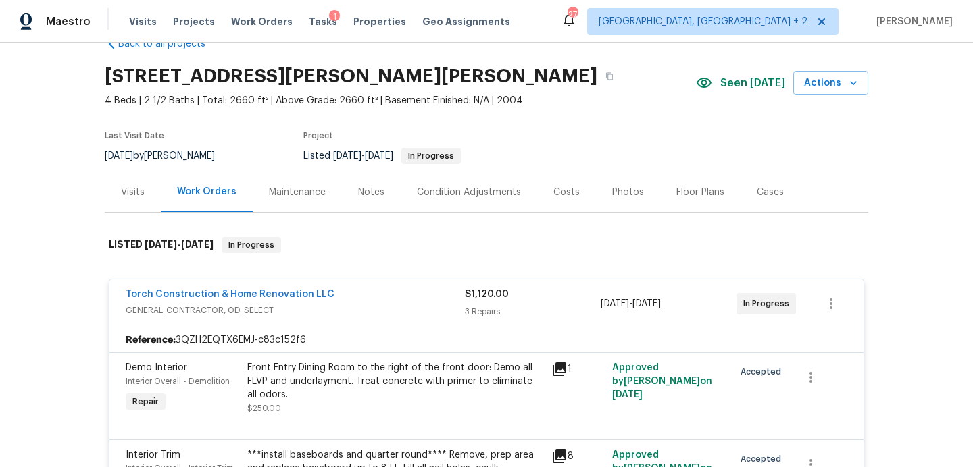
click at [612, 193] on div "Photos" at bounding box center [628, 193] width 32 height 14
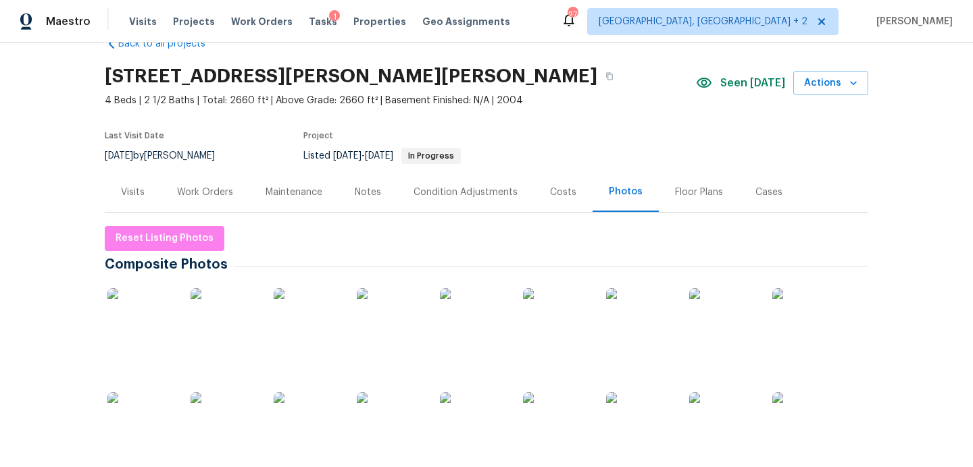
scroll to position [170, 0]
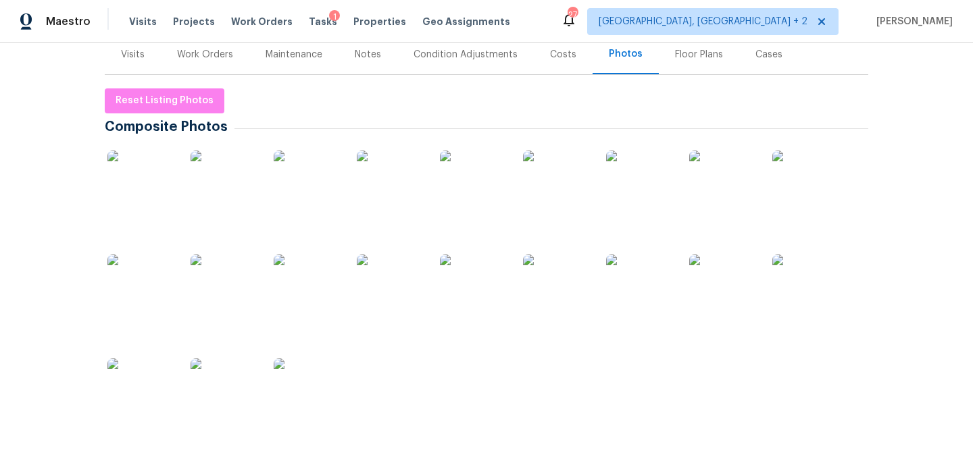
click at [163, 188] on img at bounding box center [141, 185] width 68 height 68
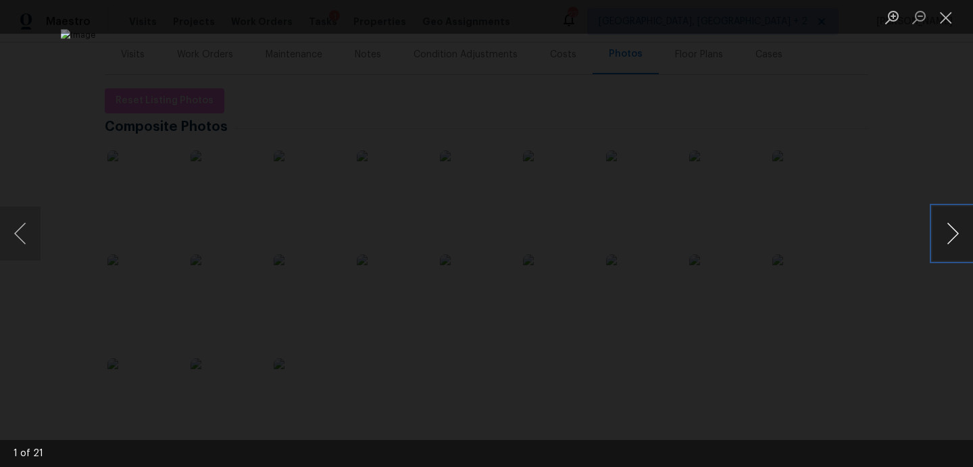
click at [952, 230] on button "Next image" at bounding box center [952, 234] width 41 height 54
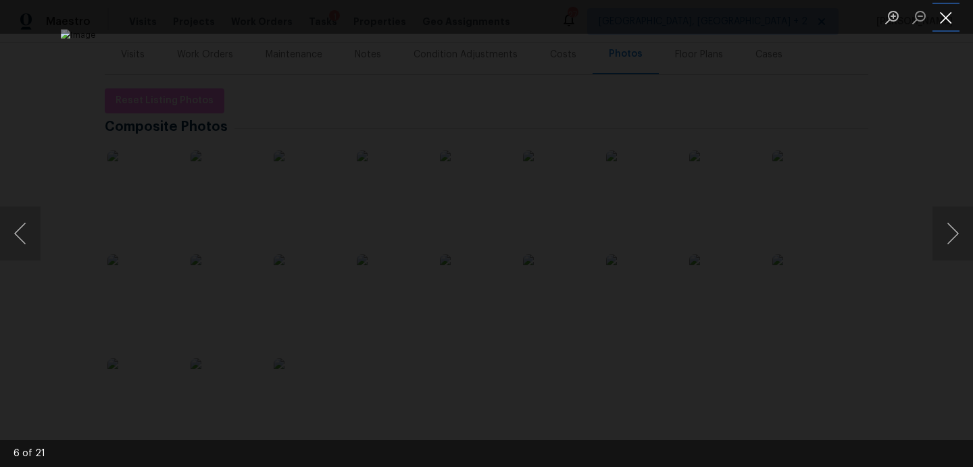
click at [939, 16] on button "Close lightbox" at bounding box center [945, 17] width 27 height 24
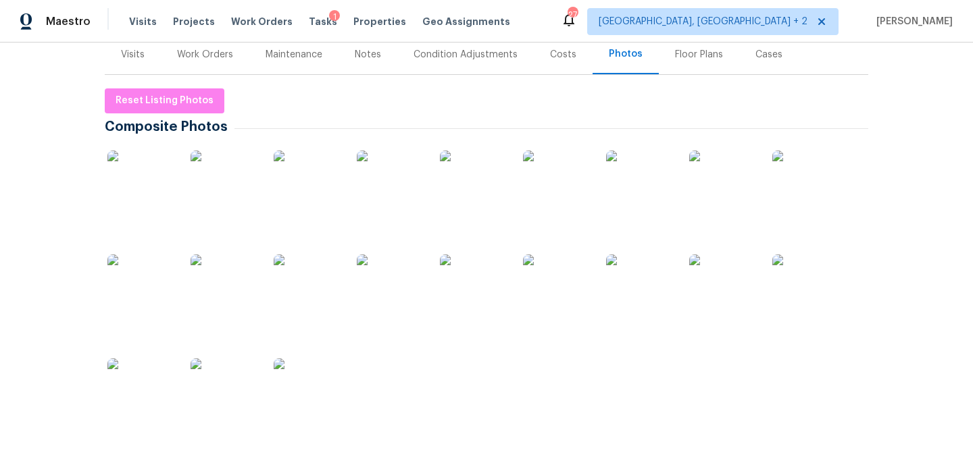
scroll to position [0, 0]
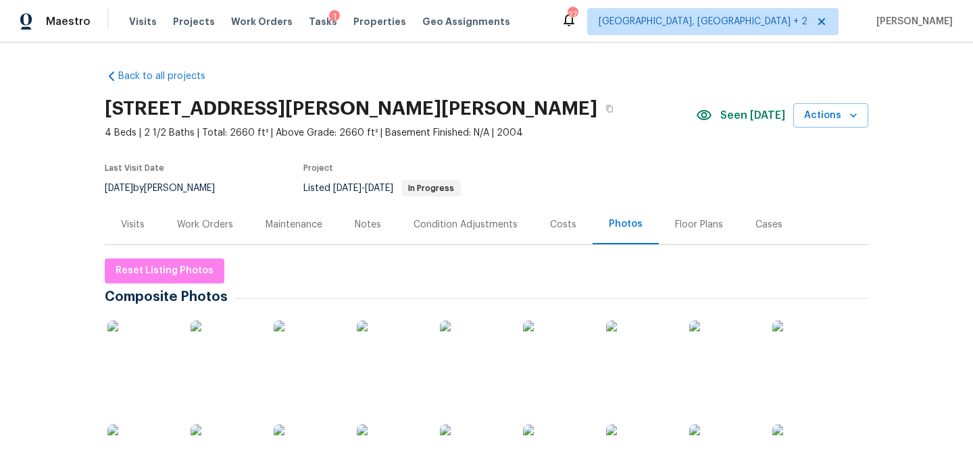
click at [207, 217] on div "Work Orders" at bounding box center [205, 225] width 88 height 40
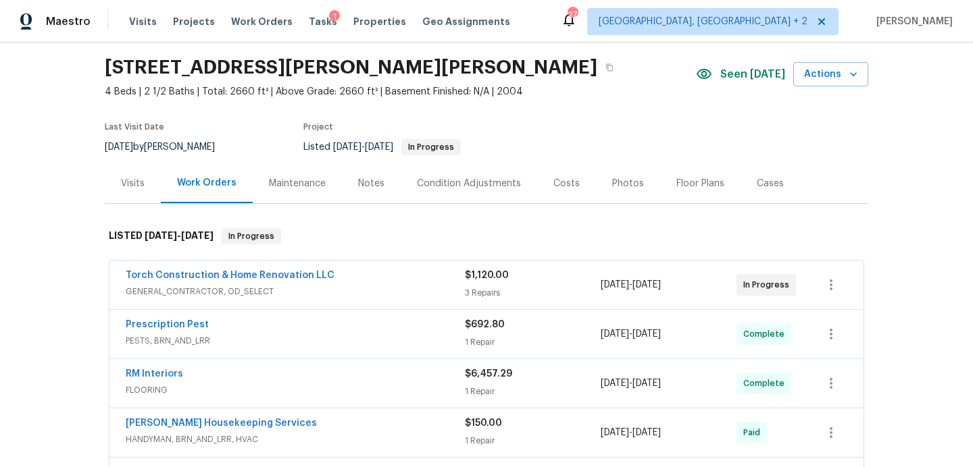
scroll to position [43, 0]
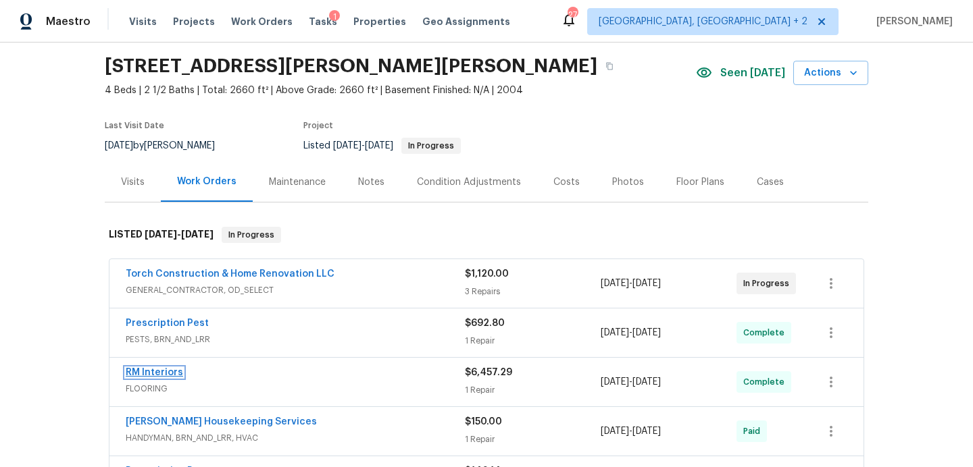
click at [170, 371] on link "RM Interiors" at bounding box center [154, 372] width 57 height 9
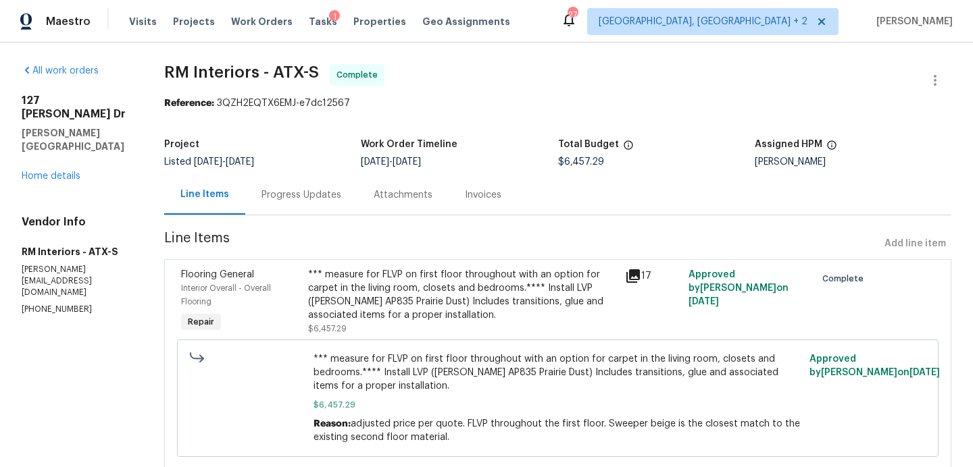
click at [628, 279] on icon at bounding box center [633, 276] width 14 height 14
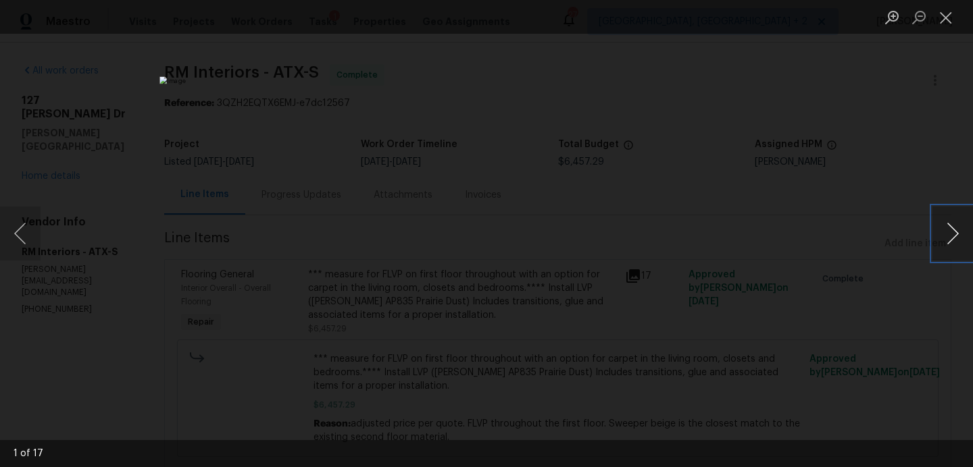
click at [957, 234] on button "Next image" at bounding box center [952, 234] width 41 height 54
click at [954, 232] on button "Next image" at bounding box center [952, 234] width 41 height 54
click at [953, 232] on button "Next image" at bounding box center [952, 234] width 41 height 54
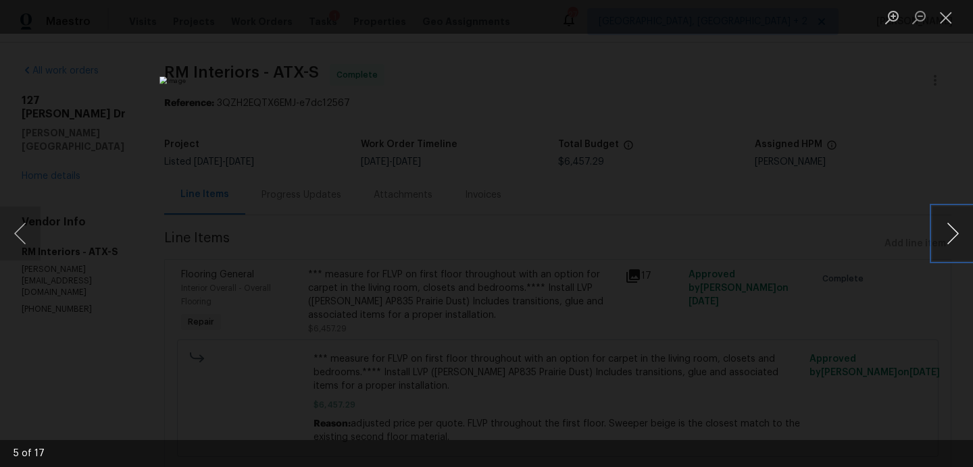
click at [953, 232] on button "Next image" at bounding box center [952, 234] width 41 height 54
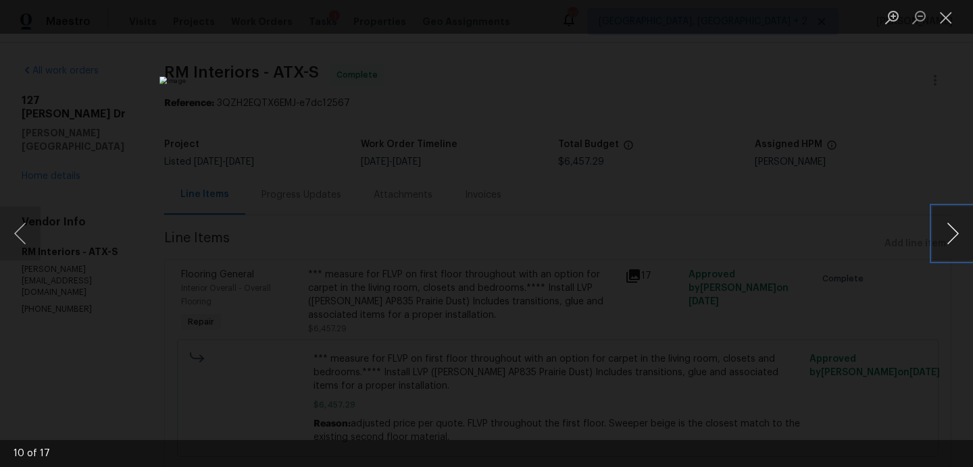
click at [952, 231] on button "Next image" at bounding box center [952, 234] width 41 height 54
click at [944, 23] on button "Close lightbox" at bounding box center [945, 17] width 27 height 24
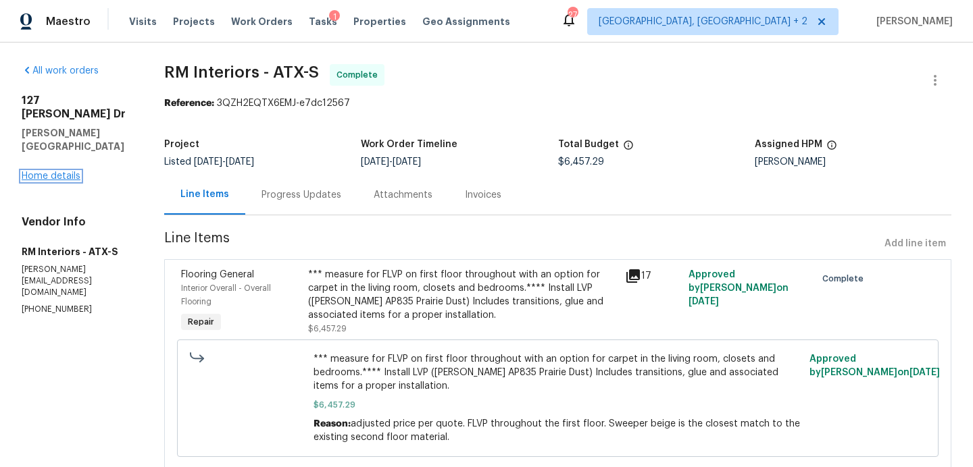
click at [74, 172] on link "Home details" at bounding box center [51, 176] width 59 height 9
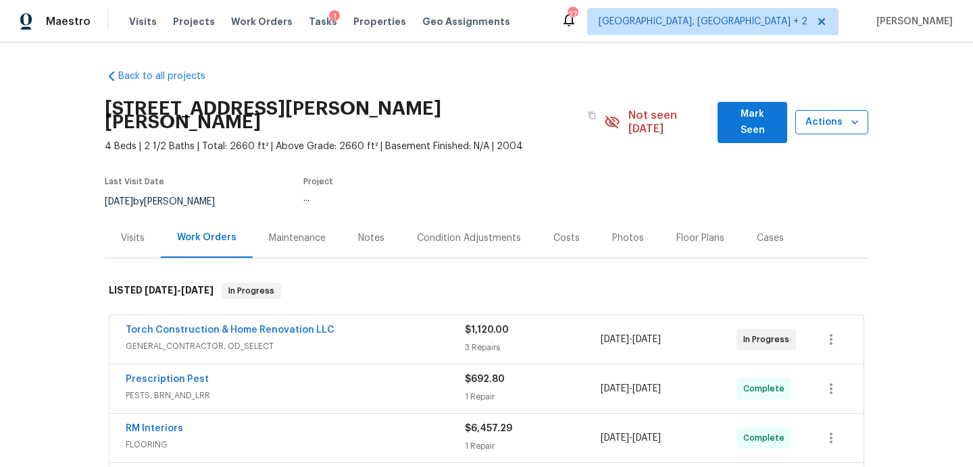
click at [826, 122] on span "Actions" at bounding box center [831, 122] width 51 height 17
click at [747, 114] on div "Mark as unseen Schedule a visit Enroll home in OD Select Unenroll home Force to…" at bounding box center [486, 233] width 973 height 467
click at [760, 118] on div "Mark as unseen Schedule a visit Enroll home in OD Select Unenroll home Force to…" at bounding box center [486, 233] width 973 height 467
click at [812, 122] on div "Mark as unseen Schedule a visit Enroll home in OD Select Unenroll home Force to…" at bounding box center [486, 233] width 973 height 467
click at [754, 113] on span "Mark Seen" at bounding box center [752, 122] width 48 height 33
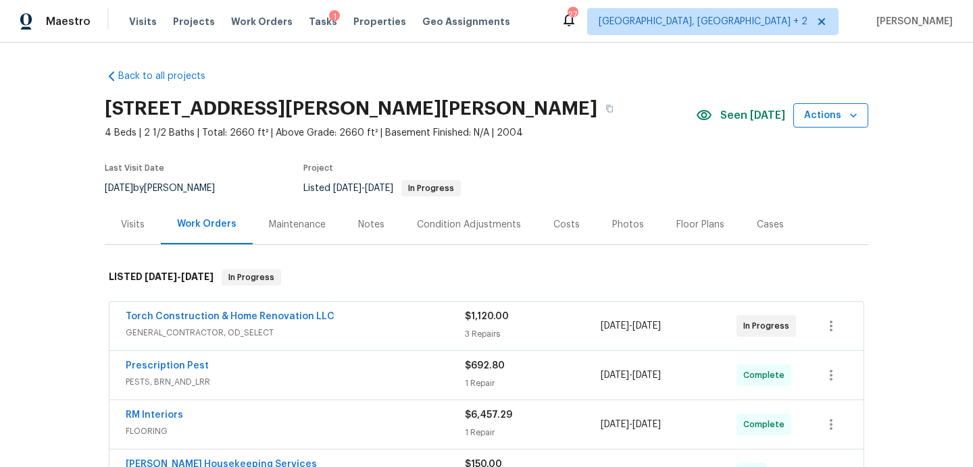
click at [831, 120] on span "Actions" at bounding box center [830, 115] width 53 height 17
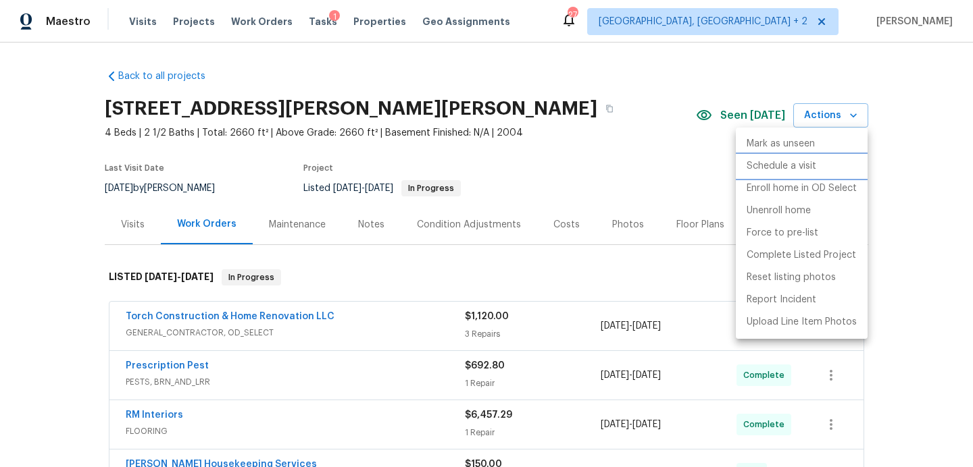
click at [796, 169] on p "Schedule a visit" at bounding box center [781, 166] width 70 height 14
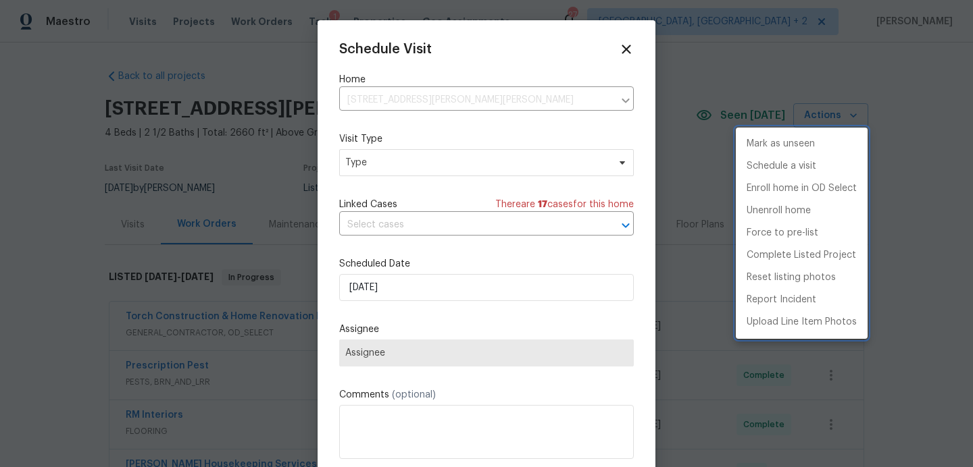
click at [421, 161] on div at bounding box center [486, 233] width 973 height 467
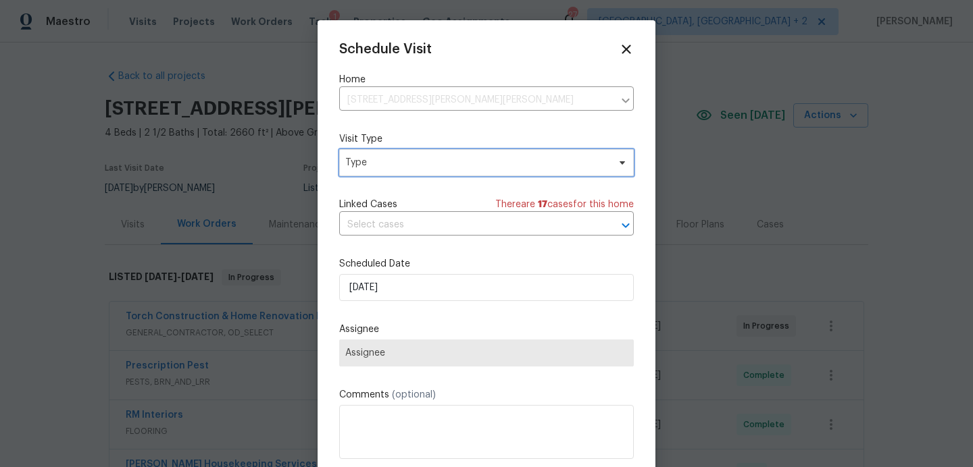
click at [421, 161] on span "Type" at bounding box center [476, 163] width 263 height 14
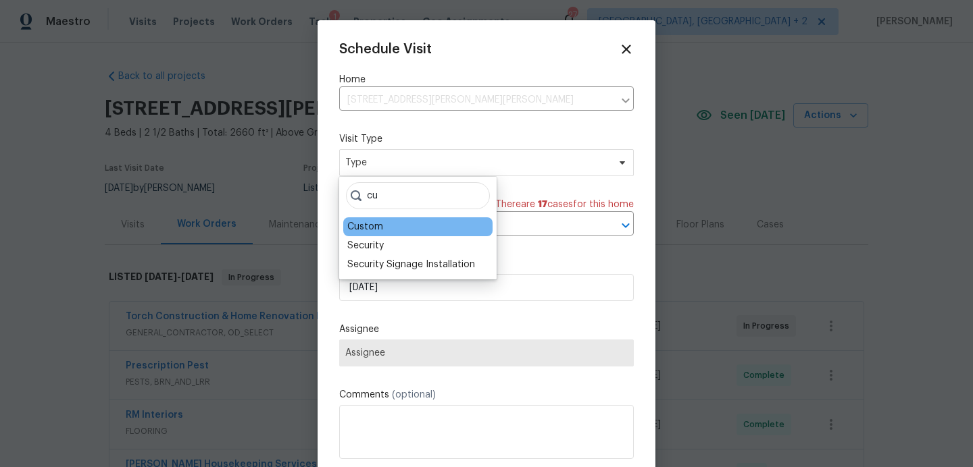
type input "cu"
click at [411, 229] on div "Custom" at bounding box center [417, 226] width 149 height 19
click at [388, 229] on div "Custom" at bounding box center [417, 226] width 149 height 19
click at [369, 224] on div "Custom" at bounding box center [365, 227] width 36 height 14
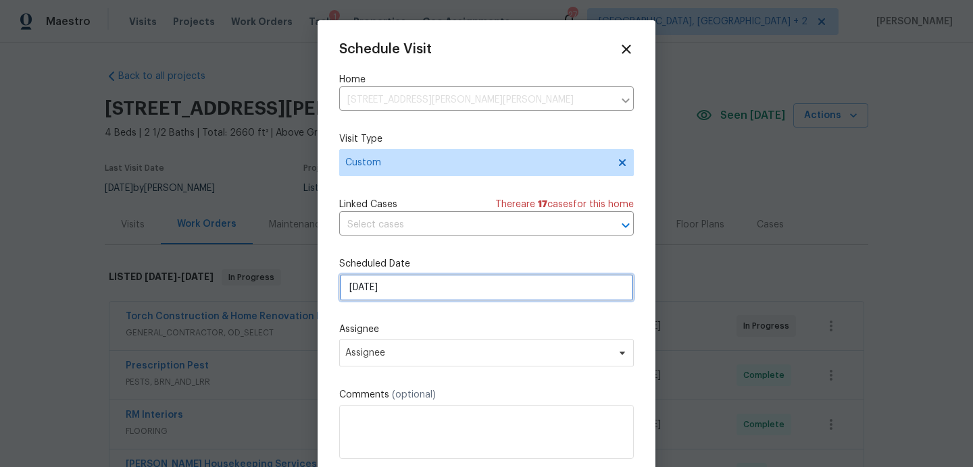
click at [386, 283] on input "[DATE]" at bounding box center [486, 287] width 294 height 27
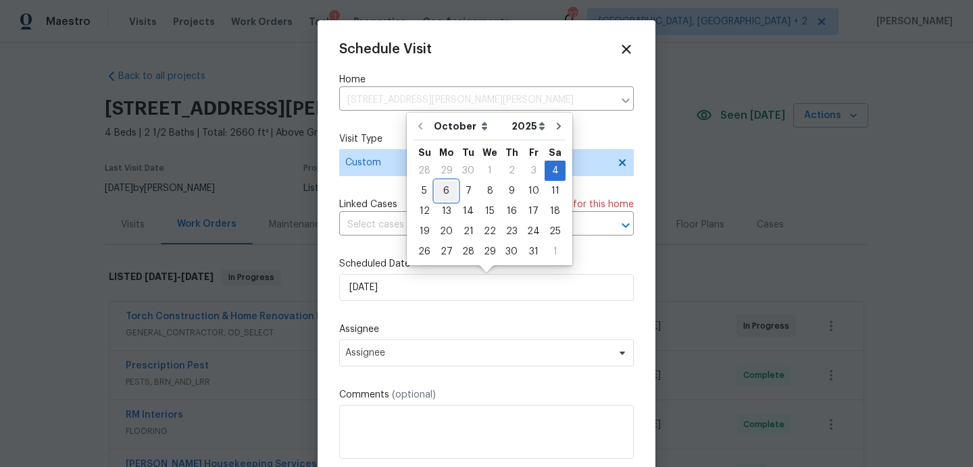
click at [440, 194] on div "6" at bounding box center [446, 191] width 22 height 19
type input "[DATE]"
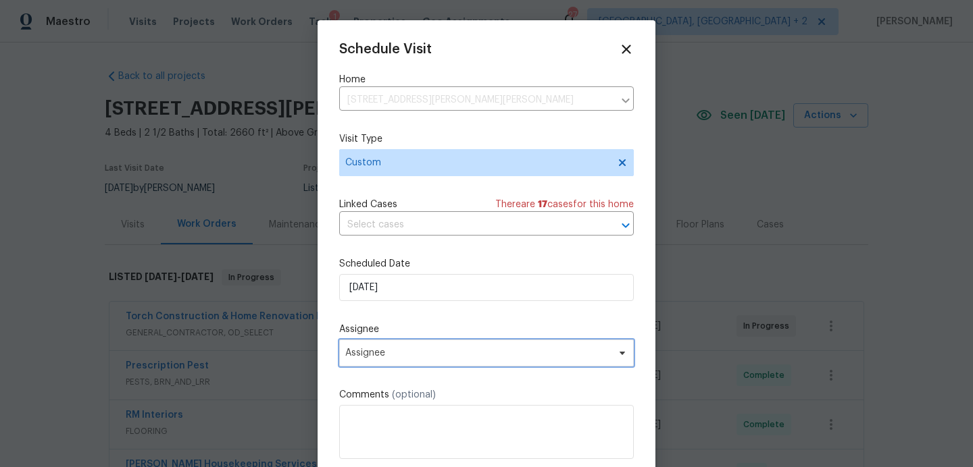
click at [394, 350] on span "Assignee" at bounding box center [477, 353] width 265 height 11
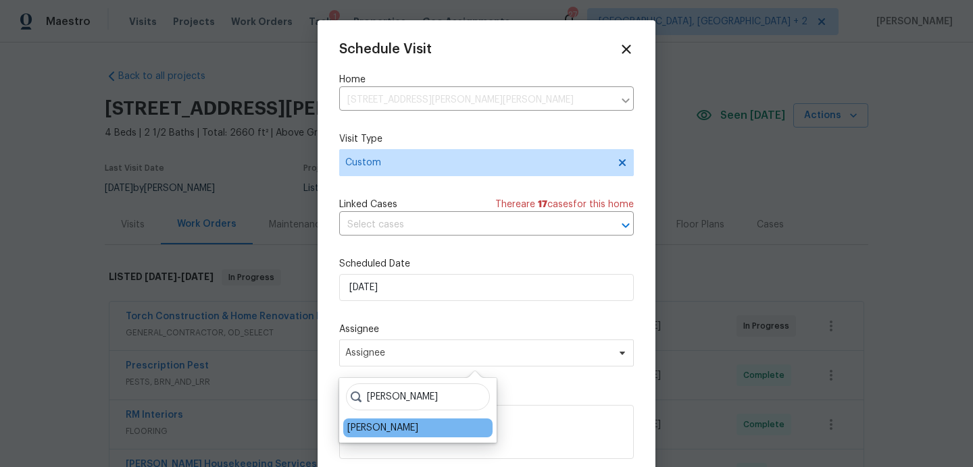
type input "[PERSON_NAME]"
click at [411, 430] on div "[PERSON_NAME]" at bounding box center [382, 428] width 71 height 14
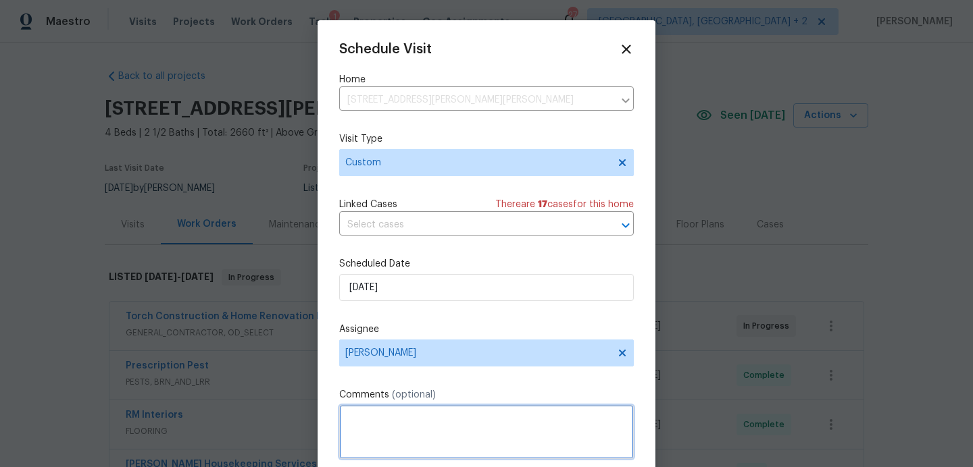
click at [411, 430] on textarea at bounding box center [486, 432] width 294 height 54
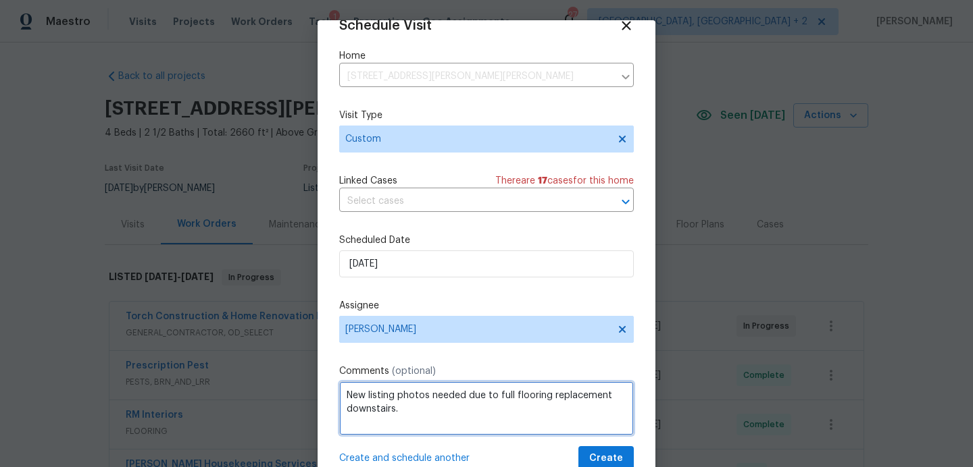
type textarea "New listing photos needed due to full flooring replacement downstairs."
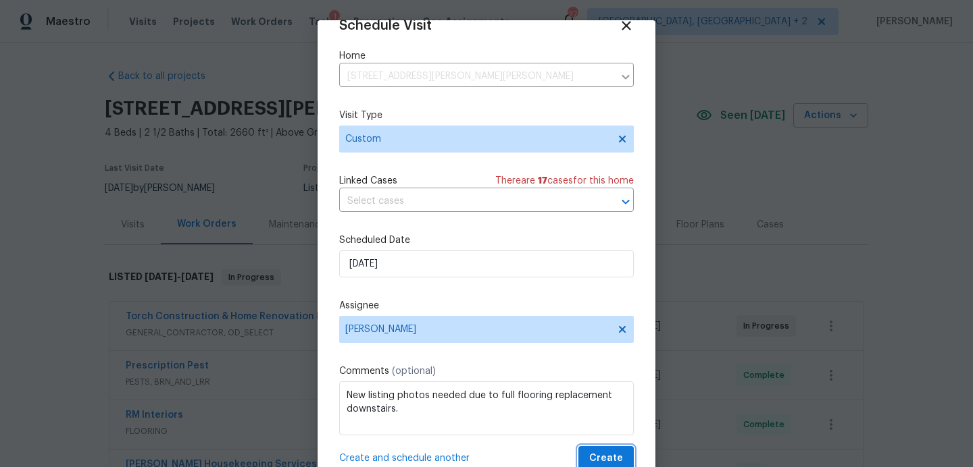
click at [625, 459] on button "Create" at bounding box center [605, 458] width 55 height 25
